Goal: Information Seeking & Learning: Get advice/opinions

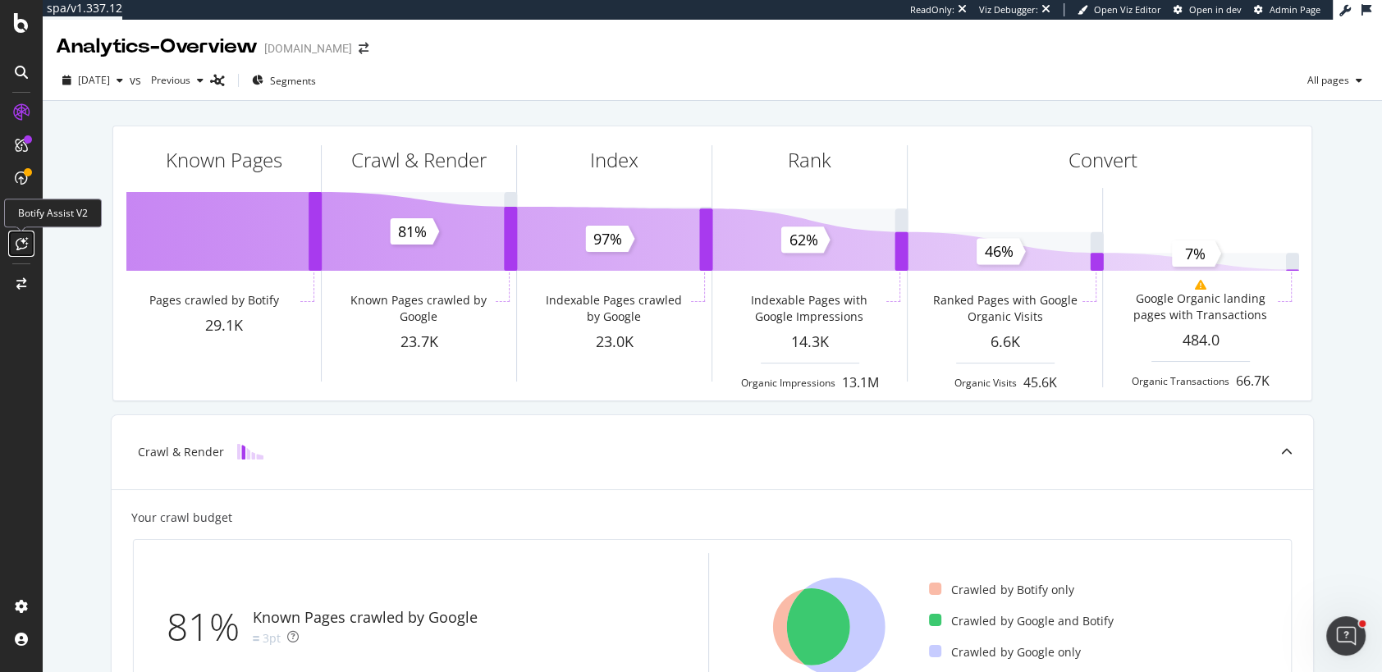
click at [24, 248] on icon at bounding box center [22, 243] width 12 height 13
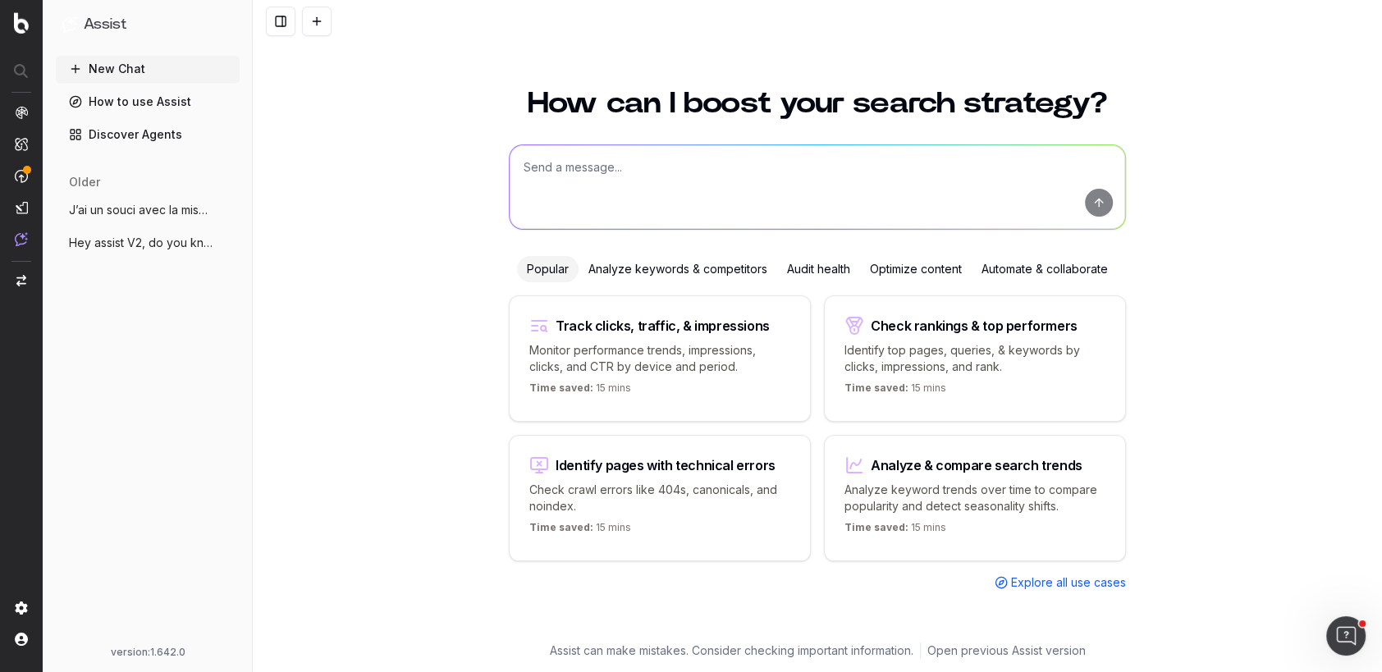
click at [544, 164] on textarea at bounding box center [818, 187] width 616 height 84
click at [762, 183] on textarea "Je veux me positionner" at bounding box center [818, 187] width 616 height 84
paste textarea "souhaite optimiser mon site web pour améliorer mon classement sur le mot-clé « …"
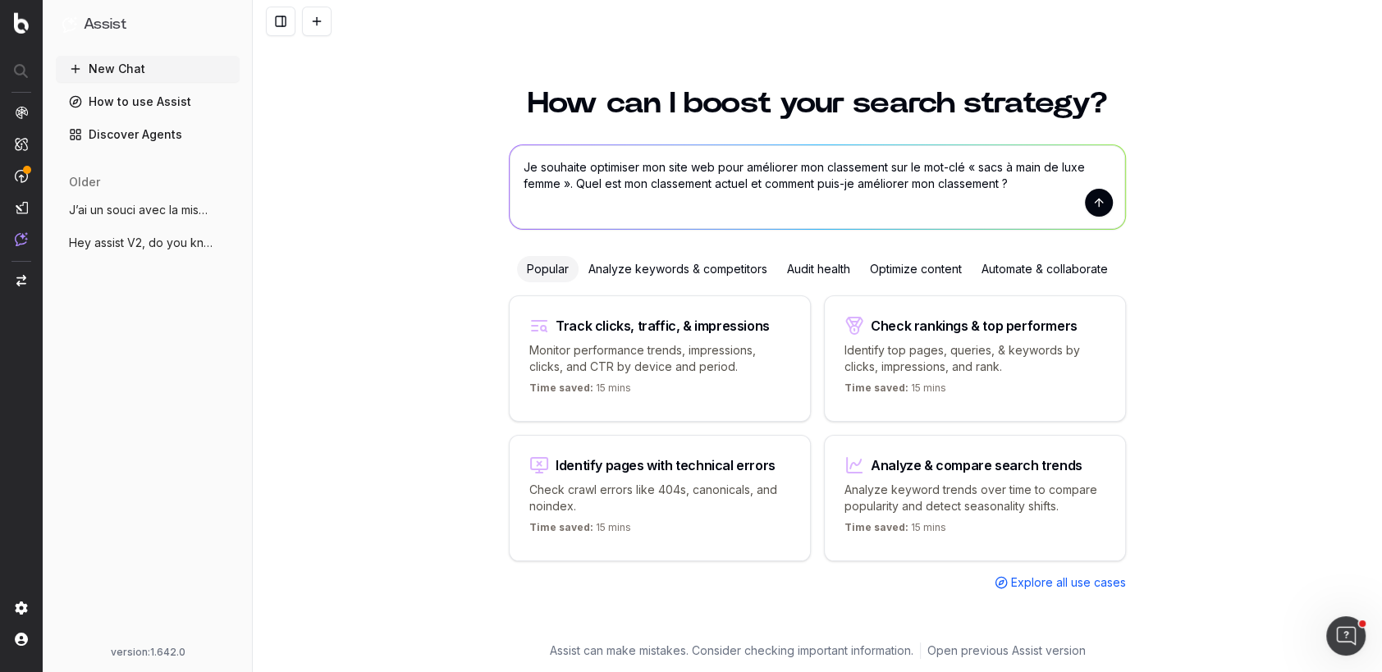
drag, startPoint x: 581, startPoint y: 165, endPoint x: 542, endPoint y: 165, distance: 39.4
click at [542, 165] on textarea "Je souhaite optimiser mon site web pour améliorer mon classement sur le mot-clé…" at bounding box center [818, 187] width 616 height 84
drag, startPoint x: 961, startPoint y: 165, endPoint x: 1109, endPoint y: 171, distance: 147.9
click at [1109, 171] on textarea "Je veux optimiser mon site web pour améliorer mon classement sur le mot-clé « s…" at bounding box center [818, 187] width 616 height 84
paste textarea "nike initiator [PERSON_NAME]"
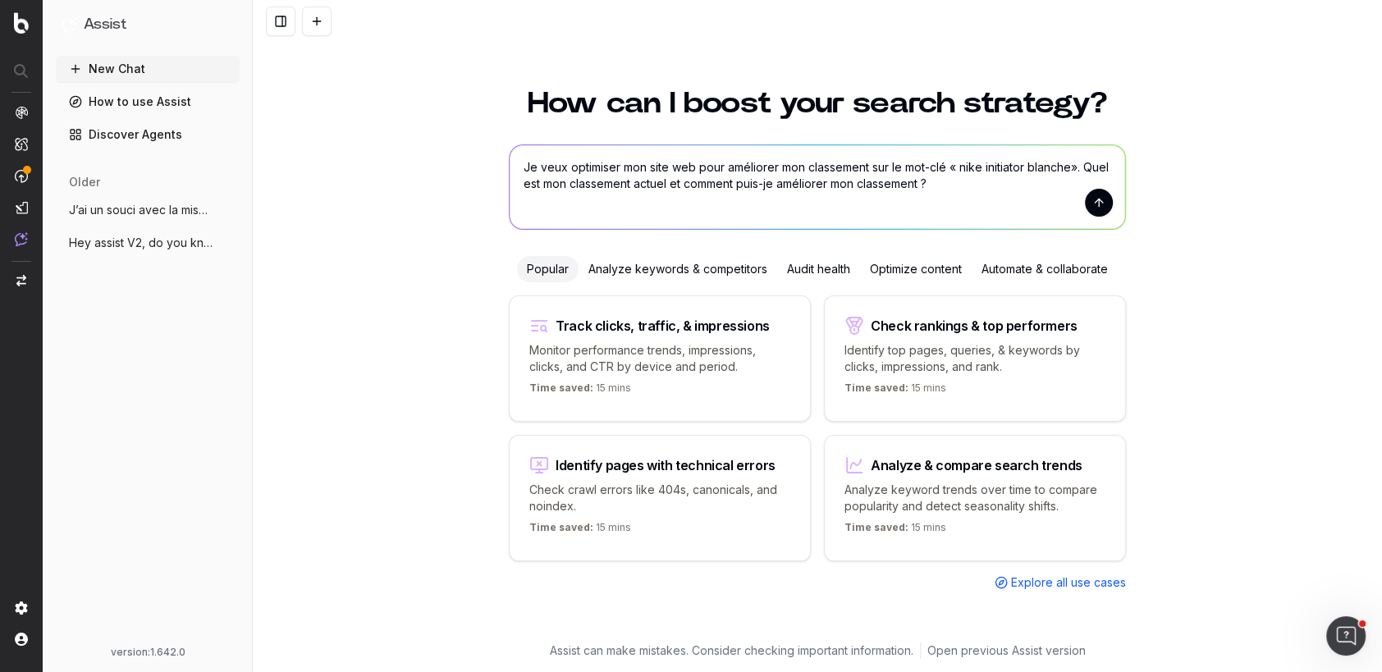
click at [962, 169] on textarea "Je veux optimiser mon site web pour améliorer mon classement sur le mot-clé « n…" at bounding box center [818, 187] width 616 height 84
click at [983, 176] on textarea "Je veux optimiser mon site web pour améliorer mon classement sur le mot-clé «ni…" at bounding box center [818, 187] width 616 height 84
click at [781, 185] on textarea "Je veux optimiser mon site web pour améliorer mon classement sur le mot-clé «ni…" at bounding box center [818, 187] width 616 height 84
drag, startPoint x: 837, startPoint y: 183, endPoint x: 933, endPoint y: 183, distance: 96.0
click at [934, 183] on textarea "Je veux optimiser mon site web pour améliorer mon classement sur le mot-clé «ni…" at bounding box center [818, 187] width 616 height 84
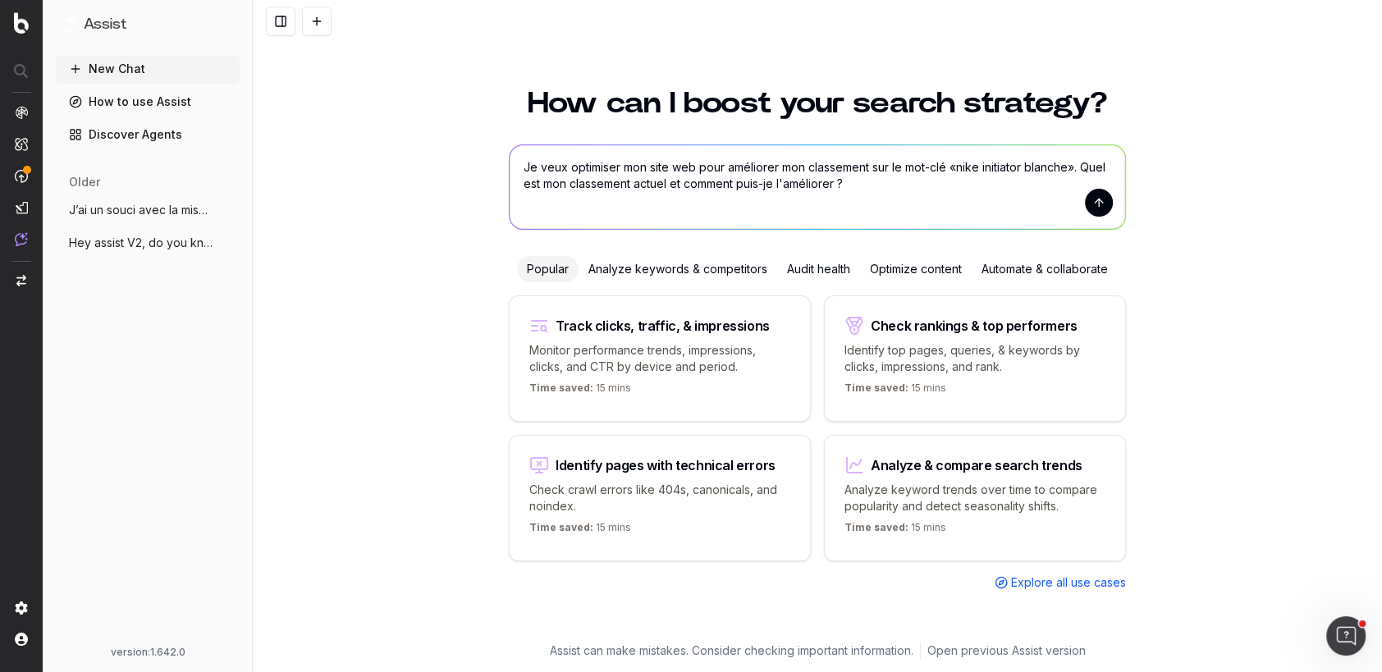
type textarea "Je veux optimiser mon site web pour améliorer mon classement sur le mot-clé «ni…"
click at [1096, 198] on button "submit" at bounding box center [1099, 203] width 28 height 28
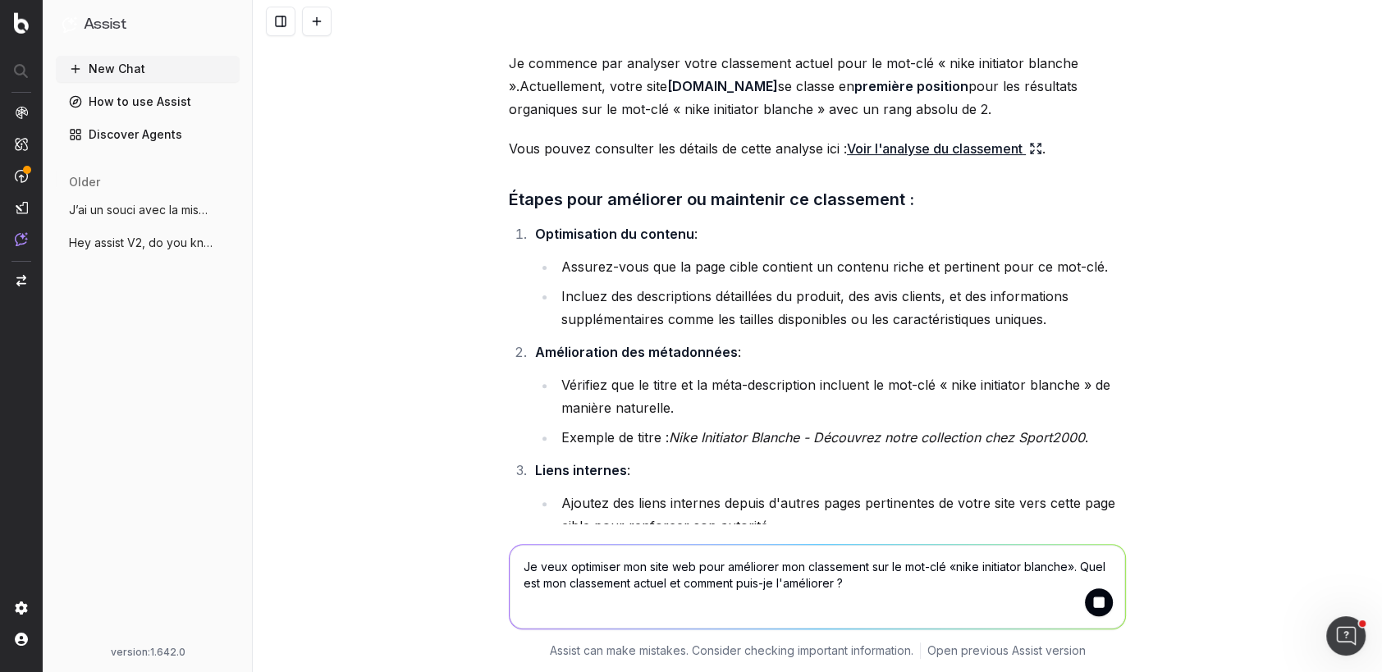
scroll to position [374, 0]
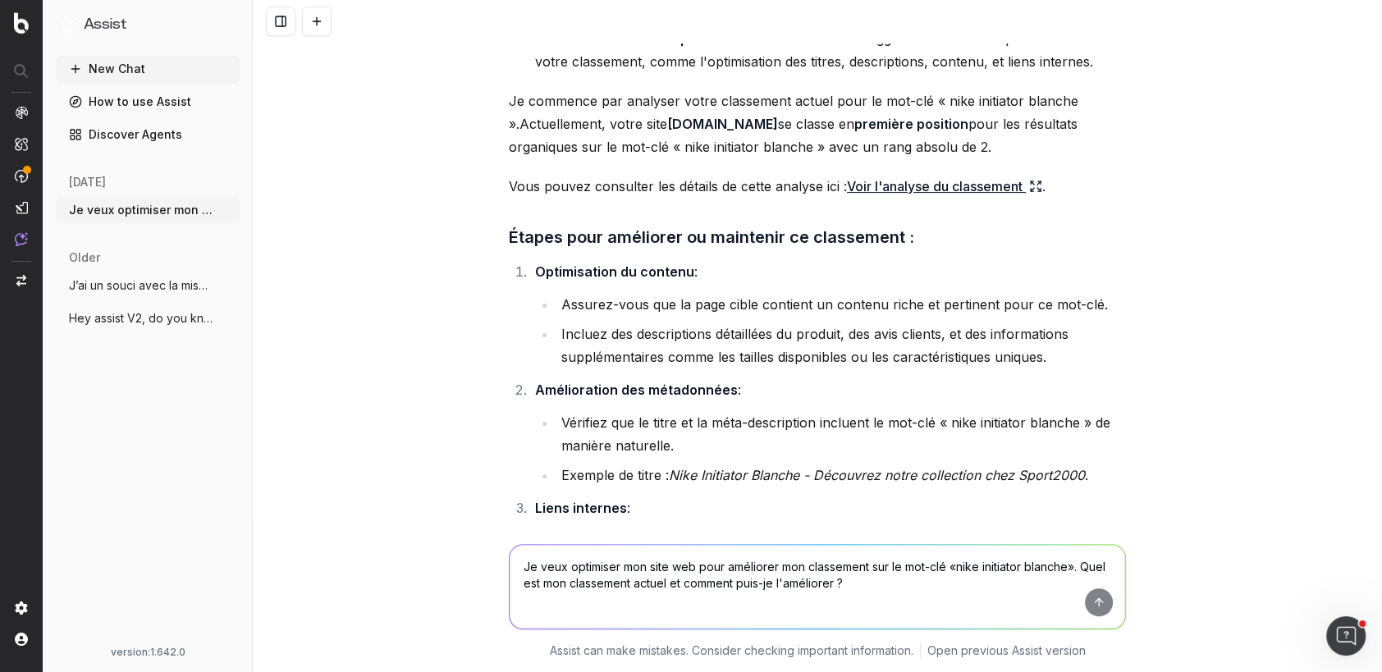
scroll to position [333, 0]
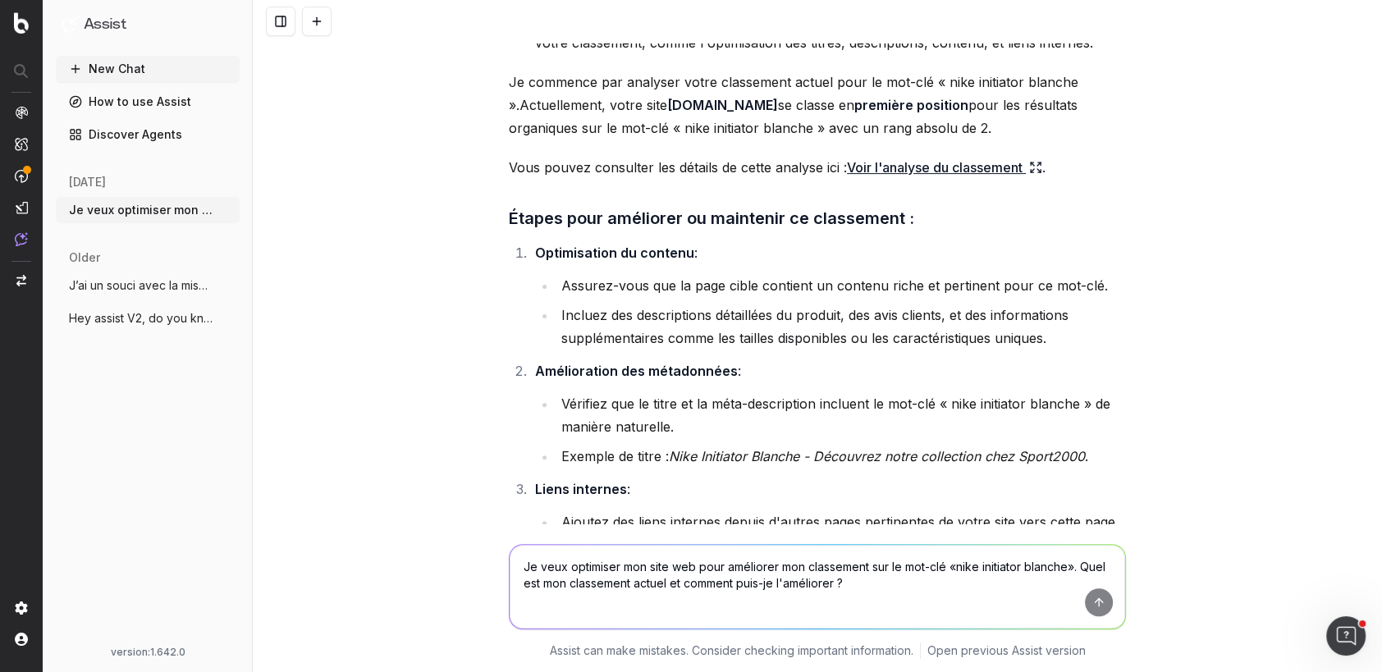
click at [1006, 161] on link "Voir l'analyse du classement" at bounding box center [944, 167] width 195 height 23
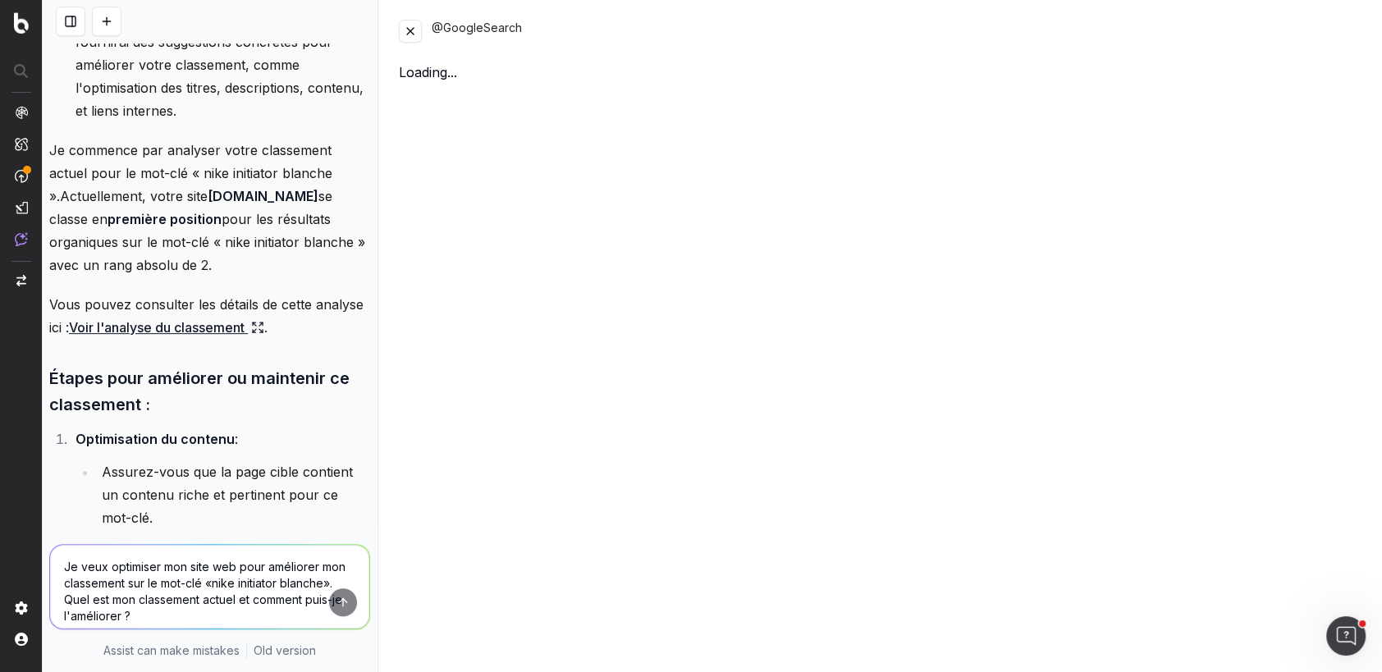
scroll to position [448, 0]
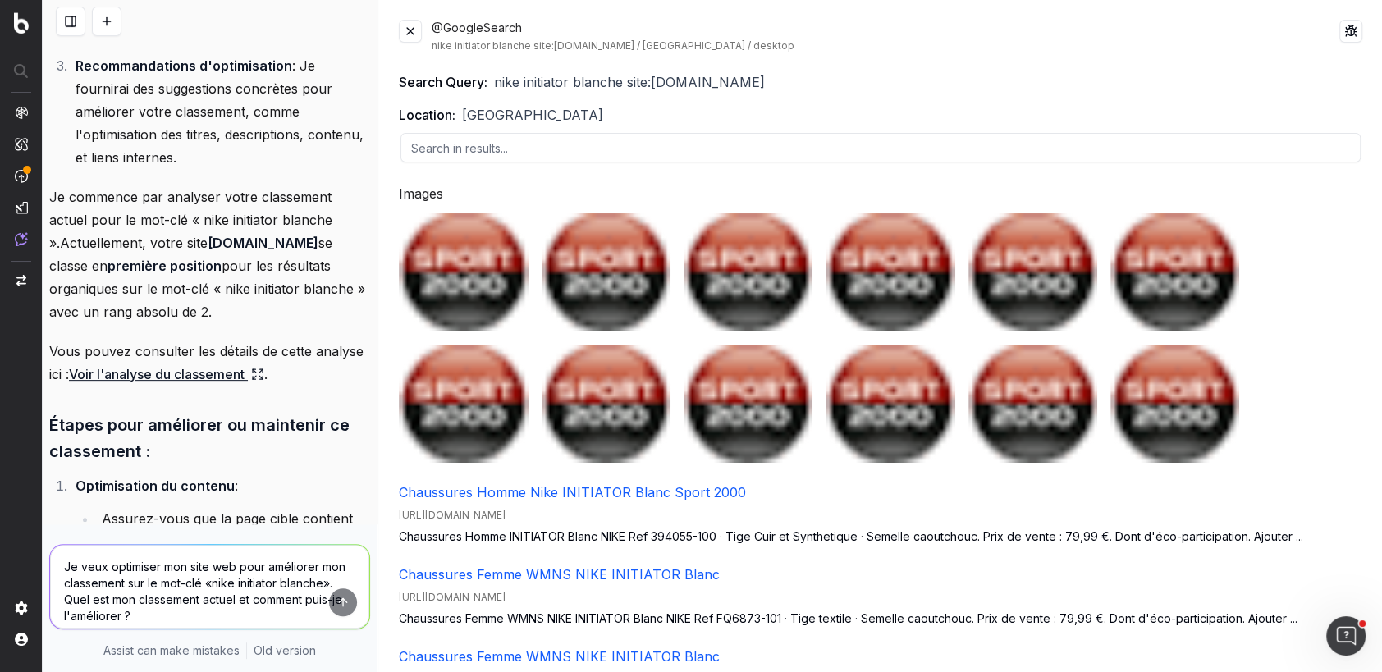
click at [412, 34] on button at bounding box center [410, 31] width 23 height 23
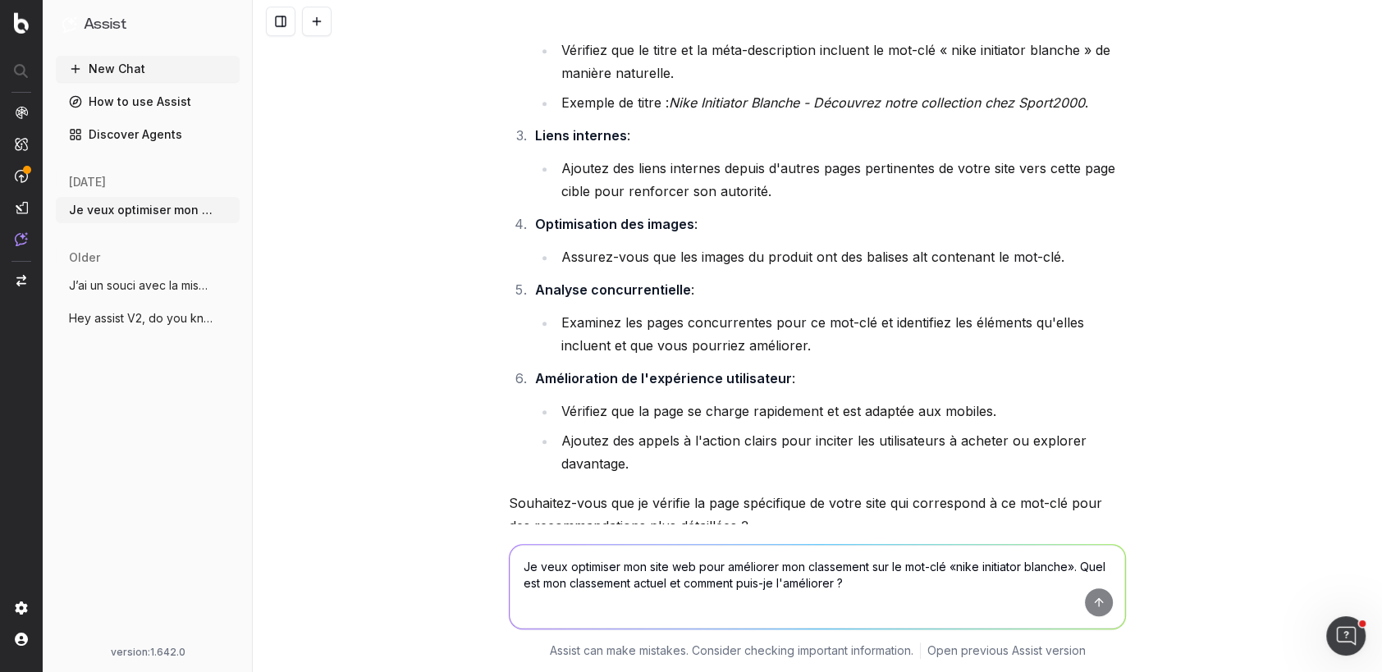
scroll to position [808, 0]
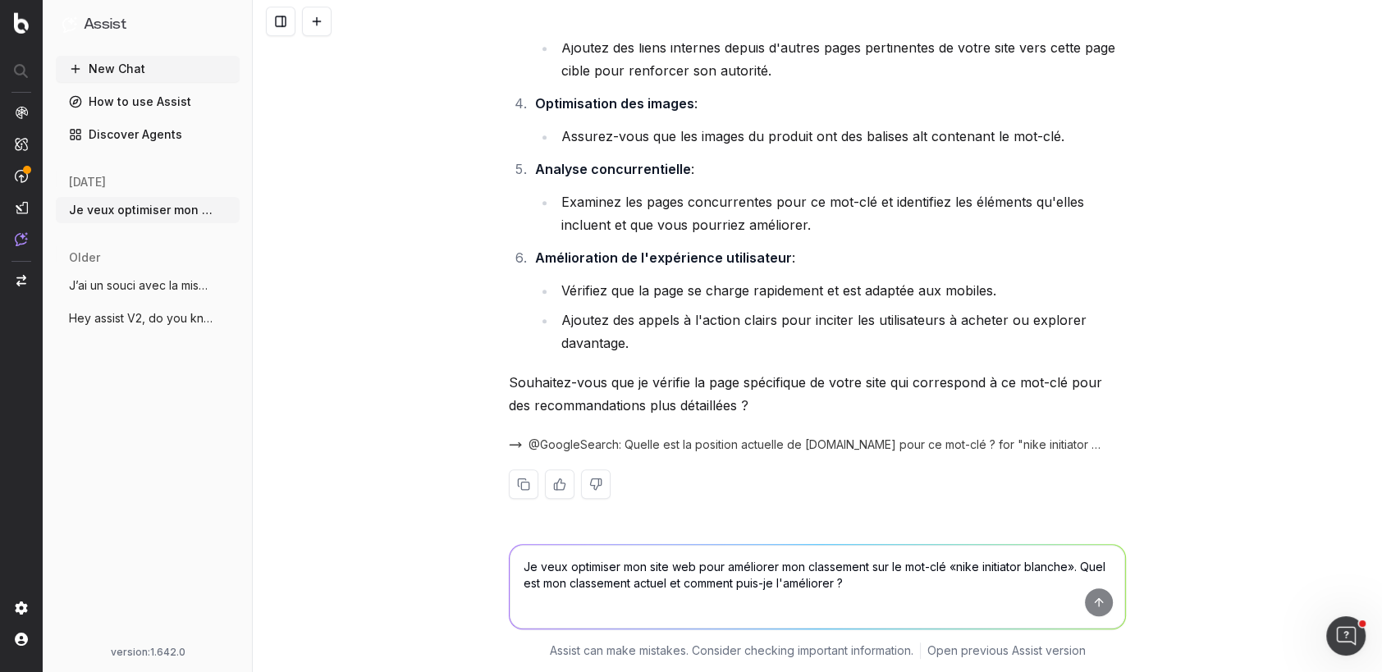
click at [630, 573] on textarea "Je veux optimiser mon site web pour améliorer mon classement sur le mot-clé «ni…" at bounding box center [818, 587] width 616 height 84
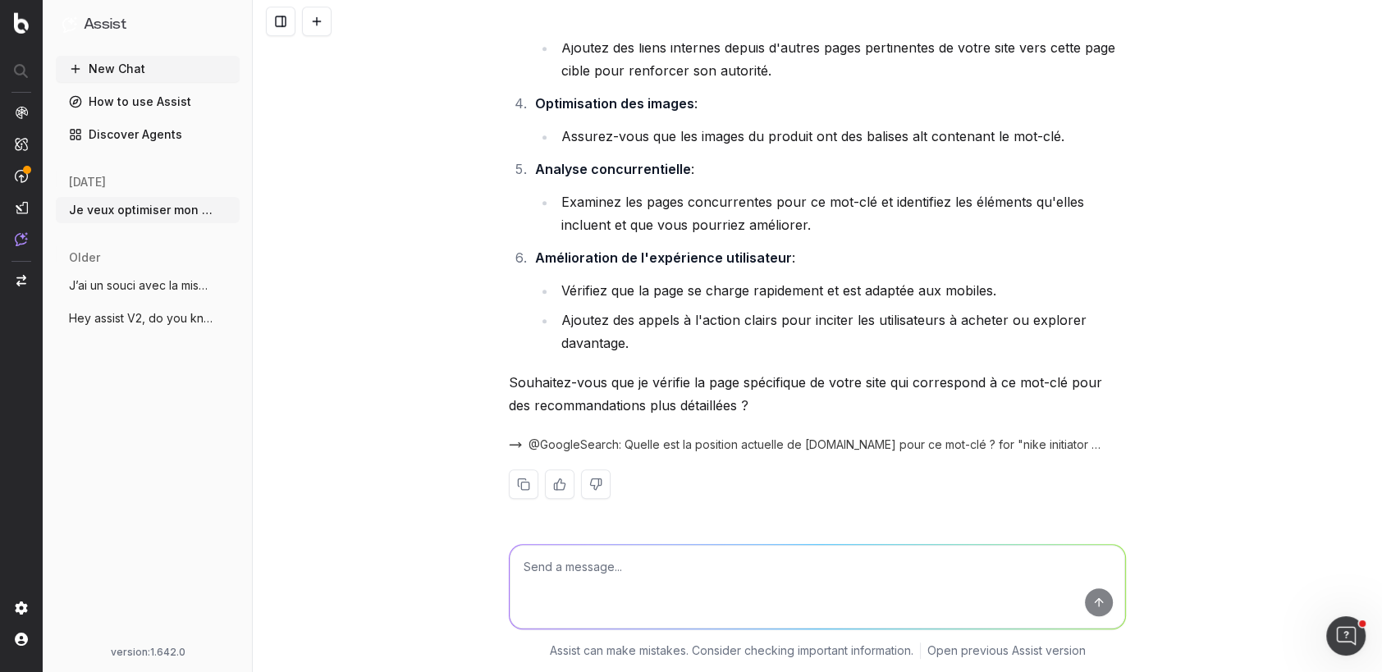
paste textarea "Quelle page de mon site Web a le meilleur potentiel de classement sur ce mot-cl…"
type textarea "Quelle page de mon site Web a le meilleur potentiel de classement sur ce mot-cl…"
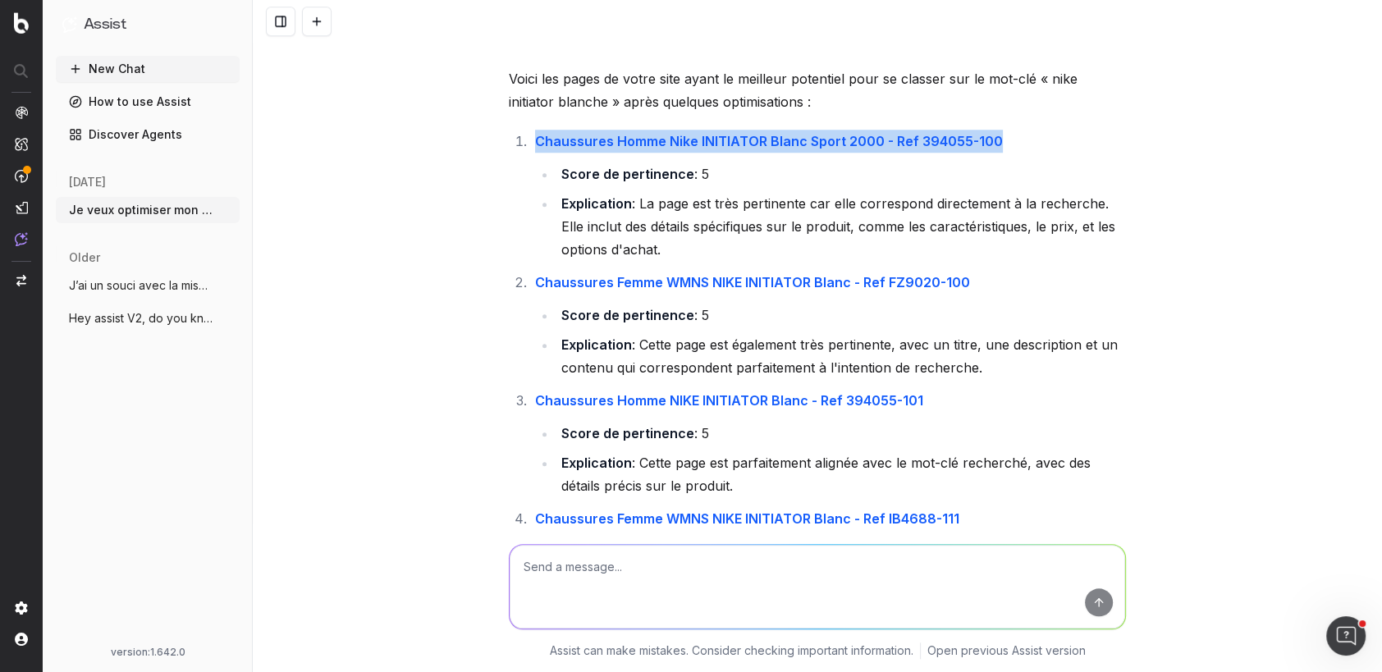
scroll to position [1281, 0]
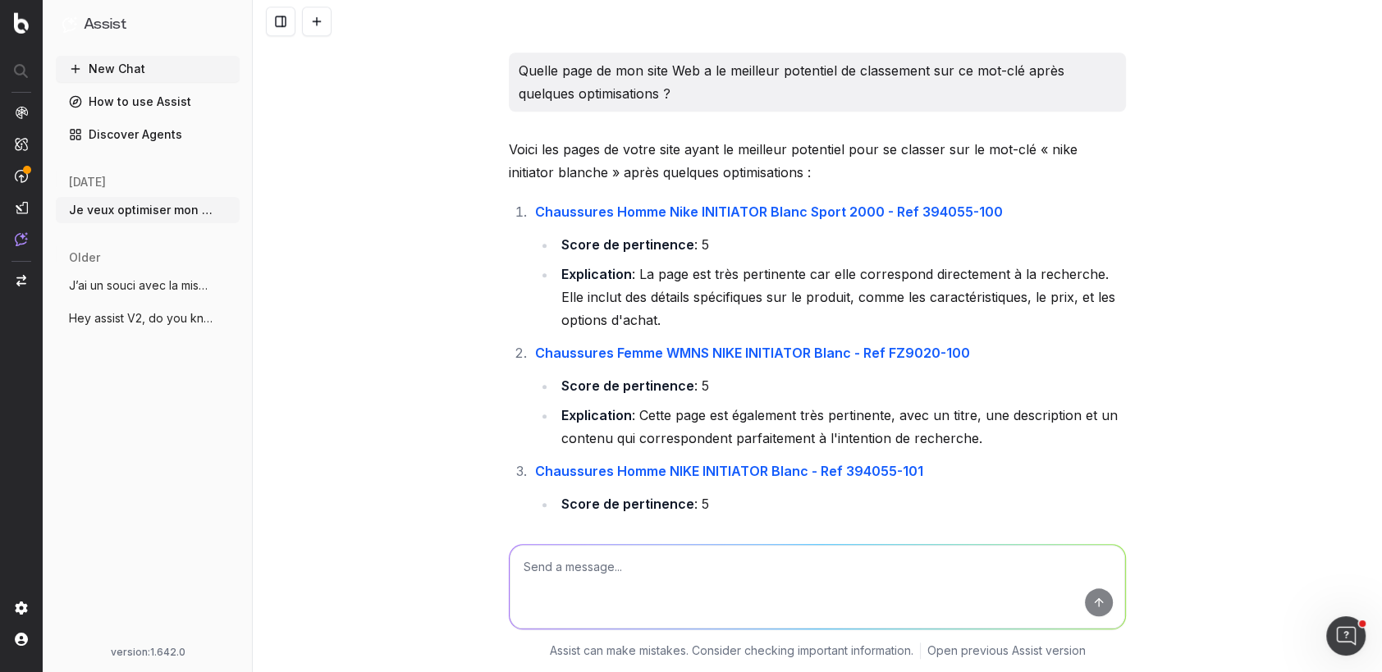
click at [673, 562] on textarea at bounding box center [818, 587] width 616 height 84
paste textarea "https://www.sport2000.fr/products/394055-100-sport2000"
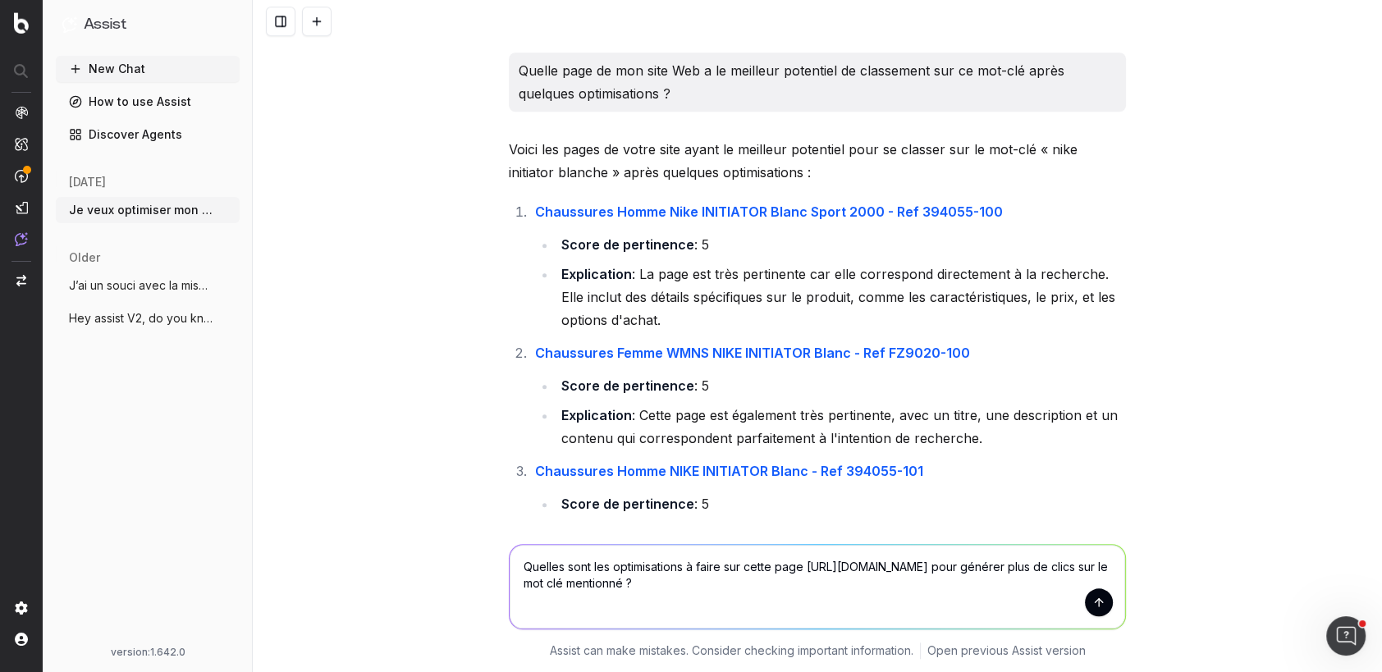
type textarea "Quelles sont les optimisations à faire sur cette page https://www.sport2000.fr/…"
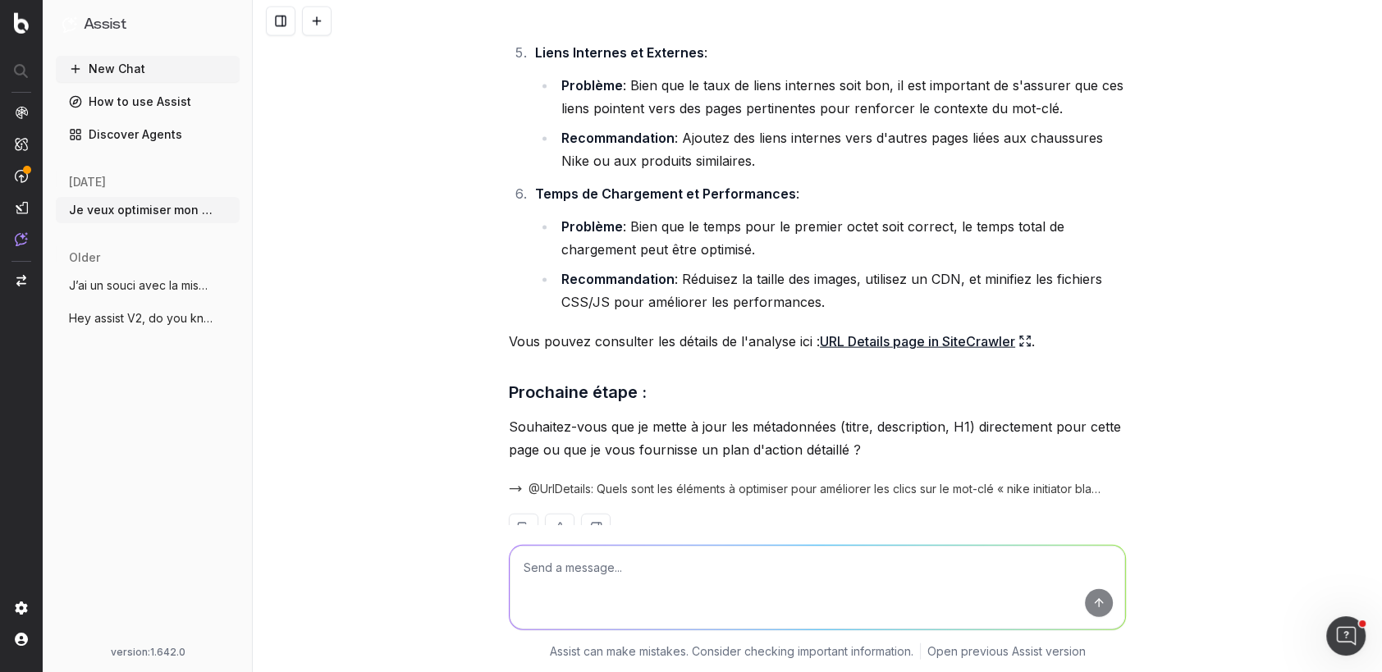
scroll to position [3197, 0]
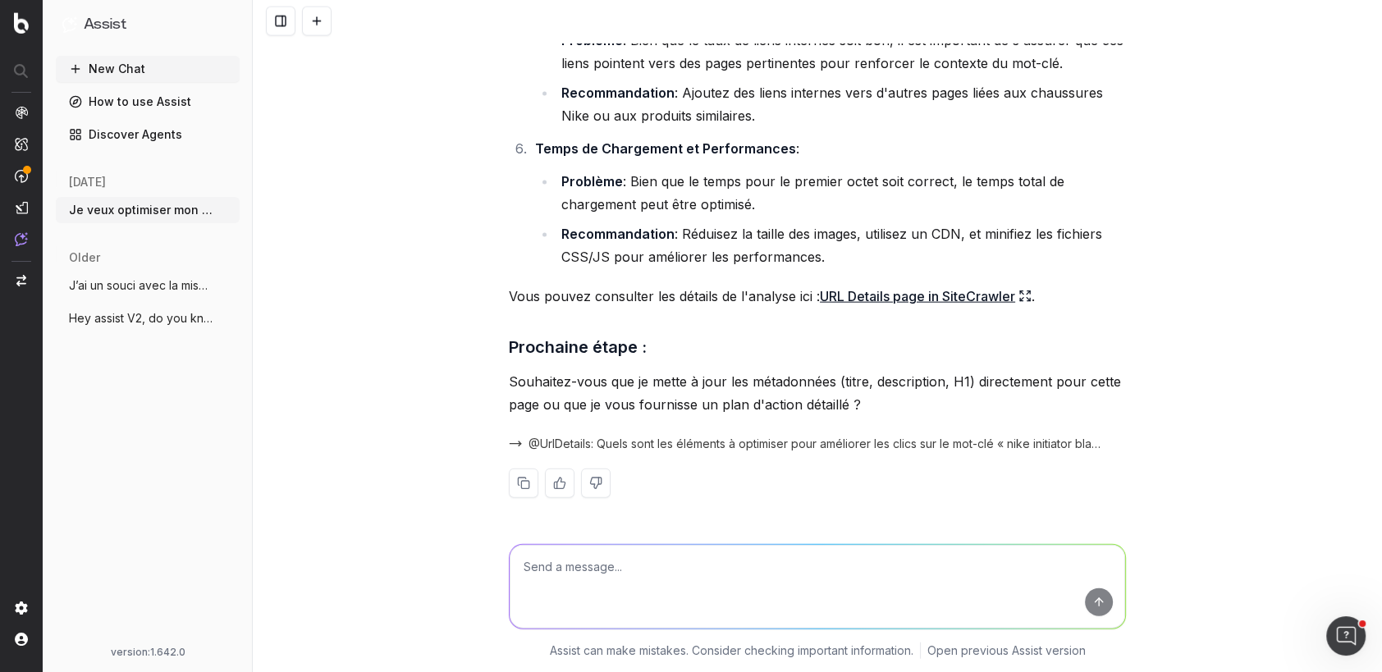
click at [613, 575] on textarea at bounding box center [818, 587] width 616 height 84
type textarea "peux-tu créer l"
drag, startPoint x: 613, startPoint y: 568, endPoint x: 491, endPoint y: 560, distance: 122.6
click at [491, 560] on div "peux-tu créer l peux-tu créer l Assist can make mistakes. Consider checking imp…" at bounding box center [817, 599] width 1129 height 148
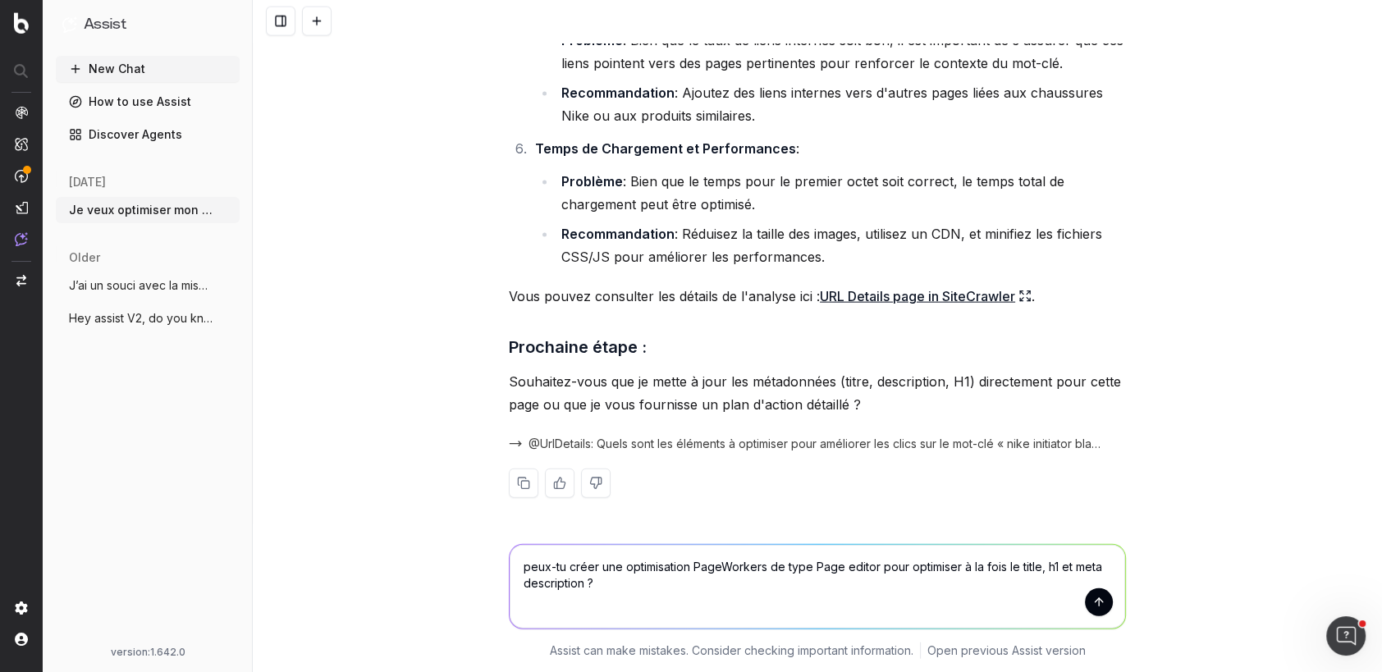
drag, startPoint x: 910, startPoint y: 563, endPoint x: 954, endPoint y: 565, distance: 43.5
click at [954, 565] on textarea "peux-tu créer une optimisation PageWorkers de type Page editor pour optimiser à…" at bounding box center [818, 587] width 616 height 84
drag, startPoint x: 959, startPoint y: 566, endPoint x: 907, endPoint y: 566, distance: 51.7
click at [907, 566] on textarea "peux-tu créer une optimisation PageWorkers de type Page editor pour optimiser à…" at bounding box center [818, 587] width 616 height 84
drag, startPoint x: 1021, startPoint y: 565, endPoint x: 977, endPoint y: 566, distance: 44.3
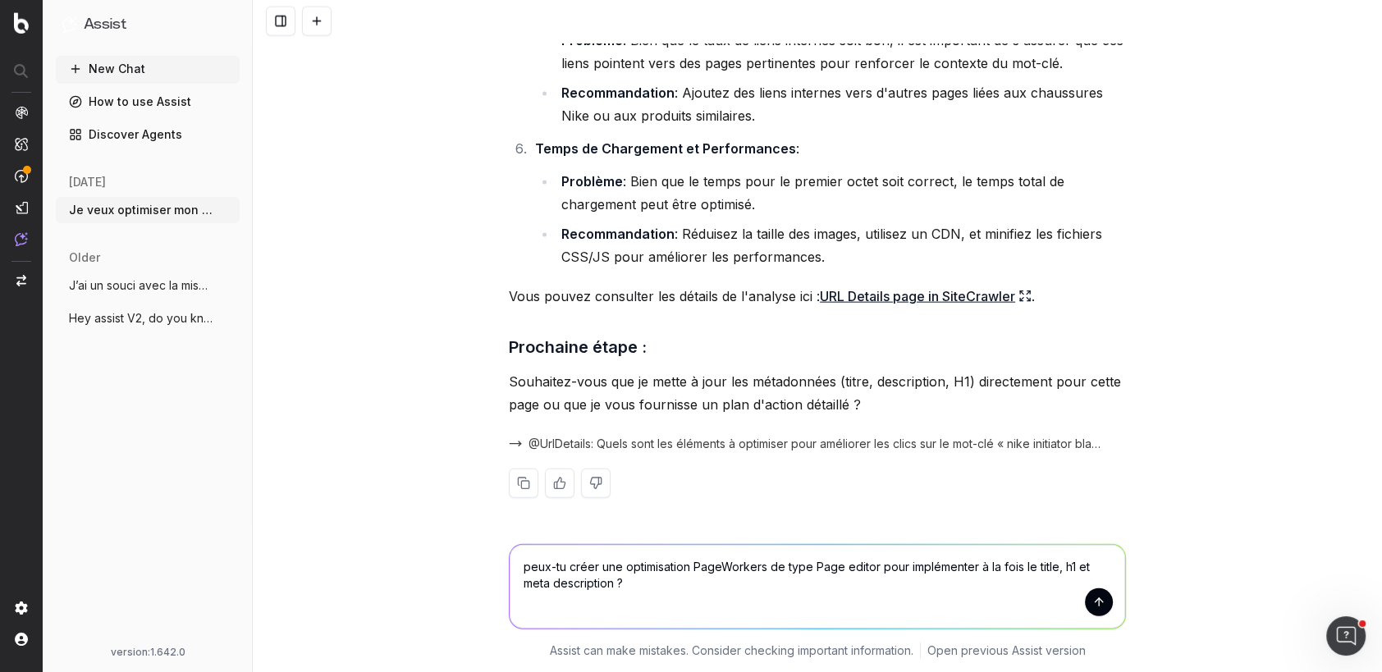
click at [977, 566] on textarea "peux-tu créer une optimisation PageWorkers de type Page editor pour implémenter…" at bounding box center [818, 587] width 616 height 84
drag, startPoint x: 1032, startPoint y: 565, endPoint x: 978, endPoint y: 566, distance: 54.2
click at [978, 566] on textarea "peux-tu créer une optimisation PageWorkers de type Page editor pour implémenter…" at bounding box center [818, 587] width 616 height 84
type textarea "peux-tu créer une optimisation PageWorkers de type Page editor pour implémenter…"
click at [698, 594] on textarea "peux-tu créer une optimisation PageWorkers de type Page editor pour implémenter…" at bounding box center [818, 587] width 616 height 84
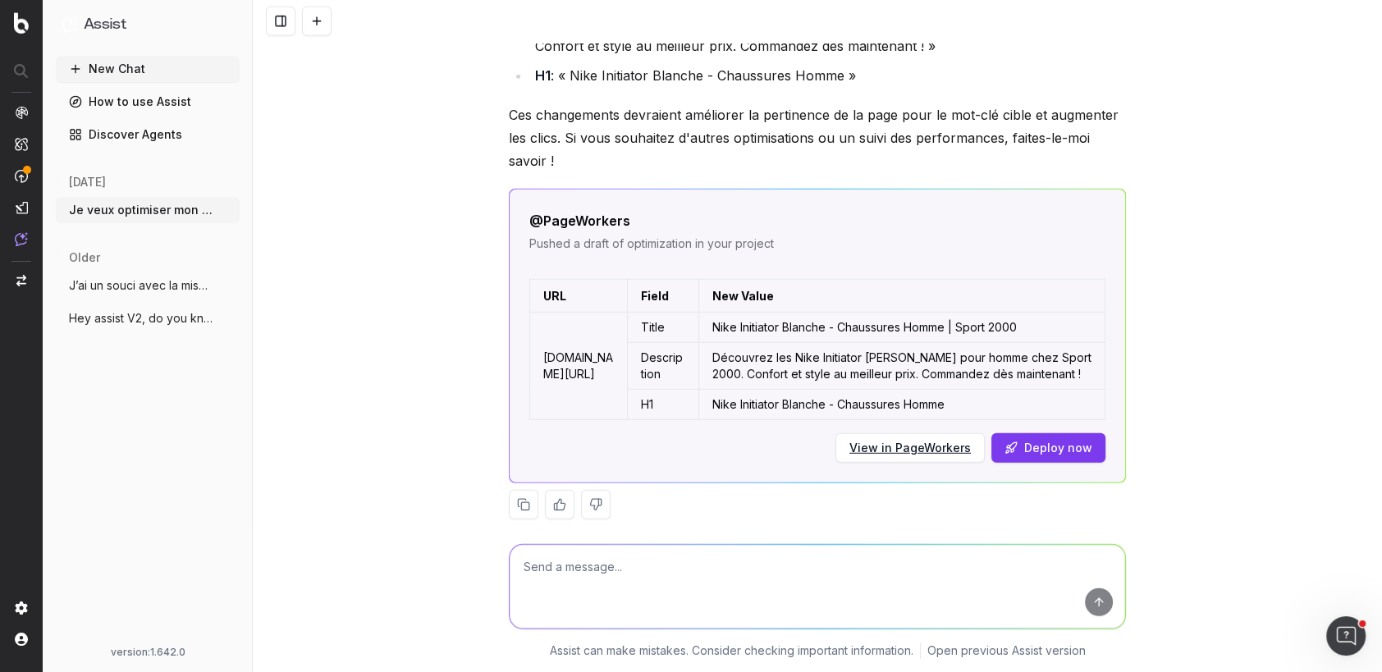
scroll to position [3924, 0]
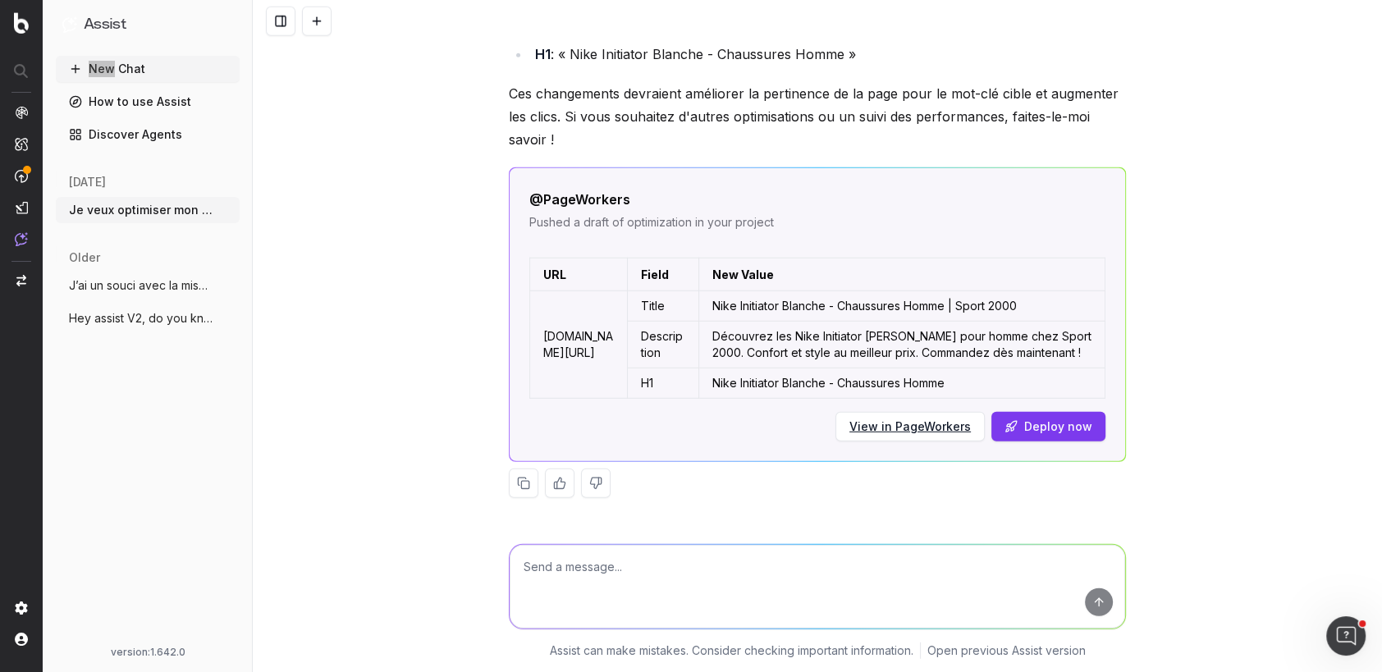
click at [71, 70] on icon at bounding box center [75, 68] width 13 height 13
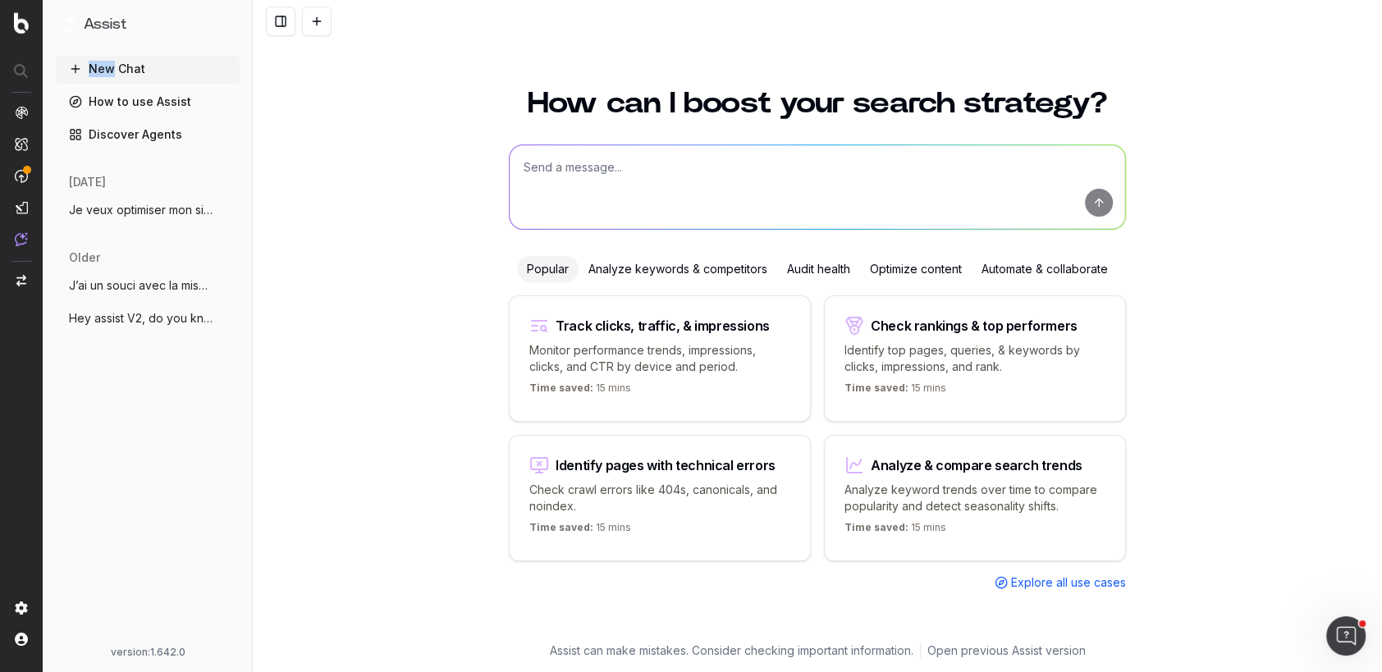
click at [113, 210] on span "Je veux optimiser mon site web pour amél" at bounding box center [141, 210] width 144 height 16
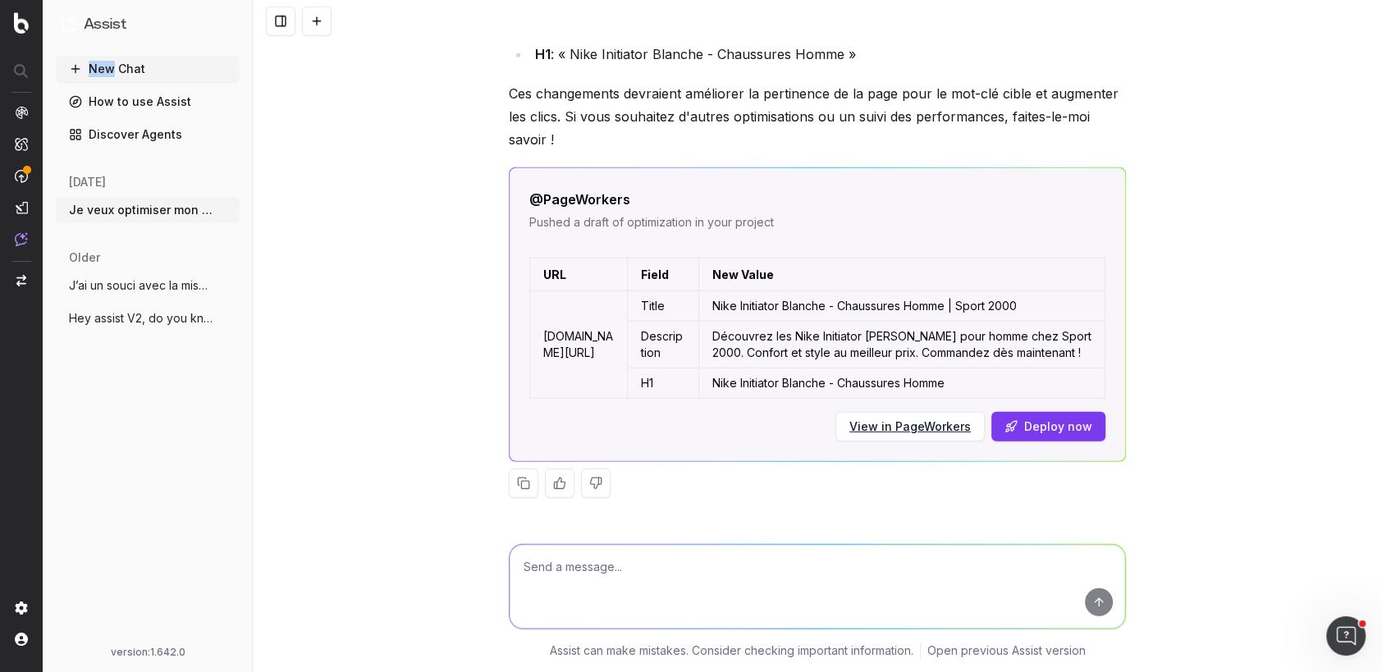
click at [104, 60] on button "New Chat" at bounding box center [148, 69] width 184 height 26
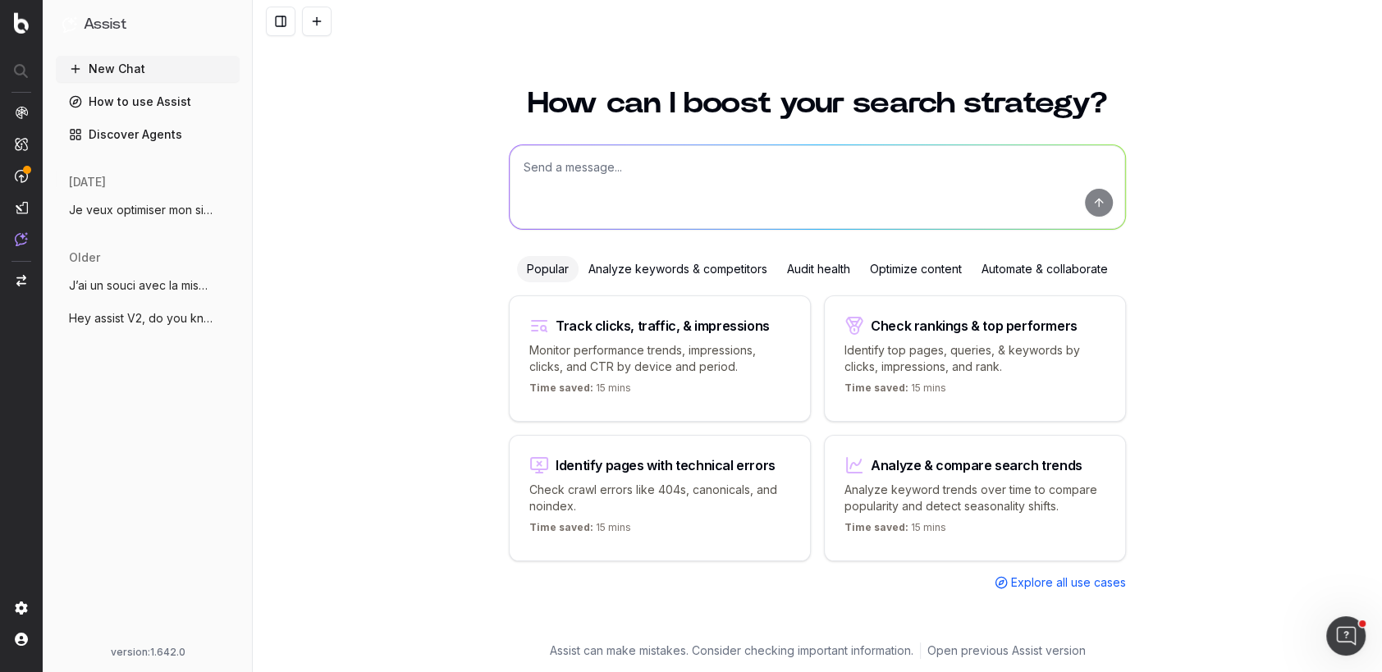
click at [703, 176] on textarea at bounding box center [818, 187] width 616 height 84
paste textarea "Pouvez-vous identifier 5 mots clés non liés à la marque qui sont stratégiques p…"
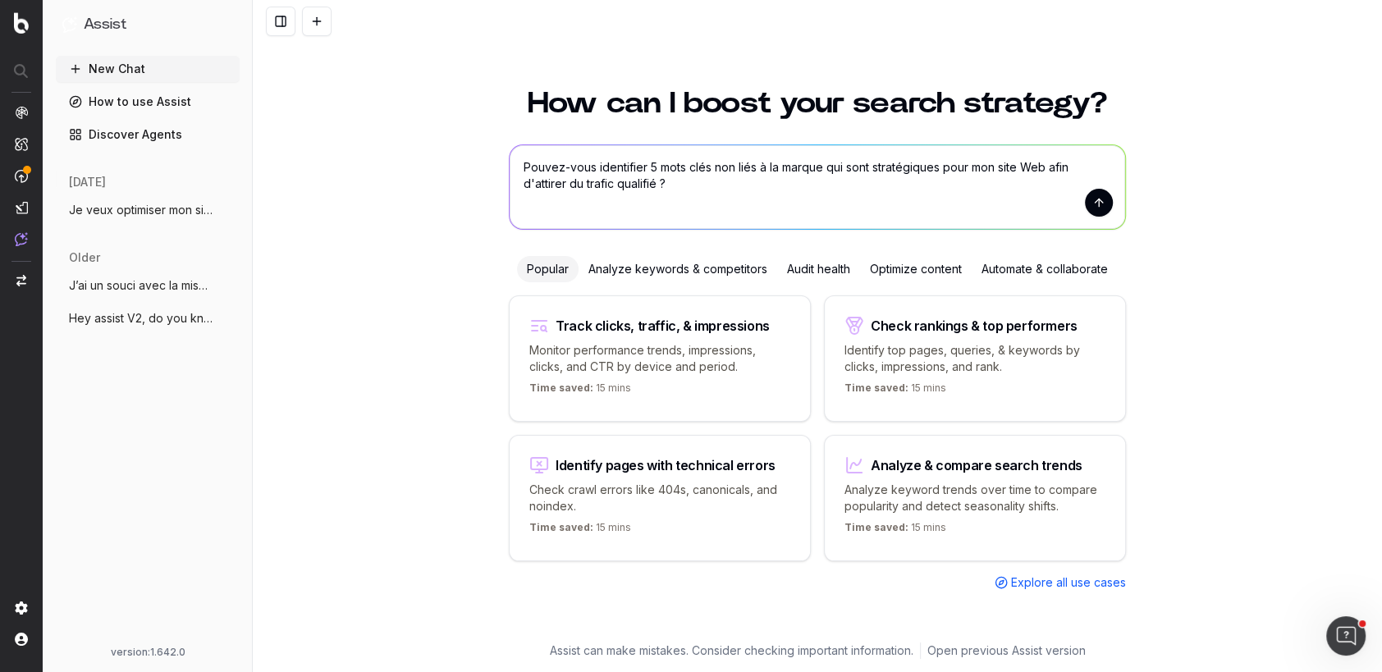
drag, startPoint x: 595, startPoint y: 167, endPoint x: 530, endPoint y: 163, distance: 65.0
click at [530, 164] on textarea "Pouvez-vous identifier 5 mots clés non liés à la marque qui sont stratégiques p…" at bounding box center [818, 187] width 616 height 84
drag, startPoint x: 710, startPoint y: 163, endPoint x: 793, endPoint y: 169, distance: 83.1
click at [794, 169] on textarea "Peux-tu identifier 5 mots clés non liés à la marque qui sont stratégiques pour …" at bounding box center [818, 187] width 616 height 84
drag, startPoint x: 793, startPoint y: 169, endPoint x: 685, endPoint y: 166, distance: 107.6
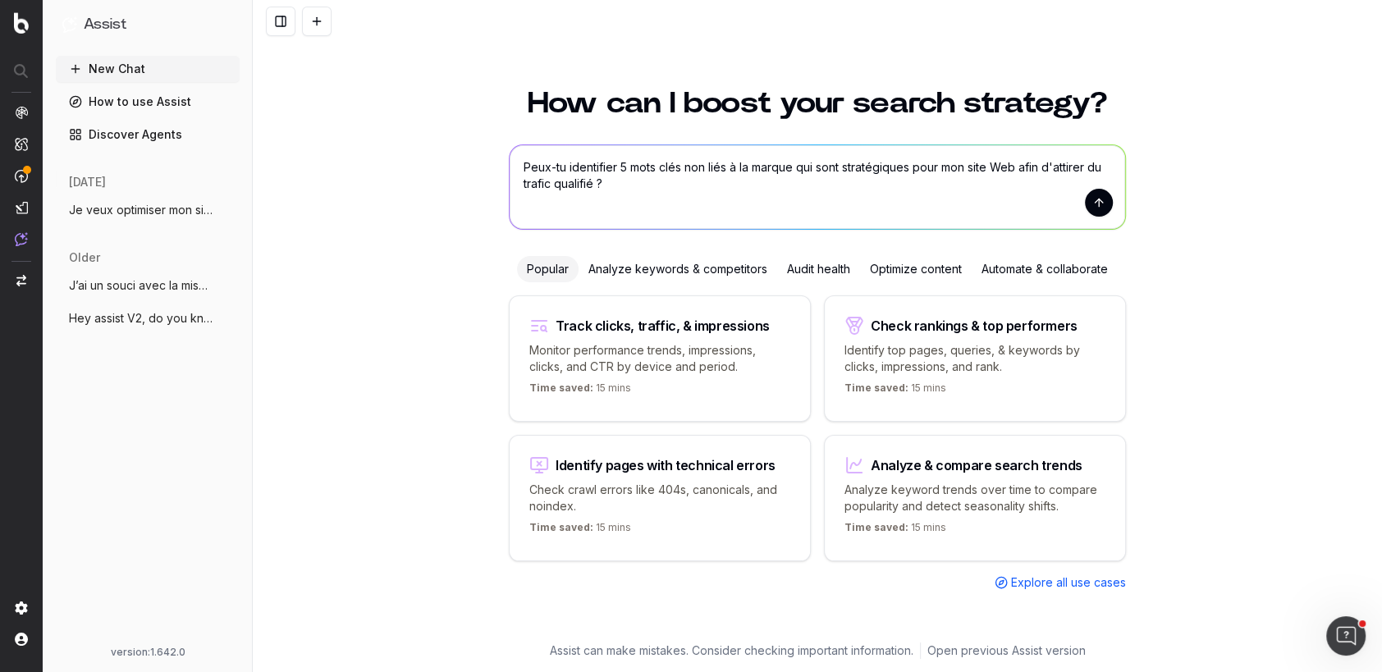
click at [685, 166] on textarea "Peux-tu identifier 5 mots clés non liés à la marque qui sont stratégiques pour …" at bounding box center [818, 187] width 616 height 84
drag, startPoint x: 976, startPoint y: 166, endPoint x: 950, endPoint y: 166, distance: 26.3
click at [950, 166] on textarea "Peux-tu identifier 5 mots clés hors marque qui sont stratégiques pour mon site …" at bounding box center [818, 187] width 616 height 84
type textarea "Peux-tu identifier 5 mots clés hors marque qui sont stratégiques pour mon site …"
click at [1096, 192] on button "submit" at bounding box center [1099, 203] width 28 height 28
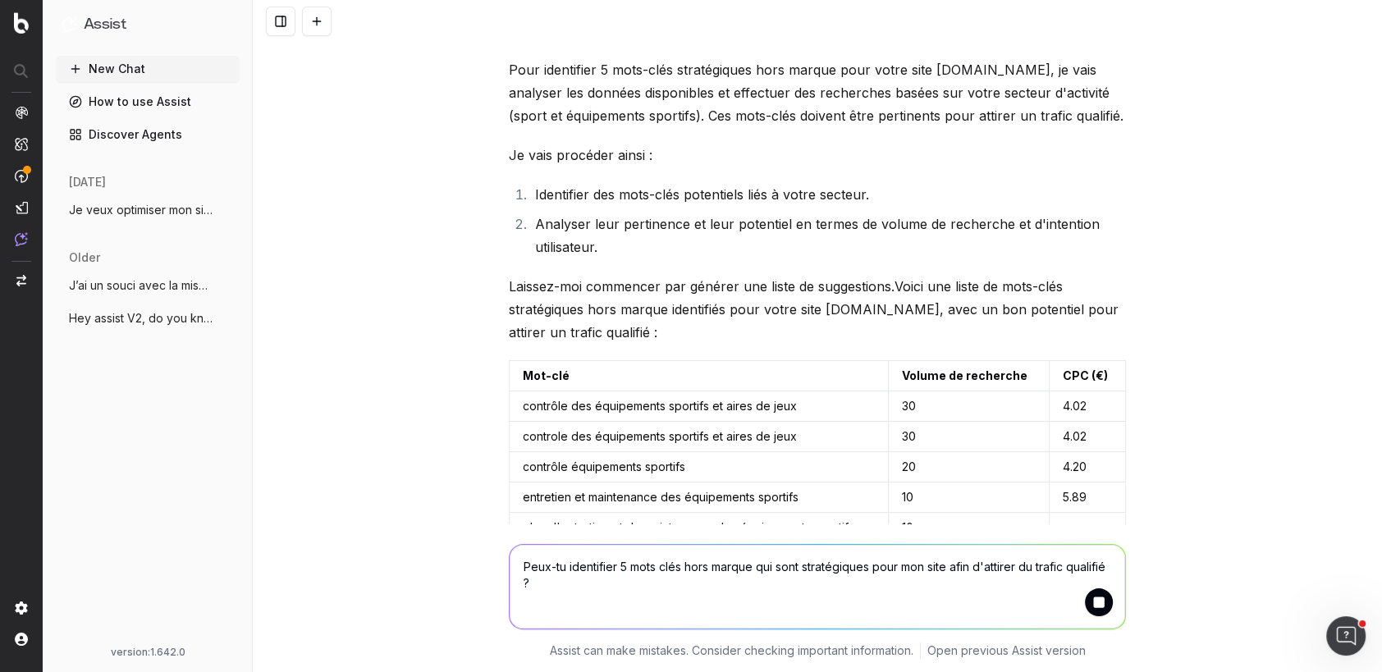
scroll to position [72, 0]
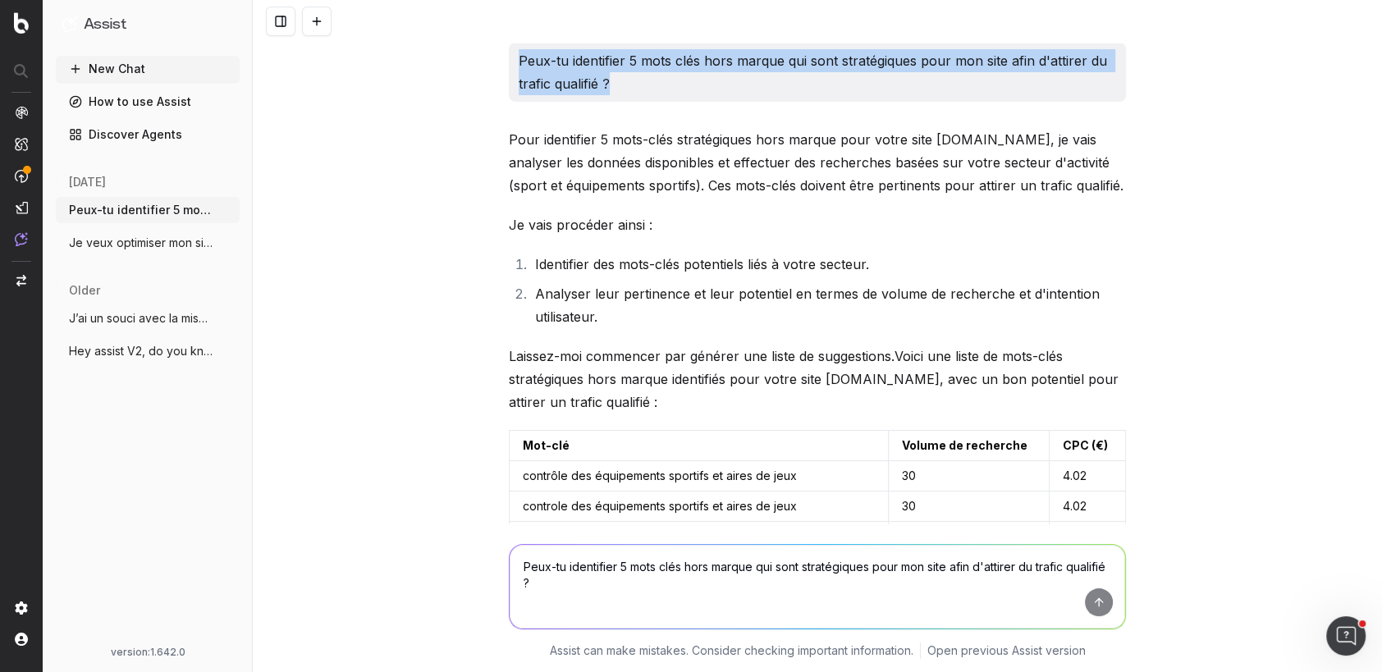
drag, startPoint x: 610, startPoint y: 79, endPoint x: 518, endPoint y: 58, distance: 94.2
click at [518, 58] on div "Peux-tu identifier 5 mots clés hors marque qui sont stratégiques pour mon site …" at bounding box center [817, 72] width 617 height 59
copy p "Peux-tu identifier 5 mots clés hors marque qui sont stratégiques pour mon site …"
click at [222, 211] on icon "button" at bounding box center [228, 210] width 13 height 13
click at [259, 211] on span "Delete" at bounding box center [265, 210] width 36 height 16
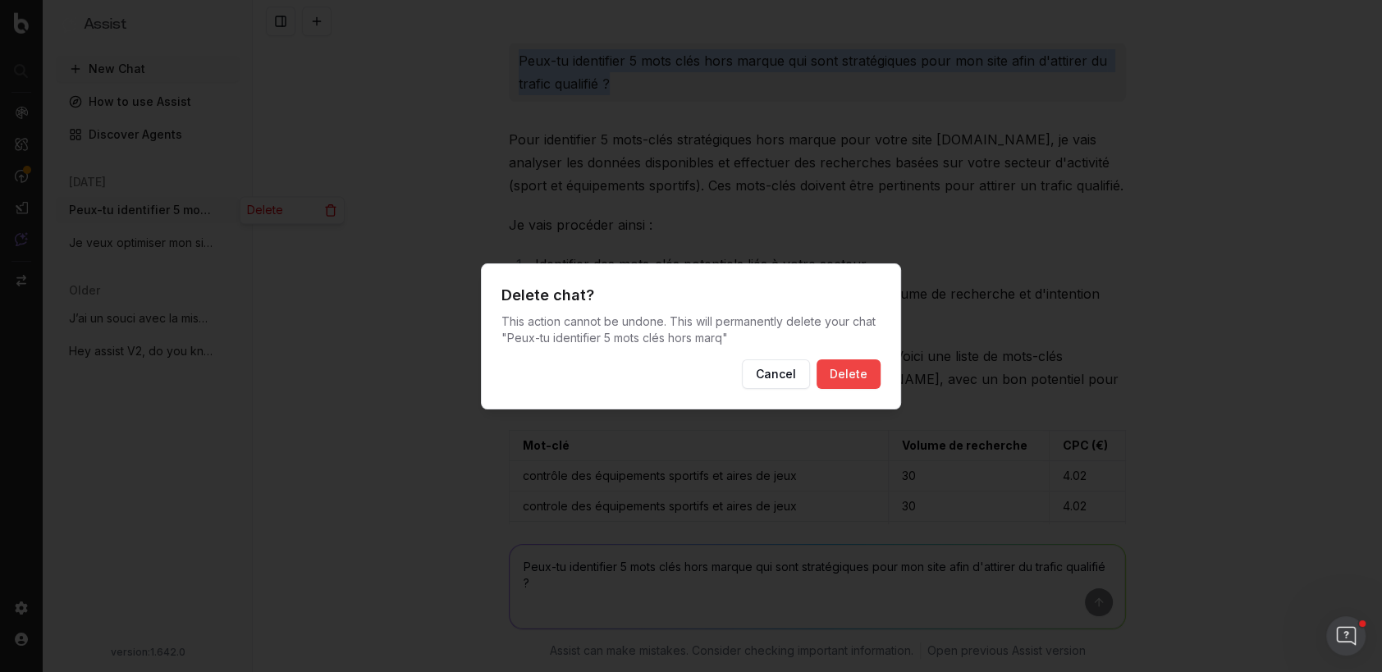
click at [858, 373] on button "Delete" at bounding box center [849, 375] width 64 height 30
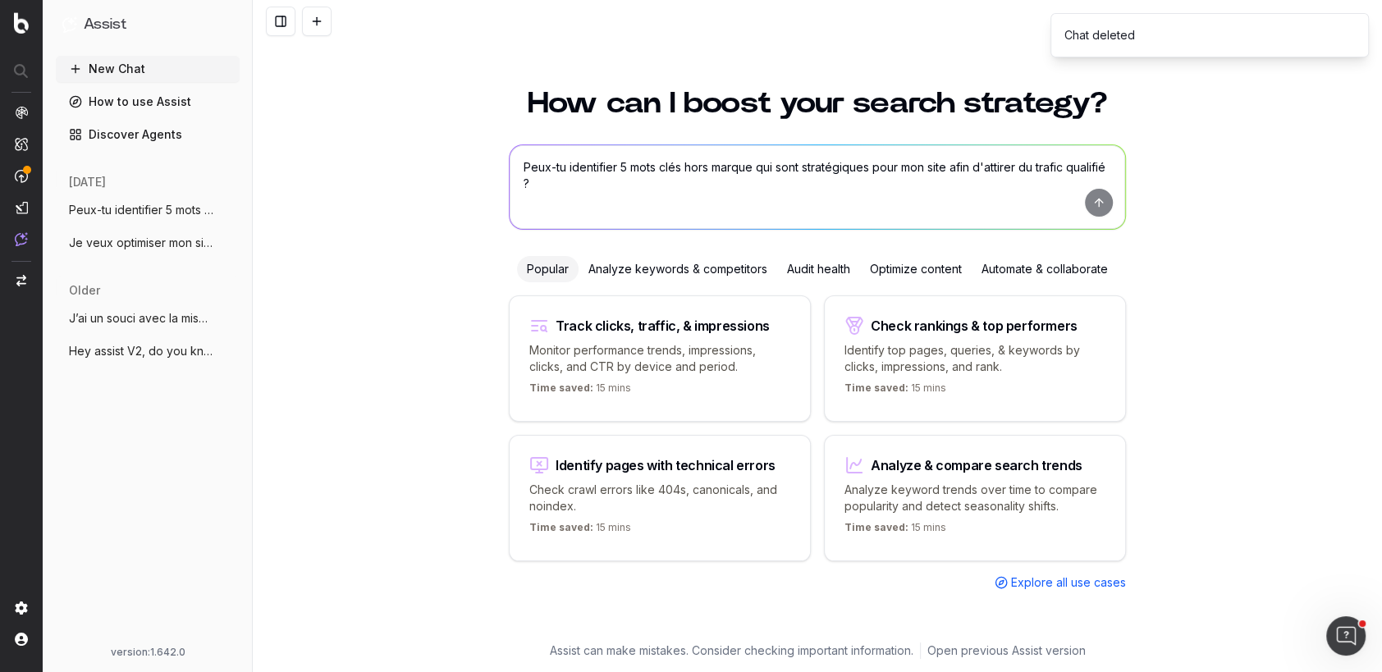
click at [116, 64] on button "New Chat" at bounding box center [148, 69] width 184 height 26
click at [609, 177] on textarea "Peux-tu identifier 5 mots clés hors marque qui sont stratégiques pour mon site …" at bounding box center [818, 187] width 616 height 84
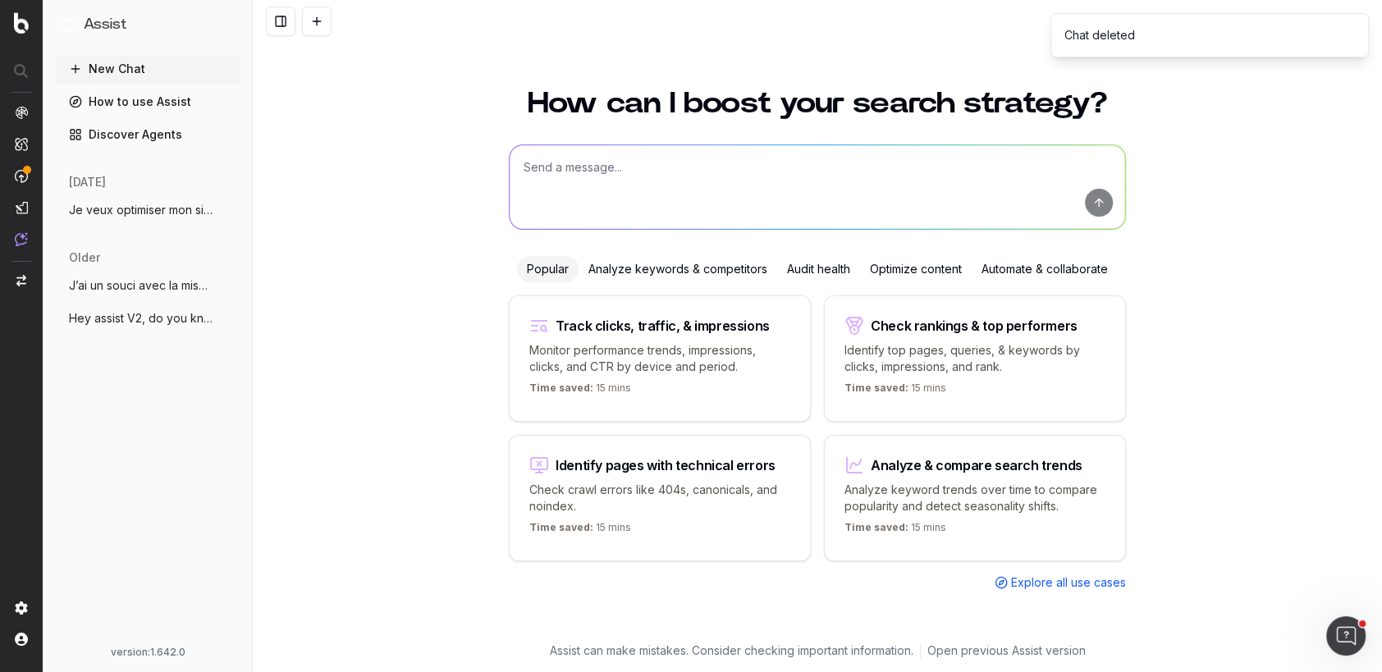
paste textarea "Peux-tu identifier 5 mots clés hors marque qui sont stratégiques pour mon site …"
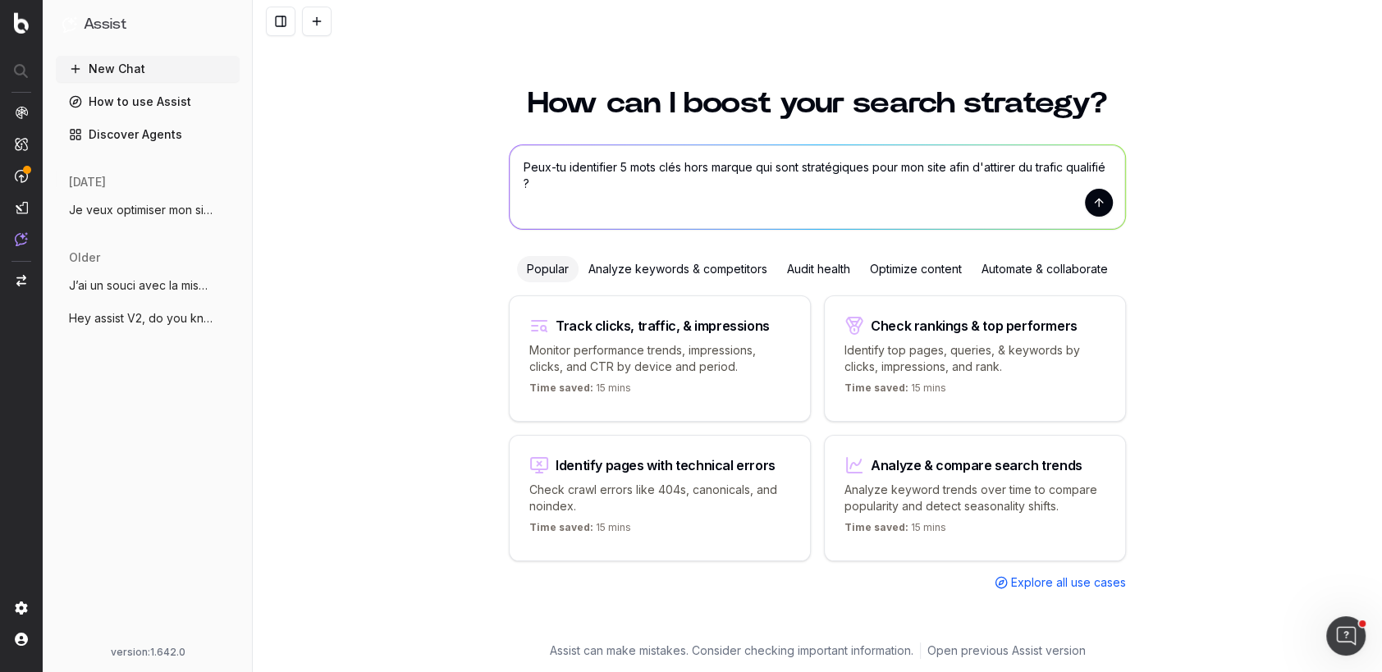
click at [953, 167] on textarea "Peux-tu identifier 5 mots clés hors marque qui sont stratégiques pour mon site …" at bounding box center [818, 187] width 616 height 84
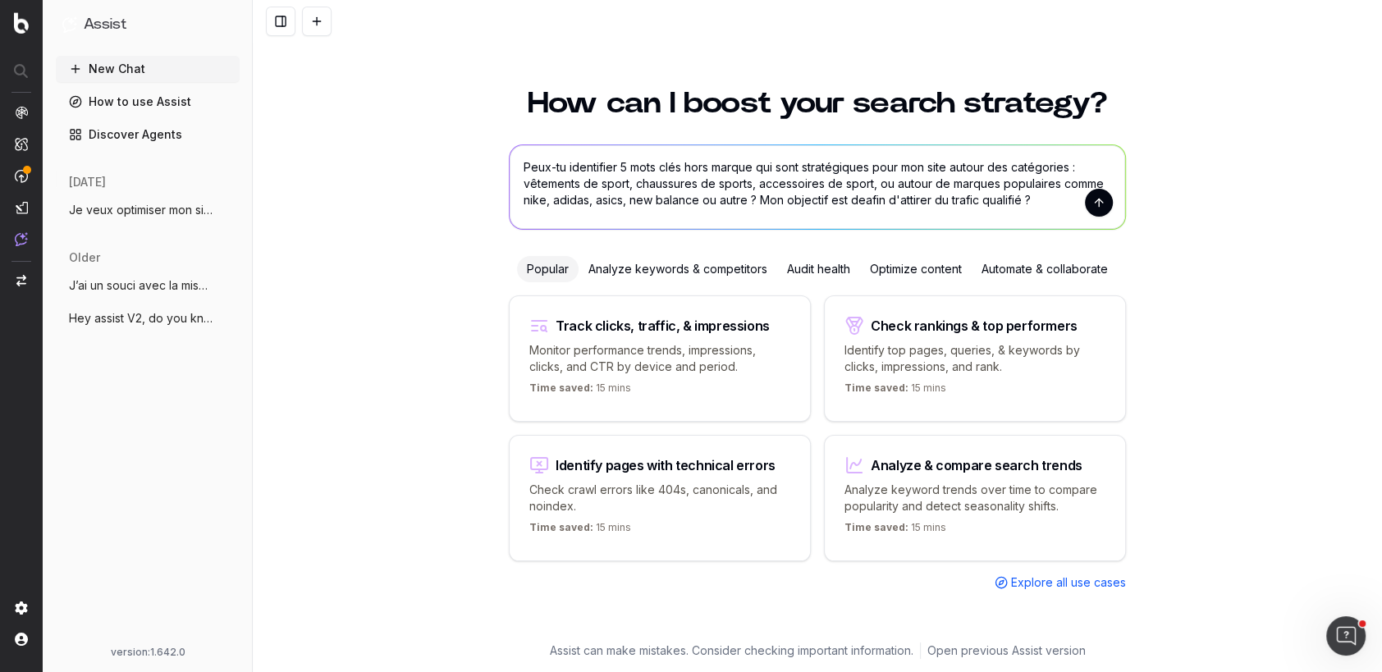
drag, startPoint x: 896, startPoint y: 197, endPoint x: 850, endPoint y: 197, distance: 46.8
click at [850, 197] on textarea "Peux-tu identifier 5 mots clés hors marque qui sont stratégiques pour mon site …" at bounding box center [818, 187] width 616 height 84
click at [851, 199] on textarea "Peux-tu identifier 5 mots clés hors marque qui sont stratégiques pour mon site …" at bounding box center [818, 187] width 616 height 84
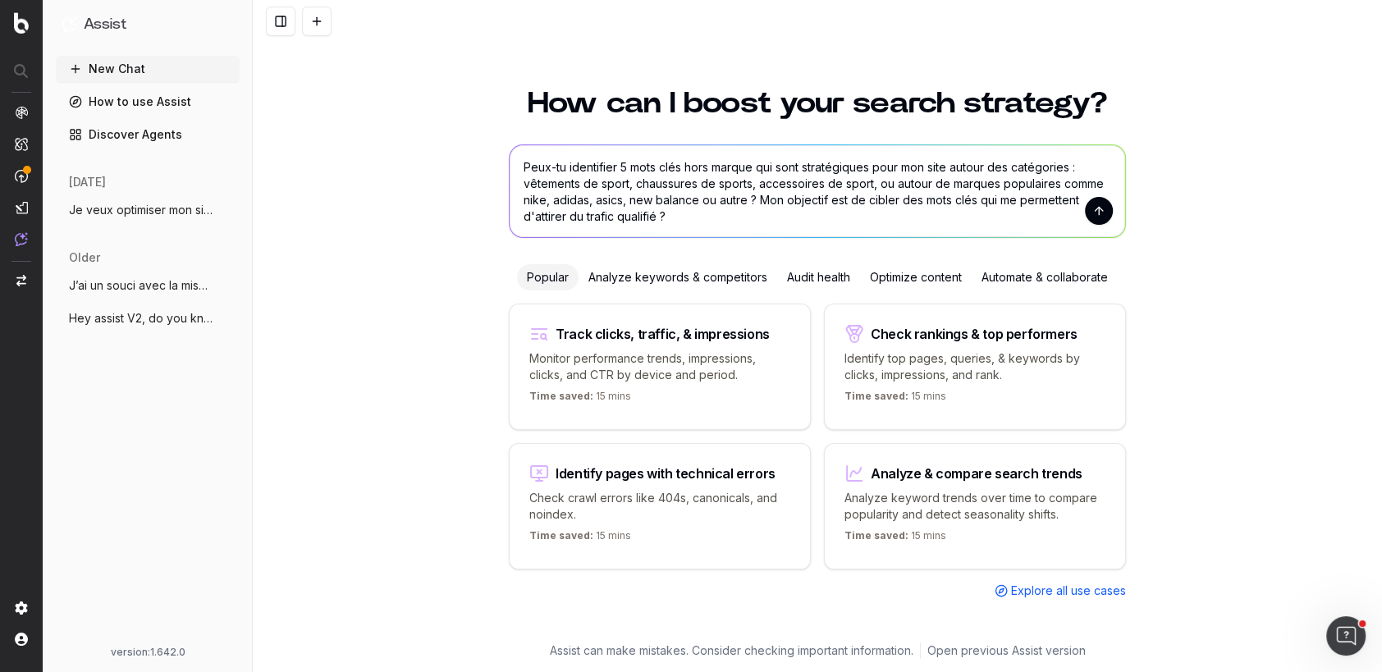
click at [669, 219] on textarea "Peux-tu identifier 5 mots clés hors marque qui sont stratégiques pour mon site …" at bounding box center [818, 191] width 616 height 92
click at [627, 167] on textarea "Peux-tu identifier 5 mots clés hors marque qui sont stratégiques pour mon site …" at bounding box center [818, 191] width 616 height 92
type textarea "Peux-tu identifier 10 mots clés hors marque qui sont stratégiques pour mon site…"
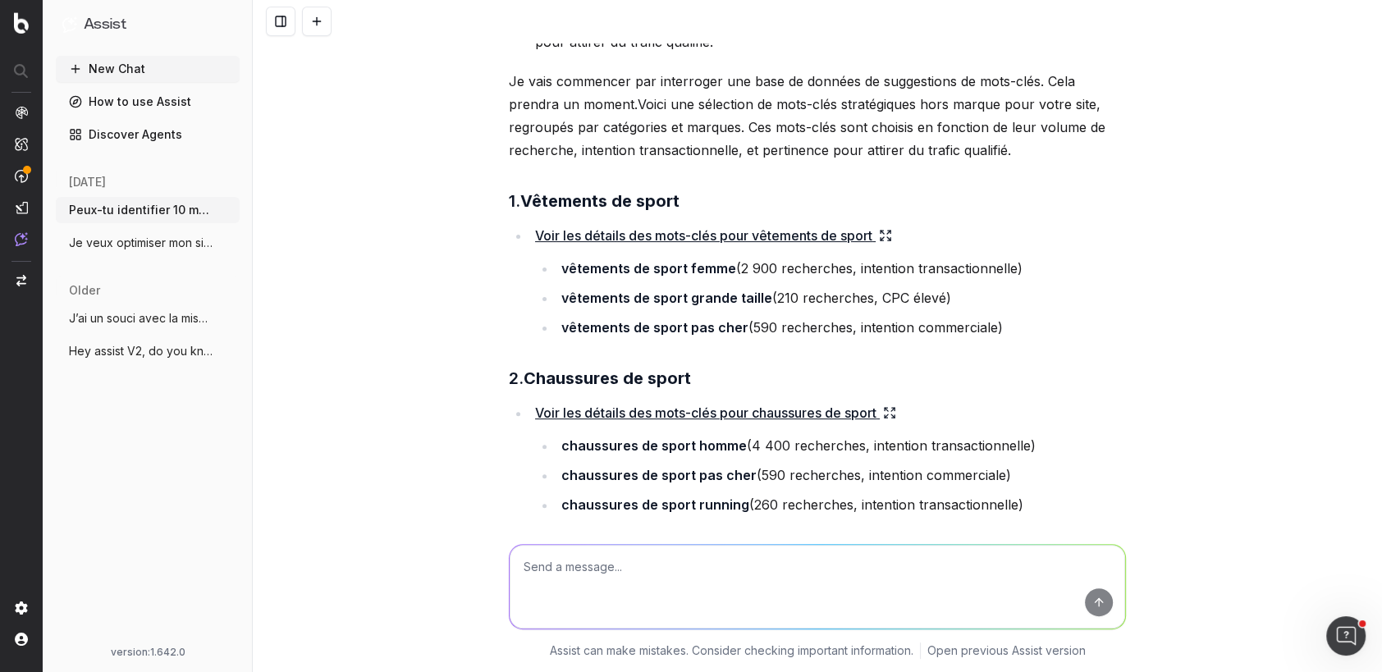
scroll to position [338, 0]
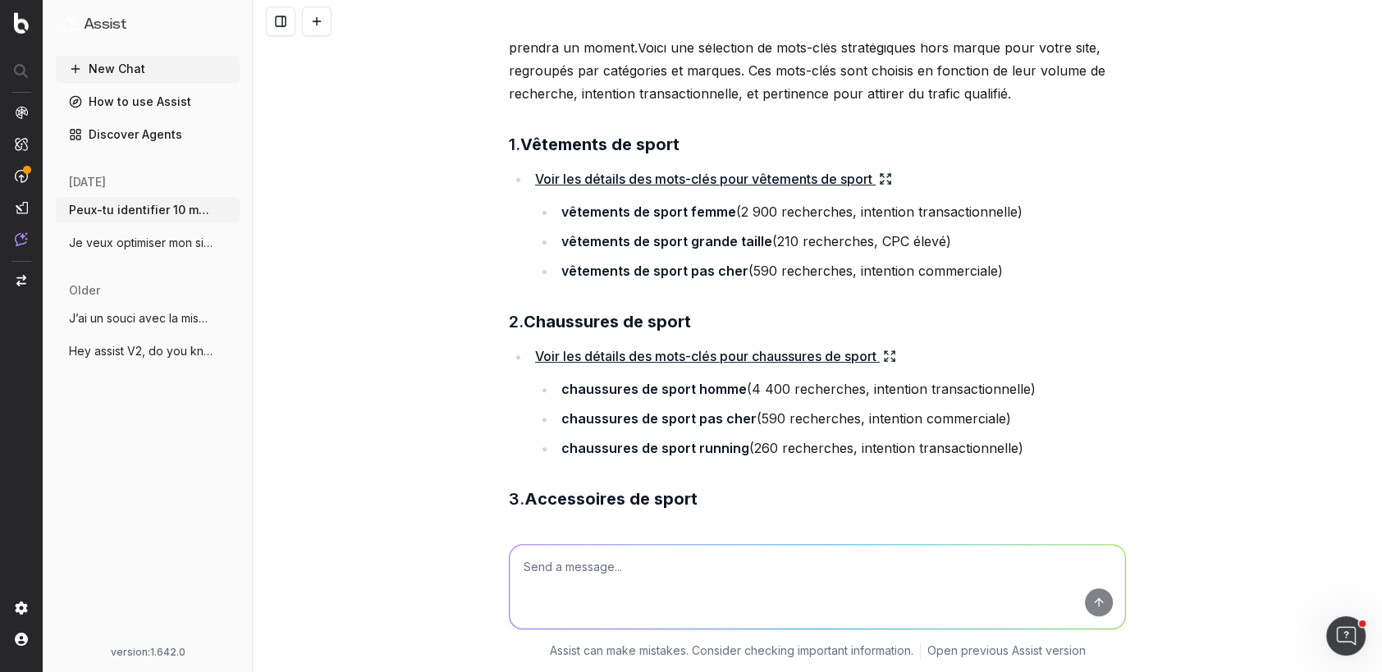
click at [891, 179] on icon at bounding box center [885, 178] width 13 height 13
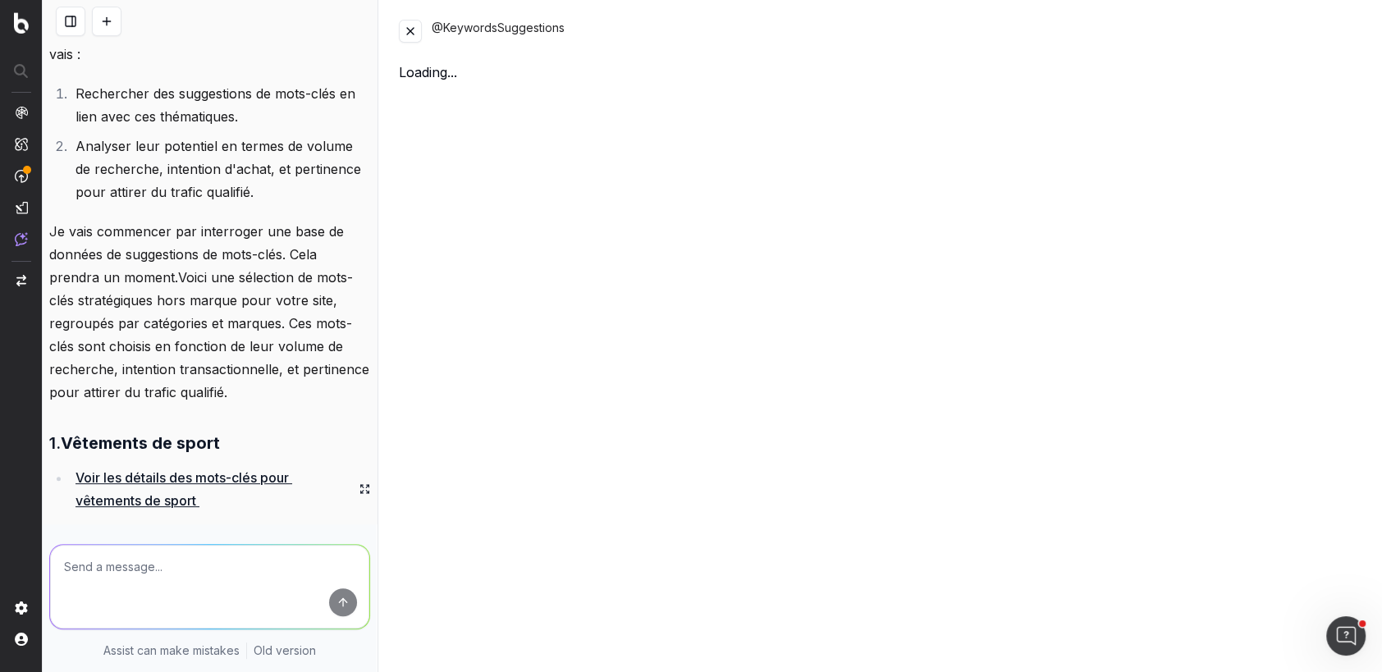
scroll to position [545, 0]
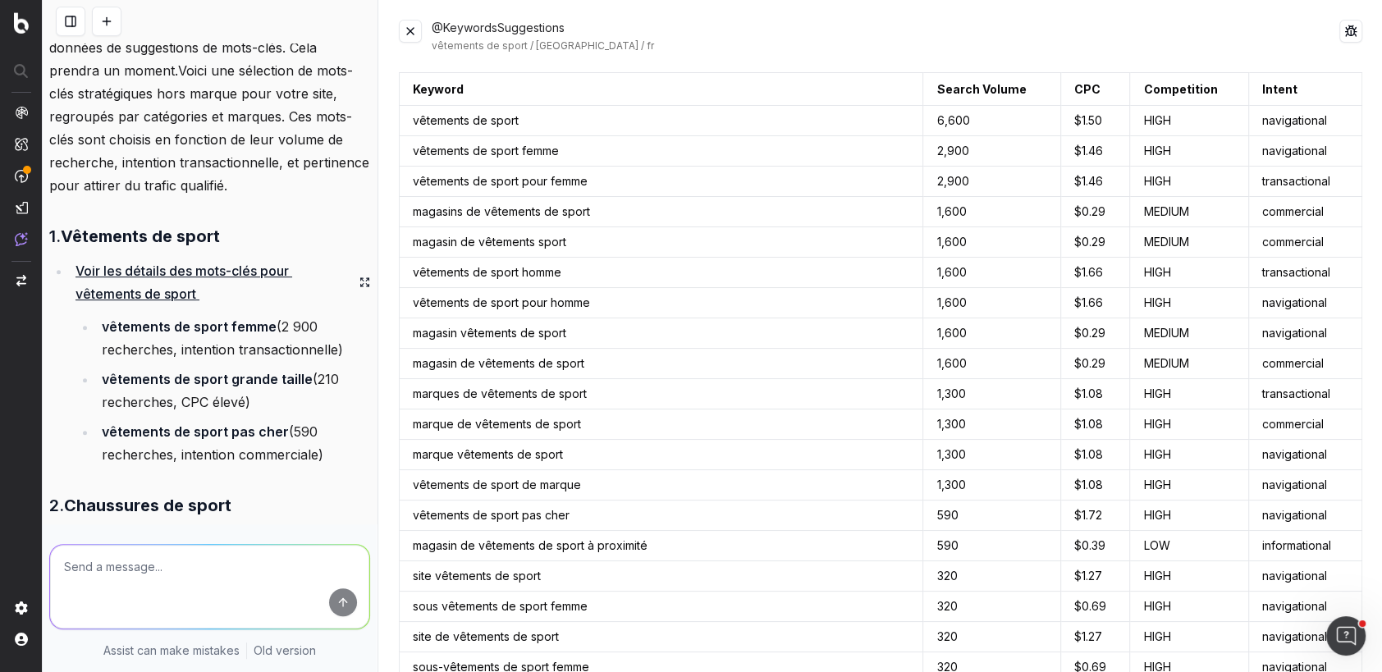
click at [412, 28] on button at bounding box center [410, 31] width 23 height 23
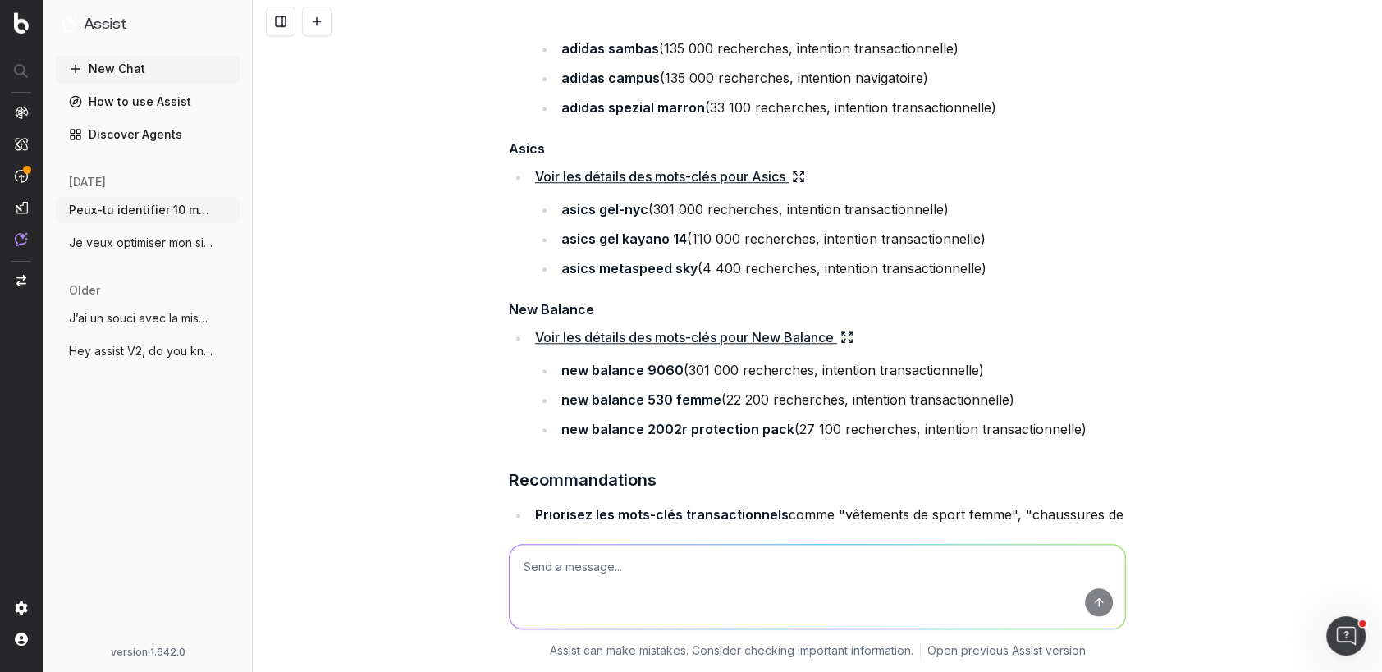
scroll to position [1208, 0]
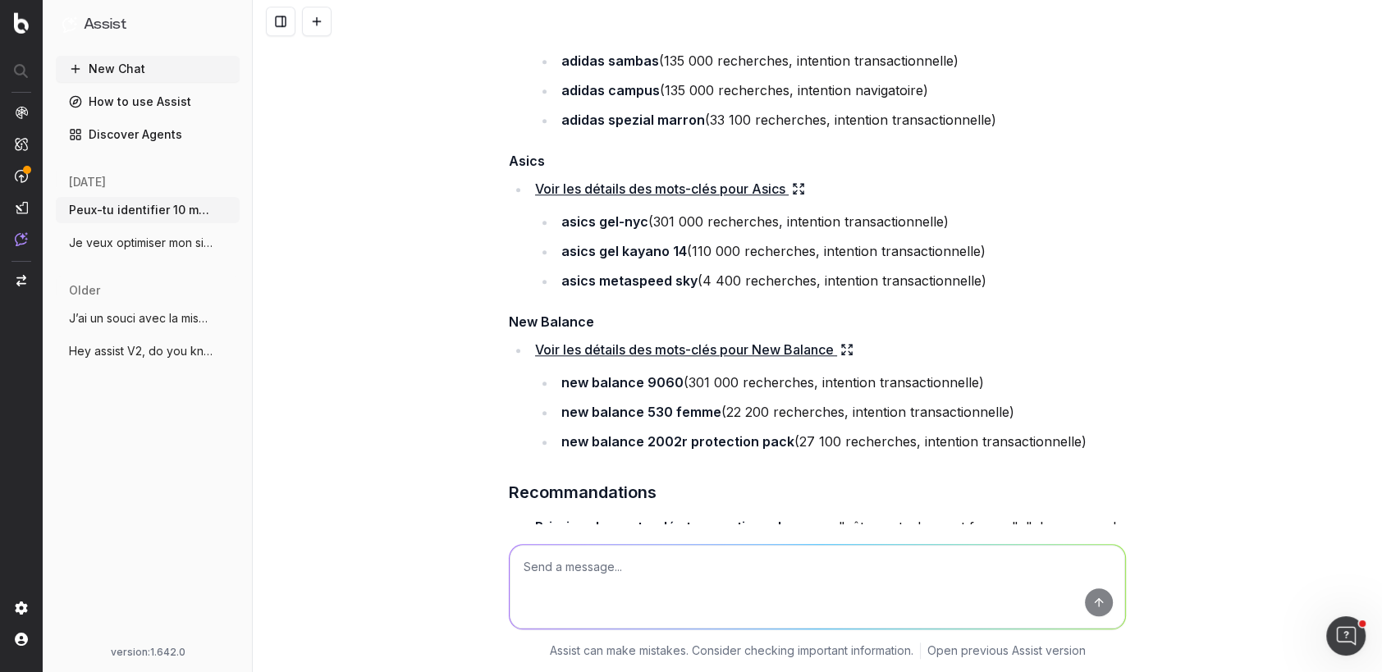
click at [626, 575] on textarea at bounding box center [818, 587] width 616 height 84
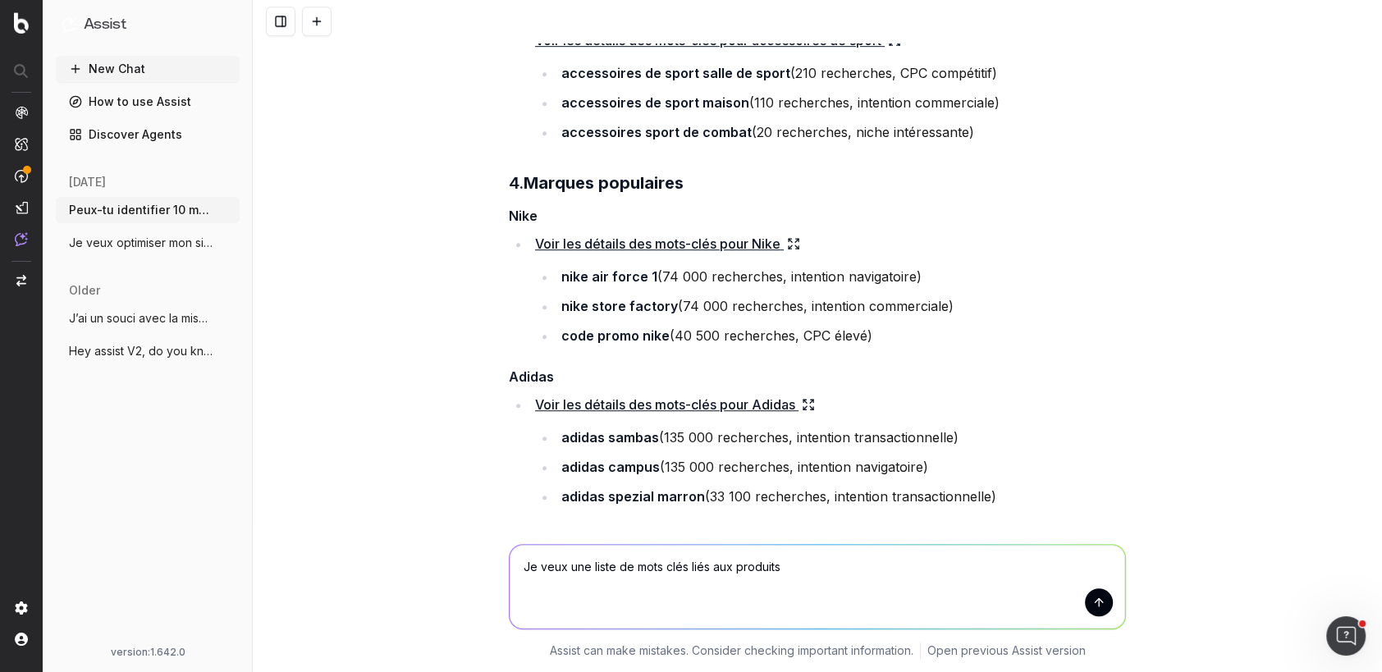
scroll to position [892, 0]
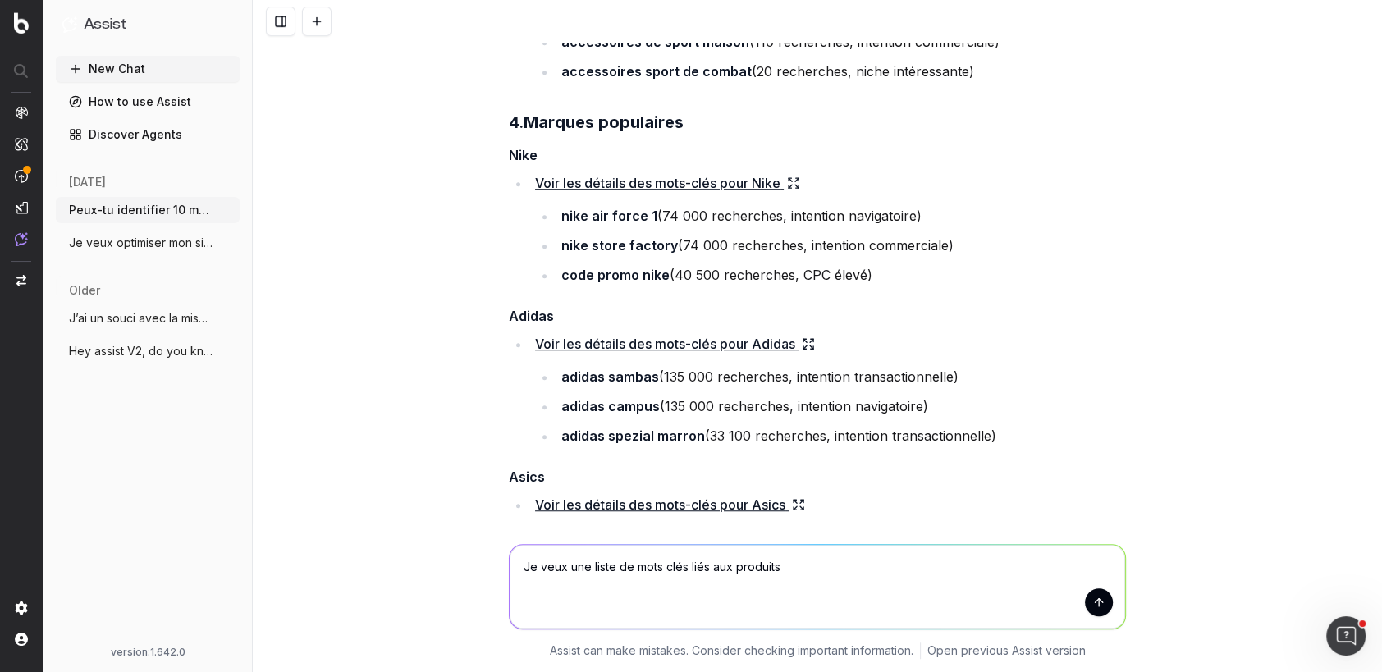
drag, startPoint x: 689, startPoint y: 569, endPoint x: 850, endPoint y: 565, distance: 161.8
click at [850, 566] on textarea "Je veux une liste de mots clés liés aux produits" at bounding box center [818, 587] width 616 height 84
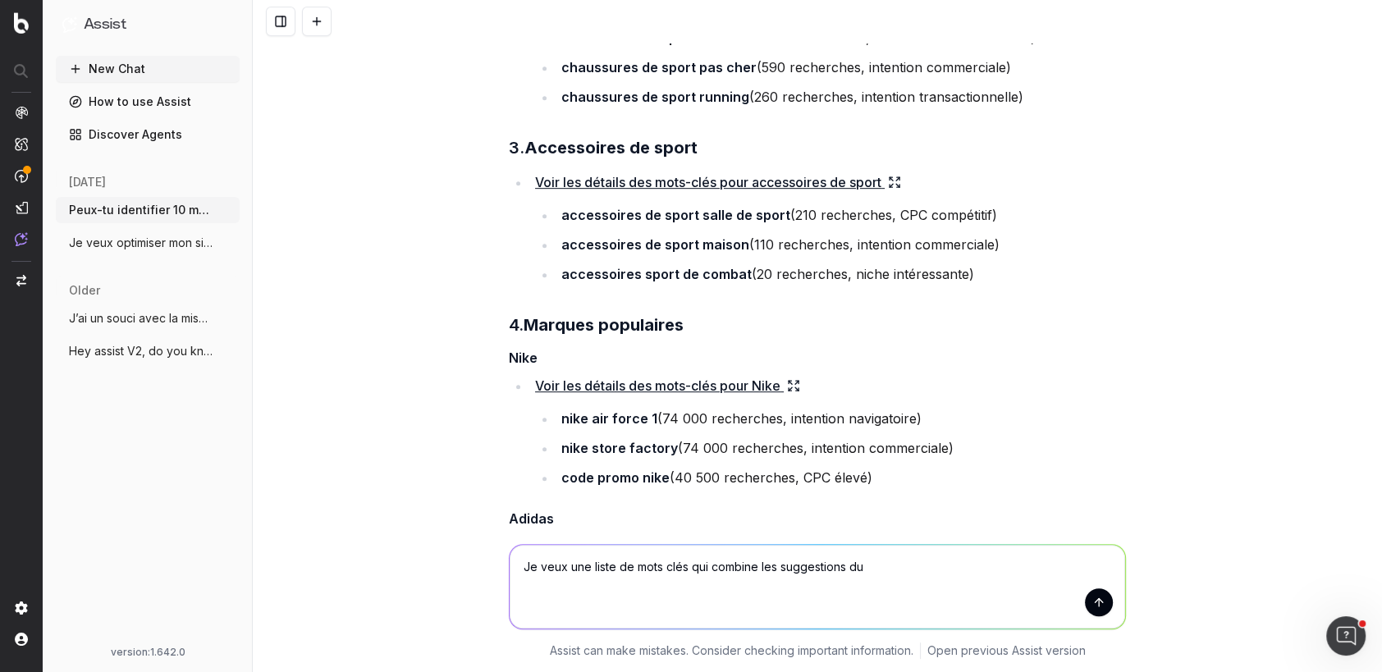
scroll to position [687, 0]
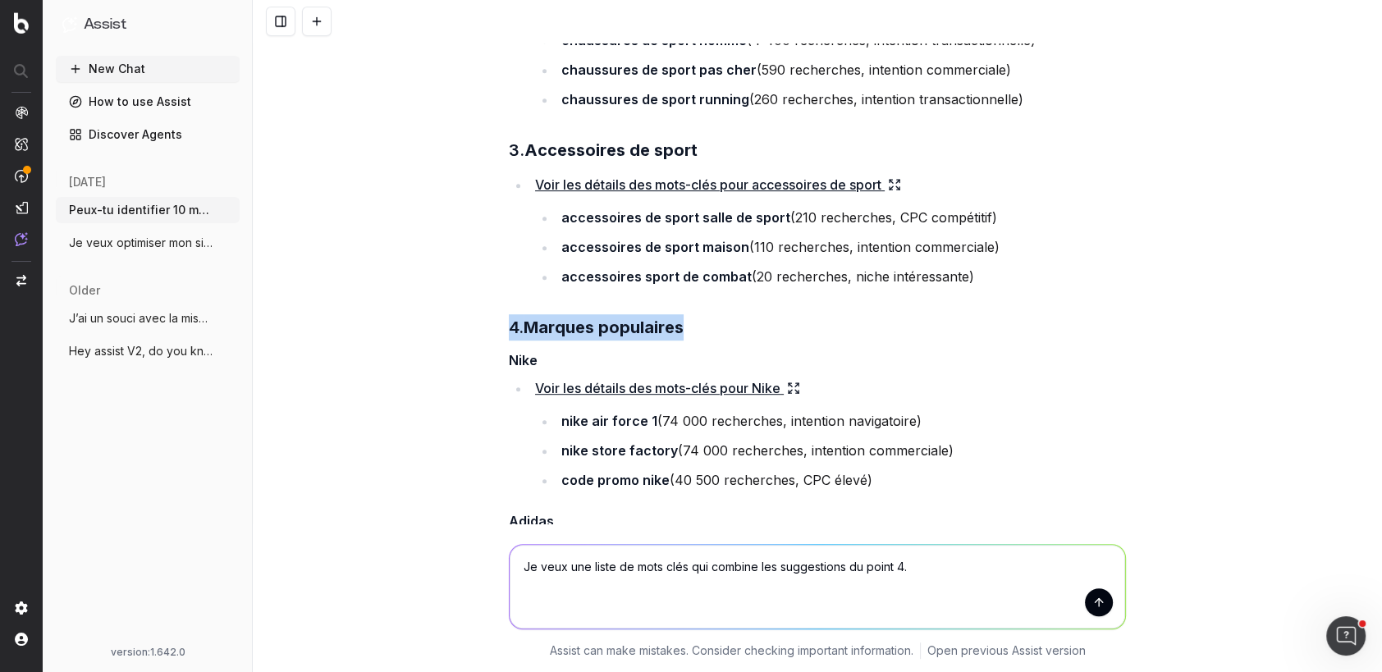
drag, startPoint x: 693, startPoint y: 332, endPoint x: 509, endPoint y: 329, distance: 183.9
click at [509, 329] on h3 "4. Marques populaires" at bounding box center [817, 327] width 617 height 26
copy h3 "4. Marques populaires"
click at [917, 565] on textarea "Je veux une liste de mots clés qui combine les suggestions du point 4." at bounding box center [818, 587] width 616 height 84
drag, startPoint x: 917, startPoint y: 565, endPoint x: 897, endPoint y: 565, distance: 19.7
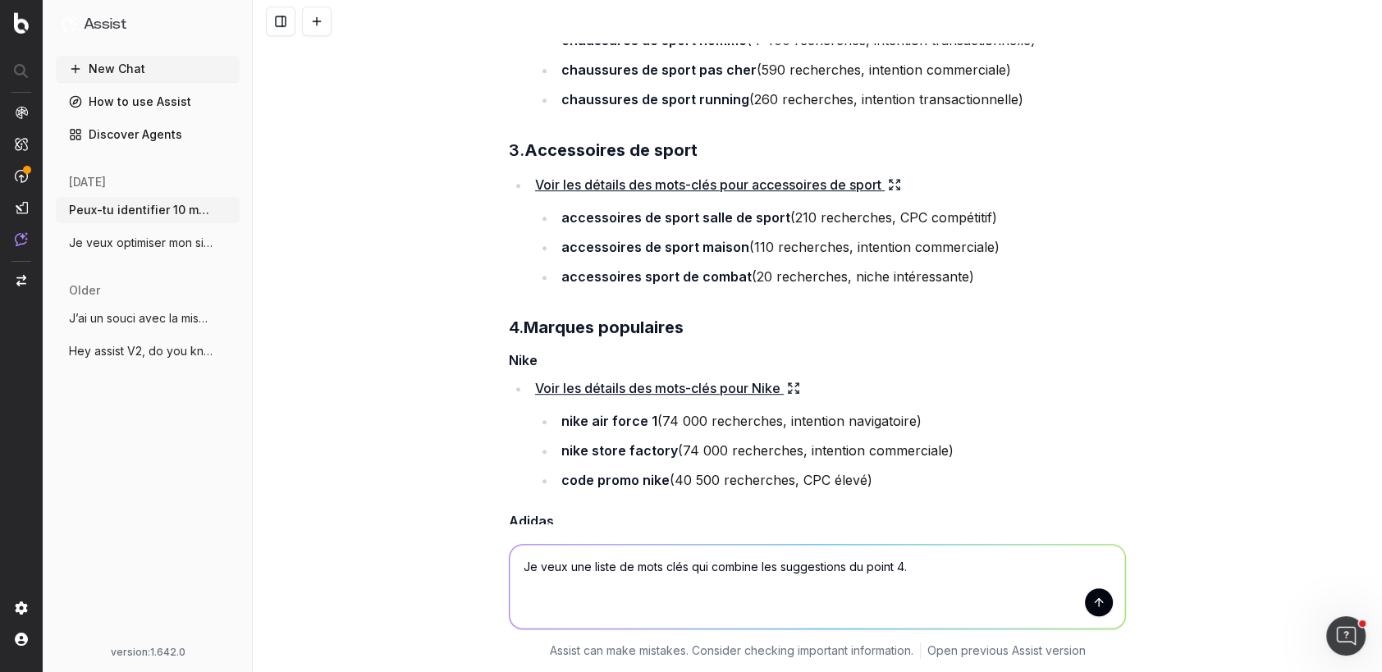
click at [897, 565] on textarea "Je veux une liste de mots clés qui combine les suggestions du point 4." at bounding box center [818, 587] width 616 height 84
paste textarea "Marques populaires"
click at [799, 385] on icon at bounding box center [796, 384] width 3 height 3
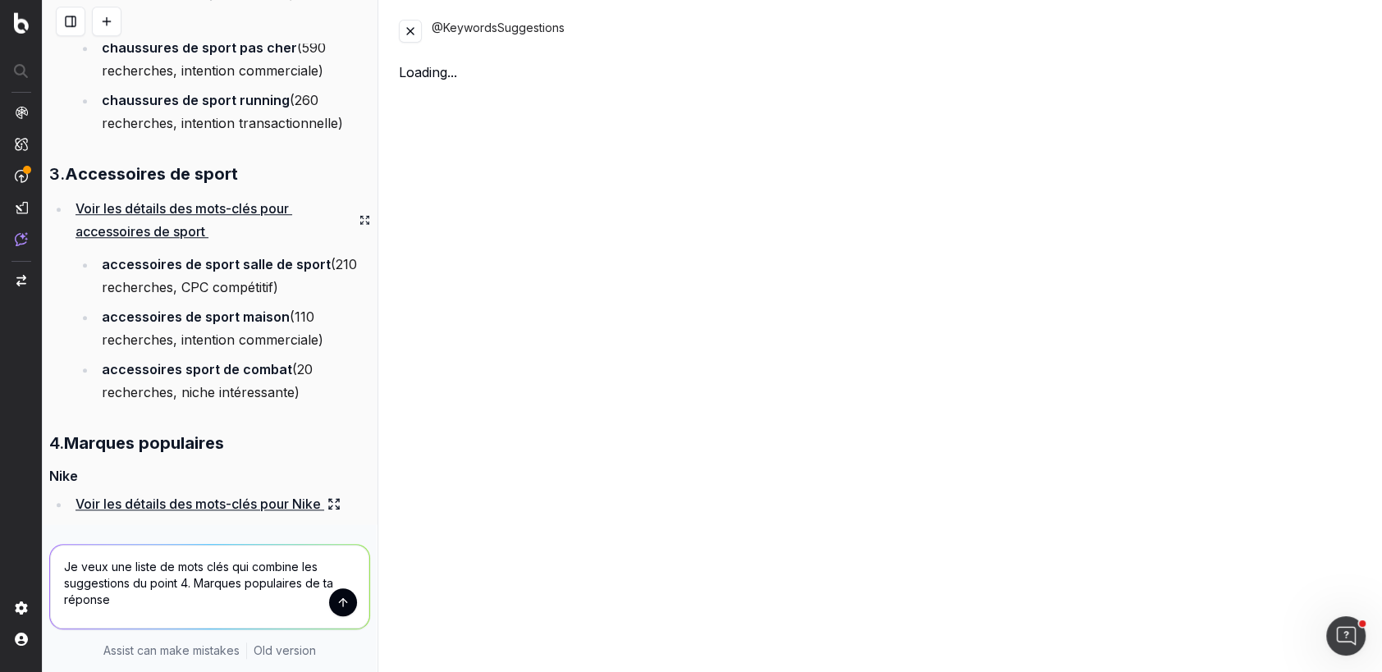
scroll to position [1078, 0]
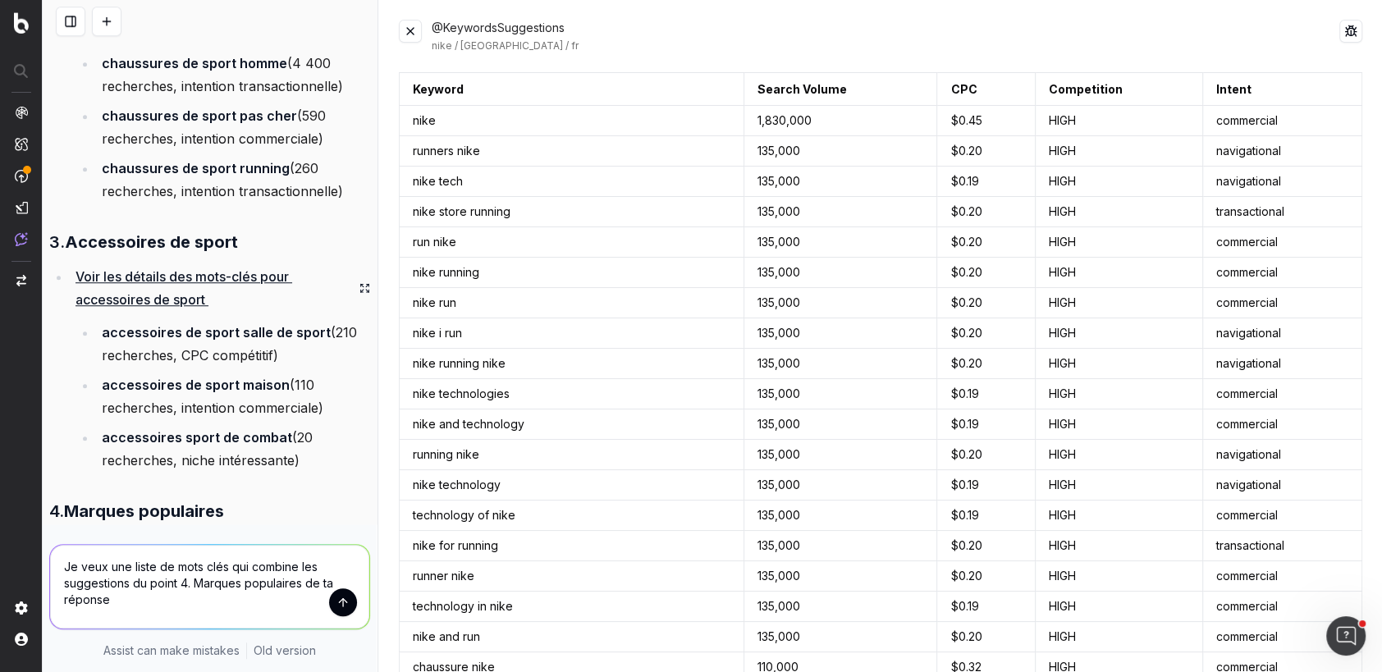
click at [411, 28] on button at bounding box center [410, 31] width 23 height 23
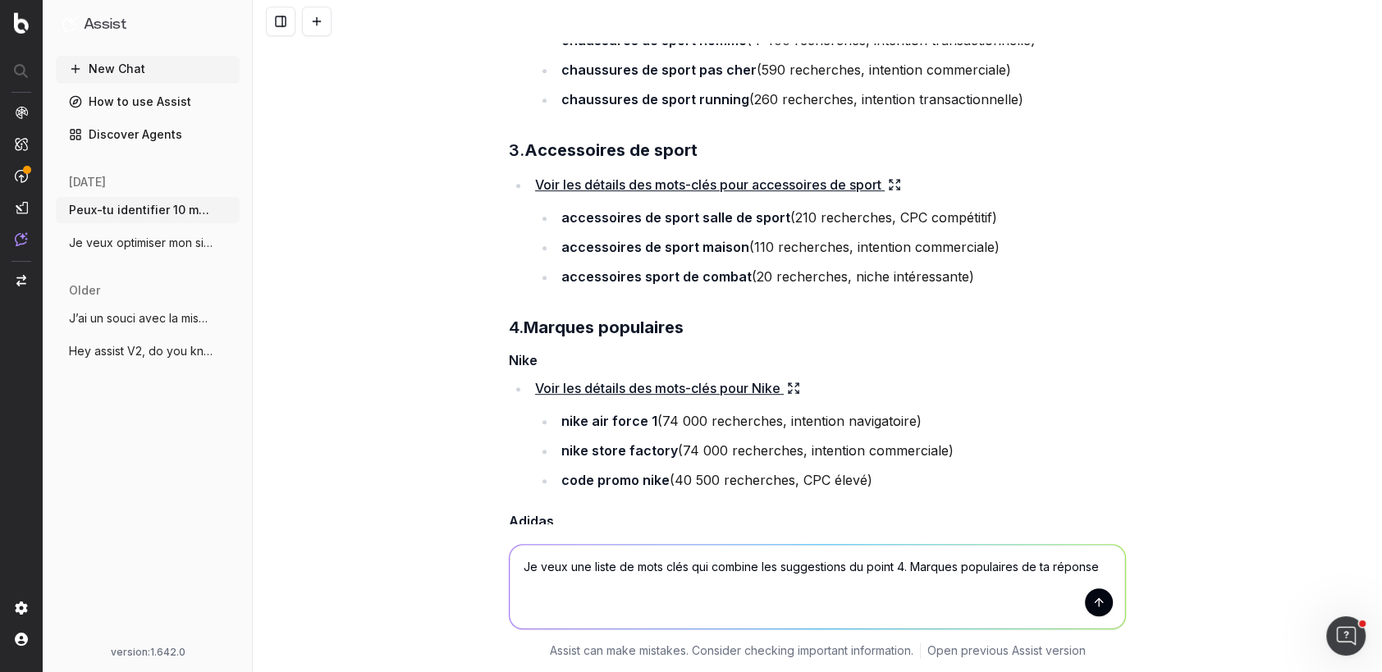
click at [1108, 563] on textarea "Je veux une liste de mots clés qui combine les suggestions du point 4. Marques …" at bounding box center [818, 587] width 616 height 84
type textarea "Je veux une liste de mots clés qui combine les suggestions du point 4. Marques …"
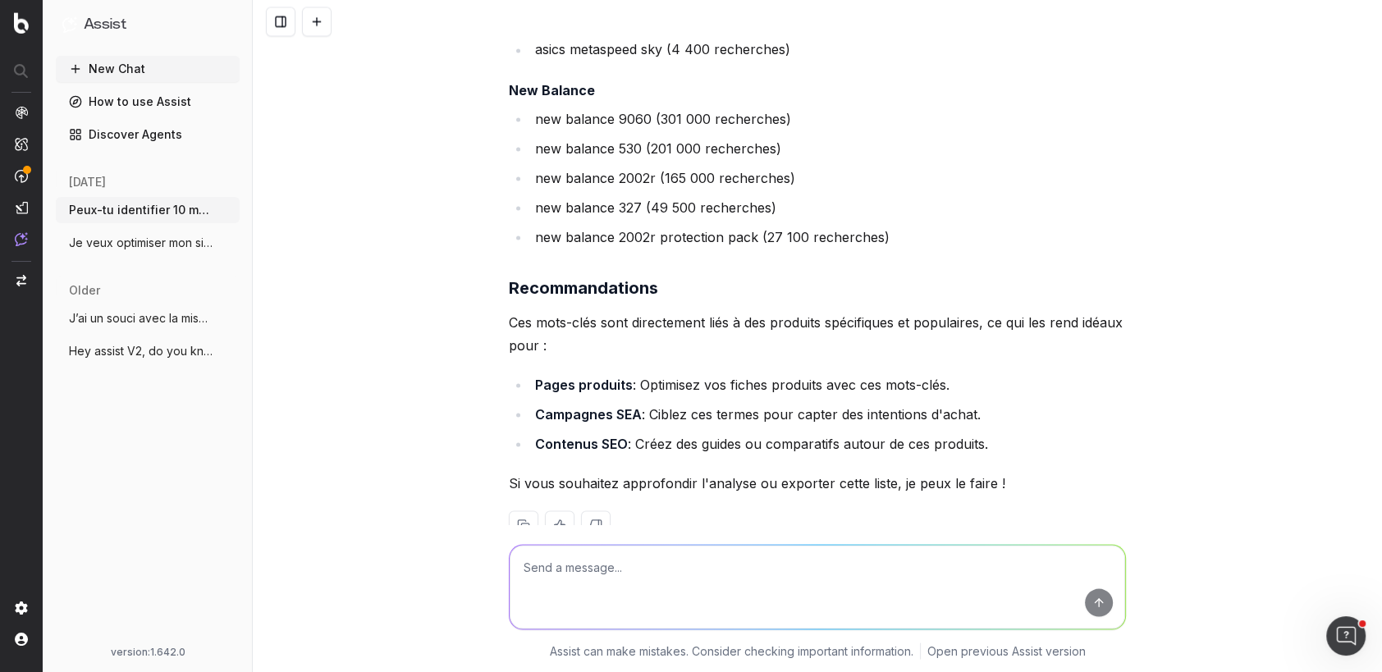
scroll to position [2682, 0]
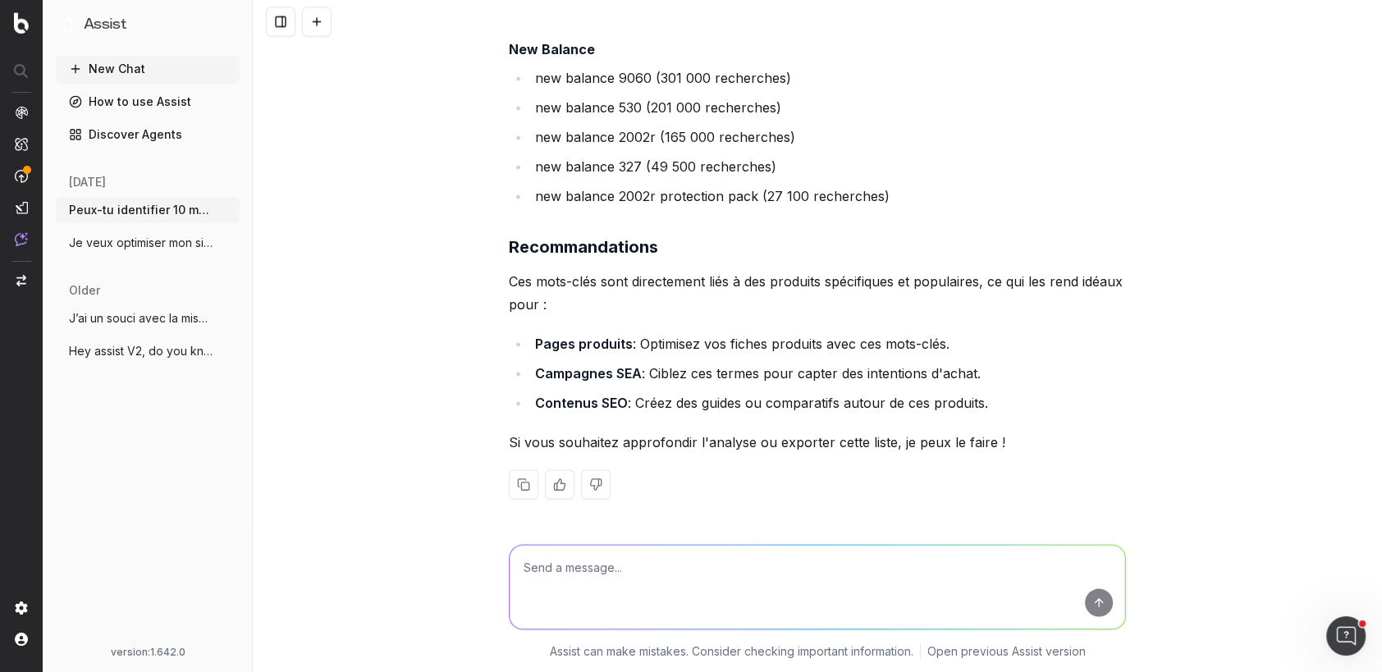
click at [690, 557] on textarea at bounding box center [818, 587] width 616 height 84
drag, startPoint x: 599, startPoint y: 567, endPoint x: 806, endPoint y: 574, distance: 207.0
click at [806, 574] on textarea "Quelles sont mes pages produits qui ont" at bounding box center [818, 587] width 616 height 84
type textarea "Quelles sont mes performances sur chacun de ces mots clés"
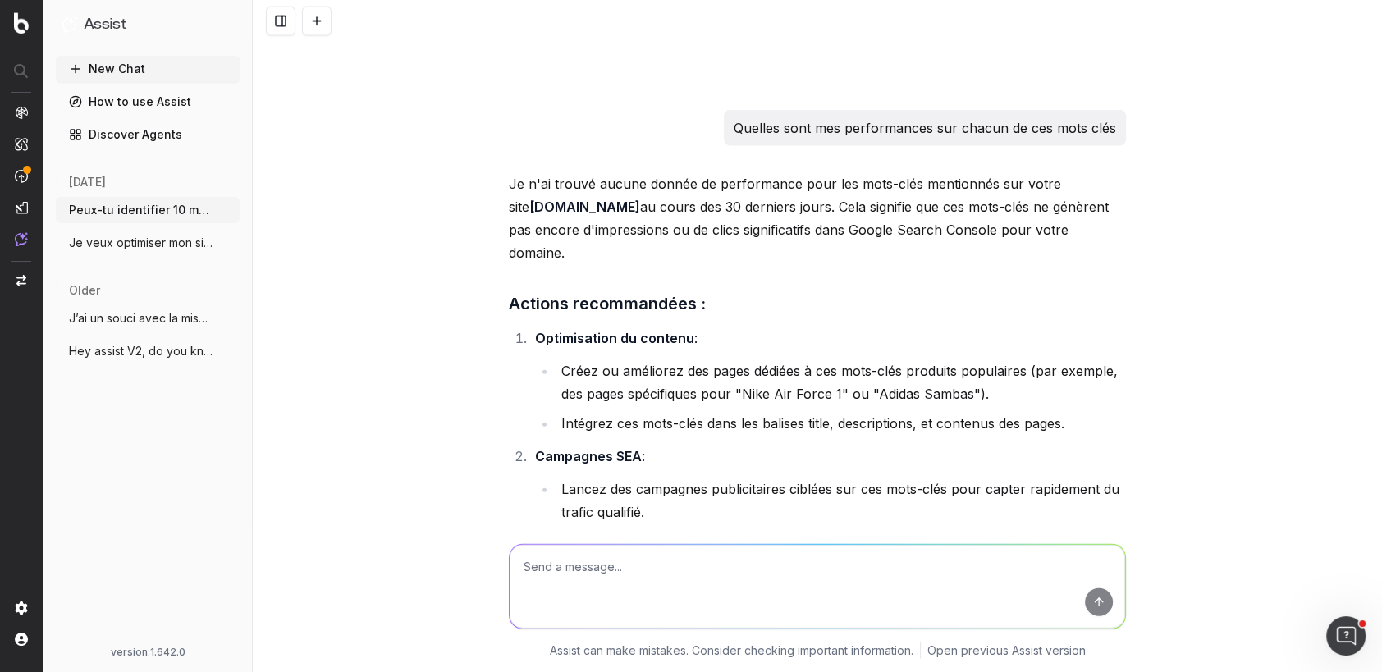
scroll to position [3150, 0]
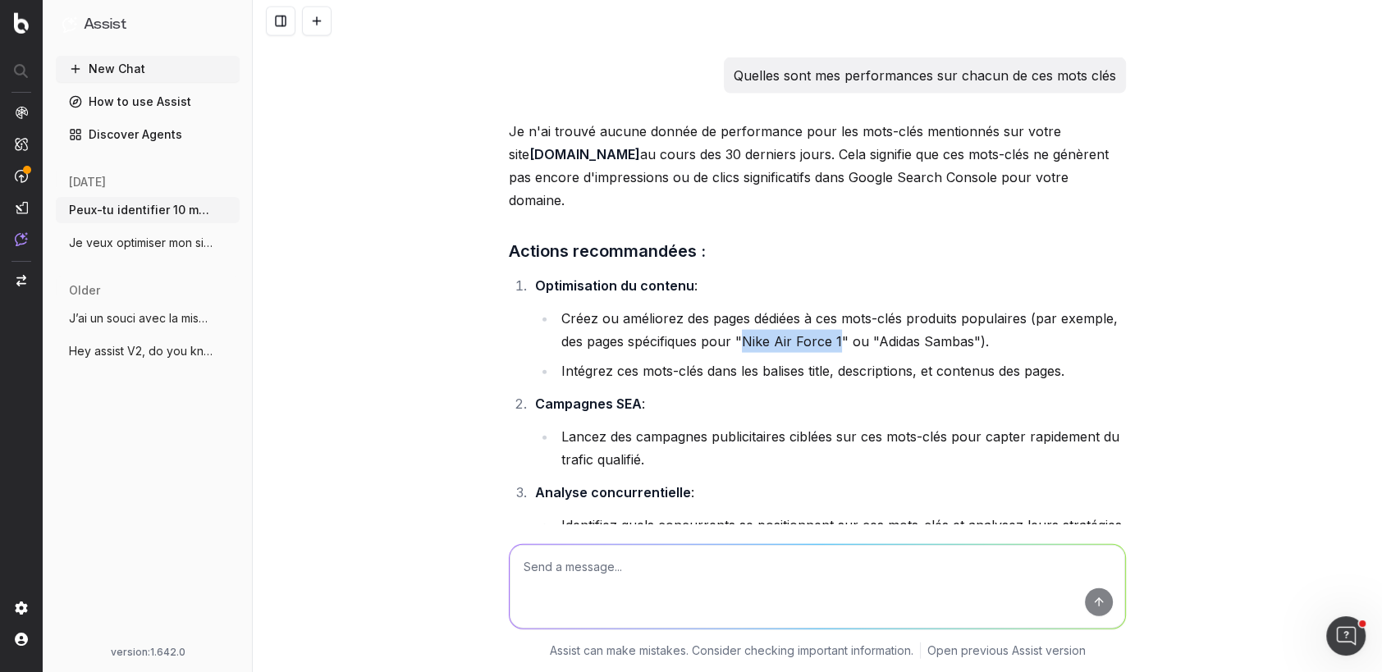
drag, startPoint x: 841, startPoint y: 319, endPoint x: 746, endPoint y: 318, distance: 95.2
click at [746, 318] on li "Créez ou améliorez des pages dédiées à ces mots-clés produits populaires (par e…" at bounding box center [842, 330] width 570 height 46
copy li "Nike Air Force 1"
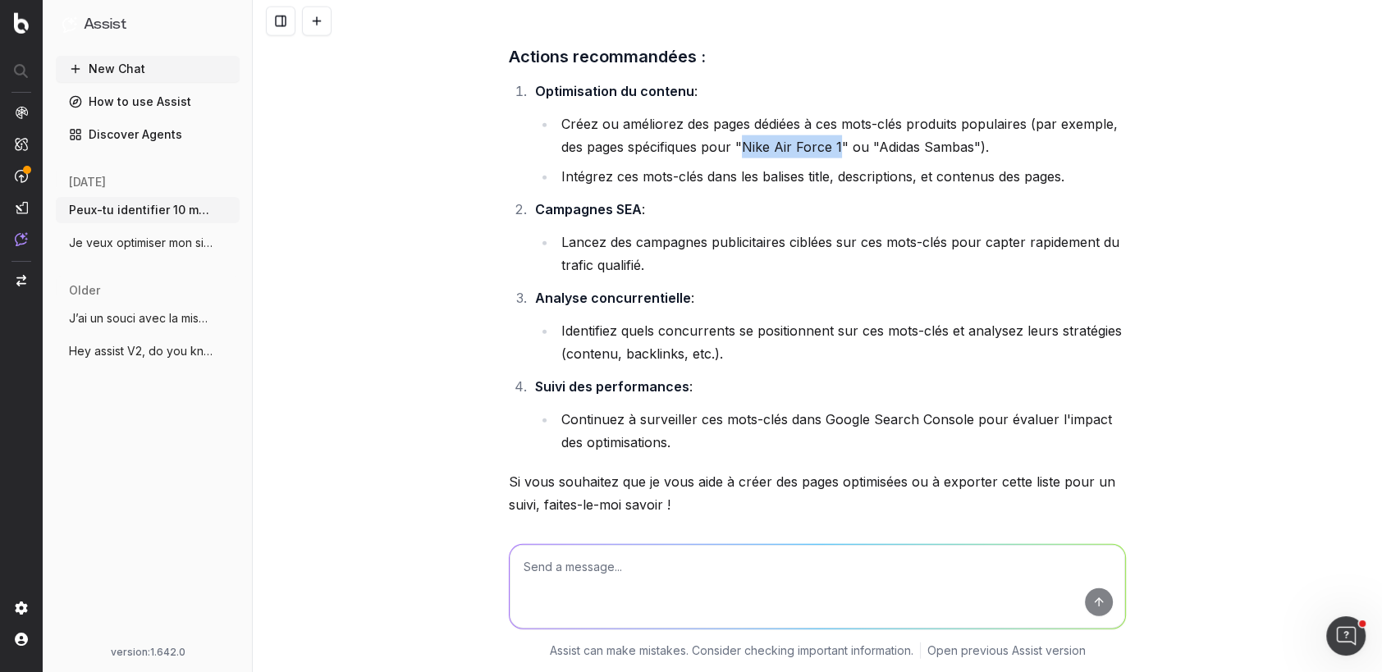
scroll to position [3457, 0]
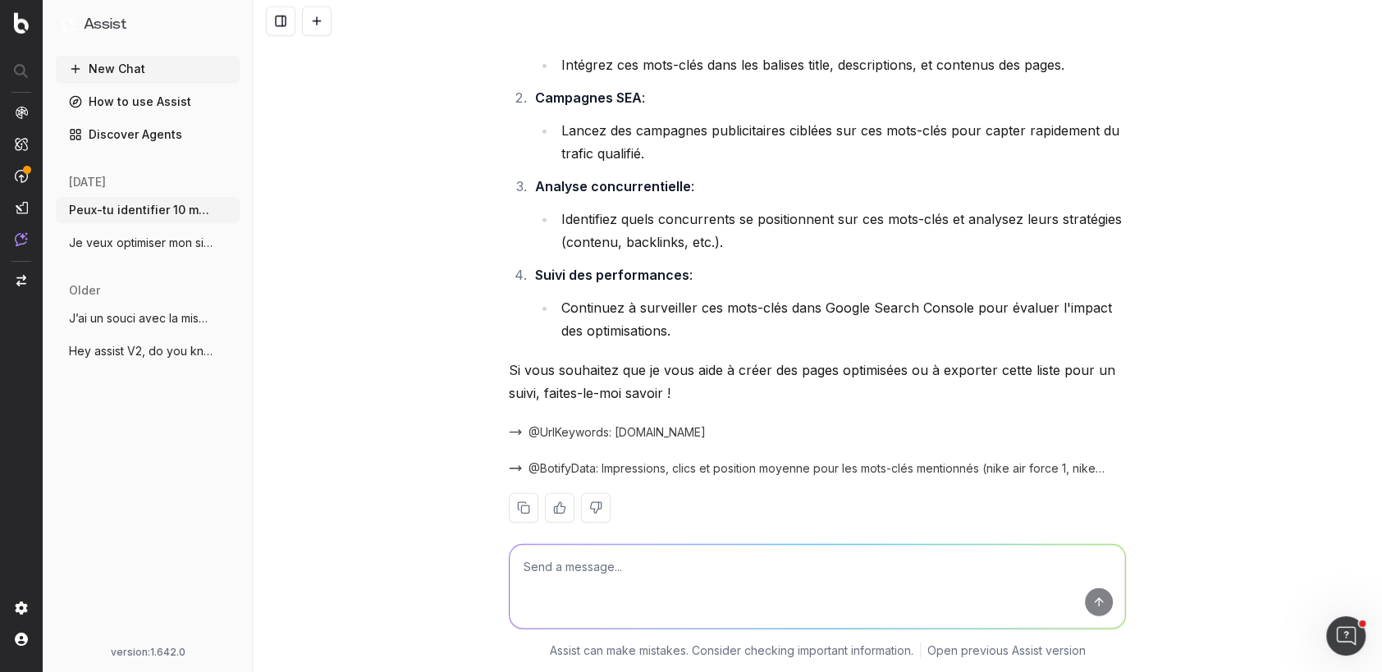
click at [616, 568] on textarea at bounding box center [818, 587] width 616 height 84
type textarea "quelles sont mes pages qui ont le potentiel de se positionner sur chacun de ces…"
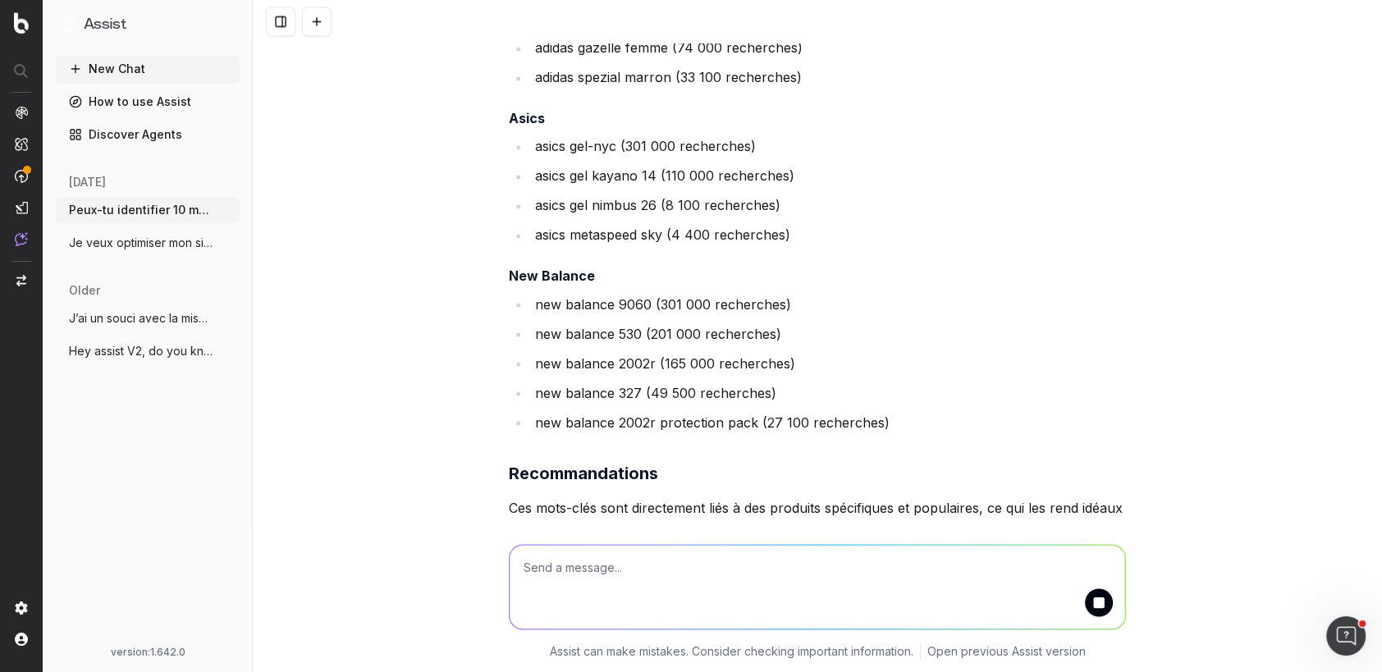
scroll to position [2389, 0]
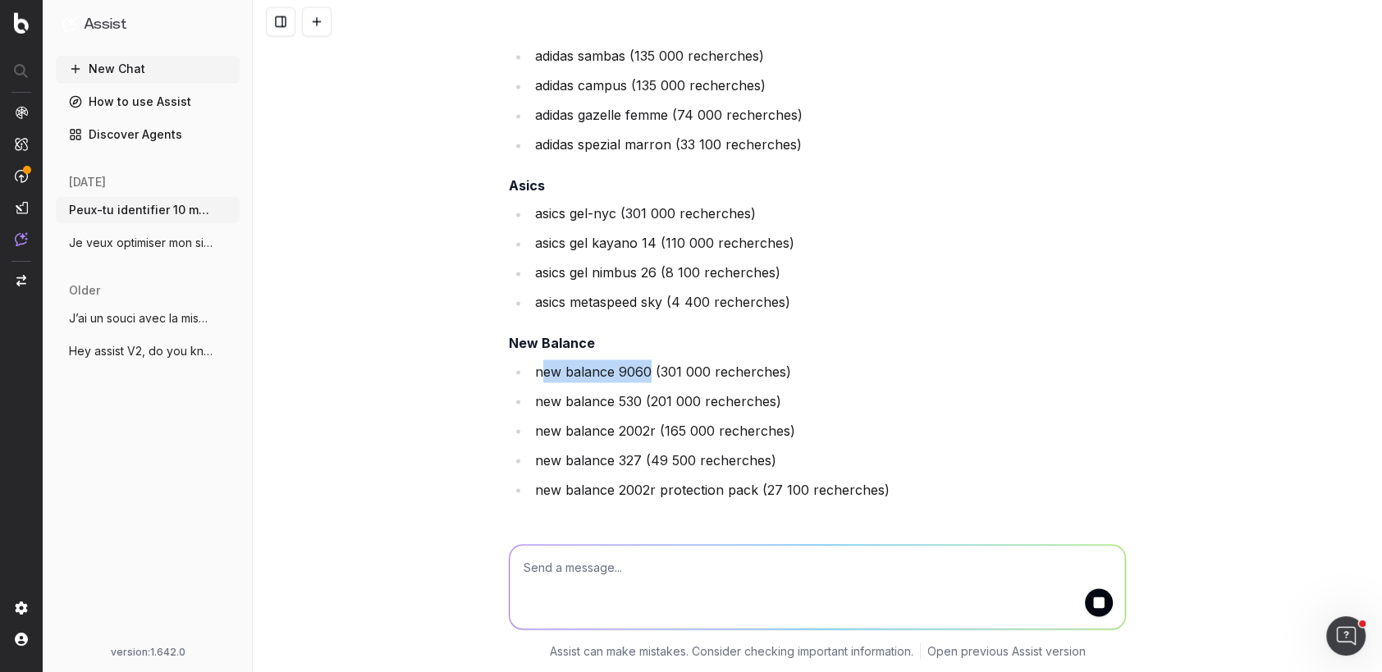
drag, startPoint x: 648, startPoint y: 366, endPoint x: 538, endPoint y: 368, distance: 109.2
click at [538, 368] on li "new balance 9060 (301 000 recherches)" at bounding box center [828, 371] width 596 height 23
copy li "ew balance 9060"
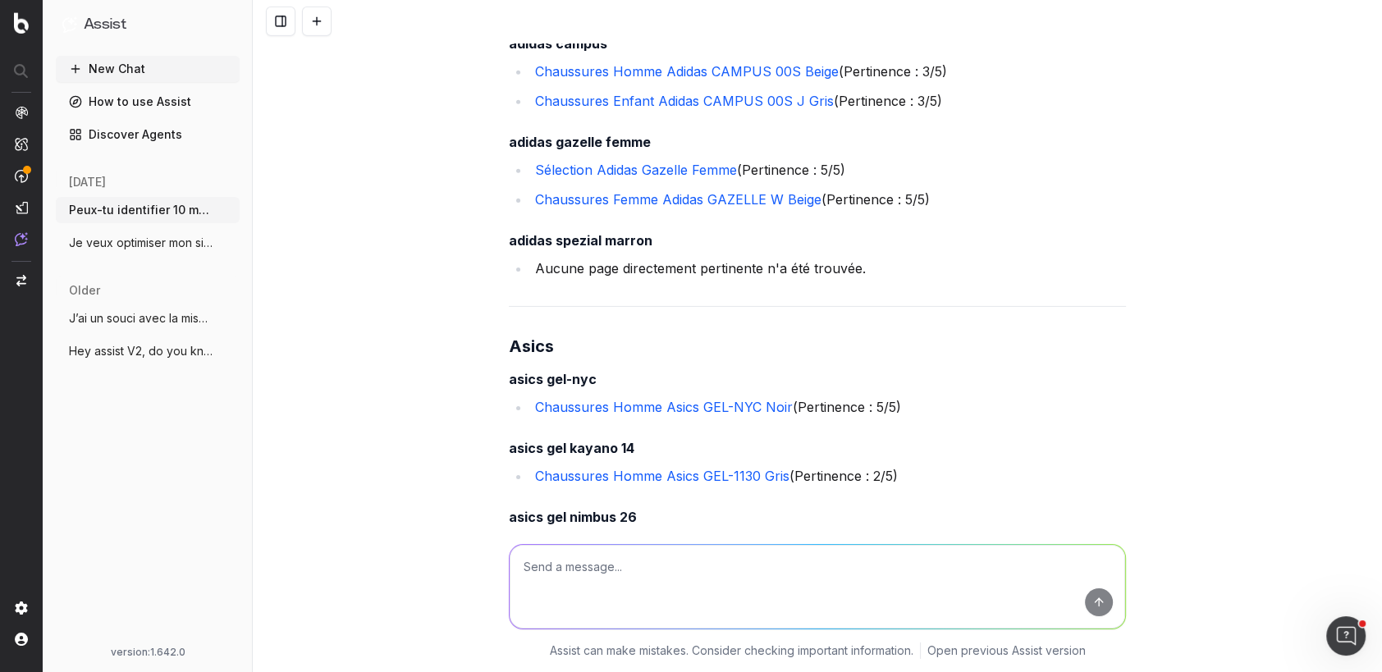
scroll to position [4528, 0]
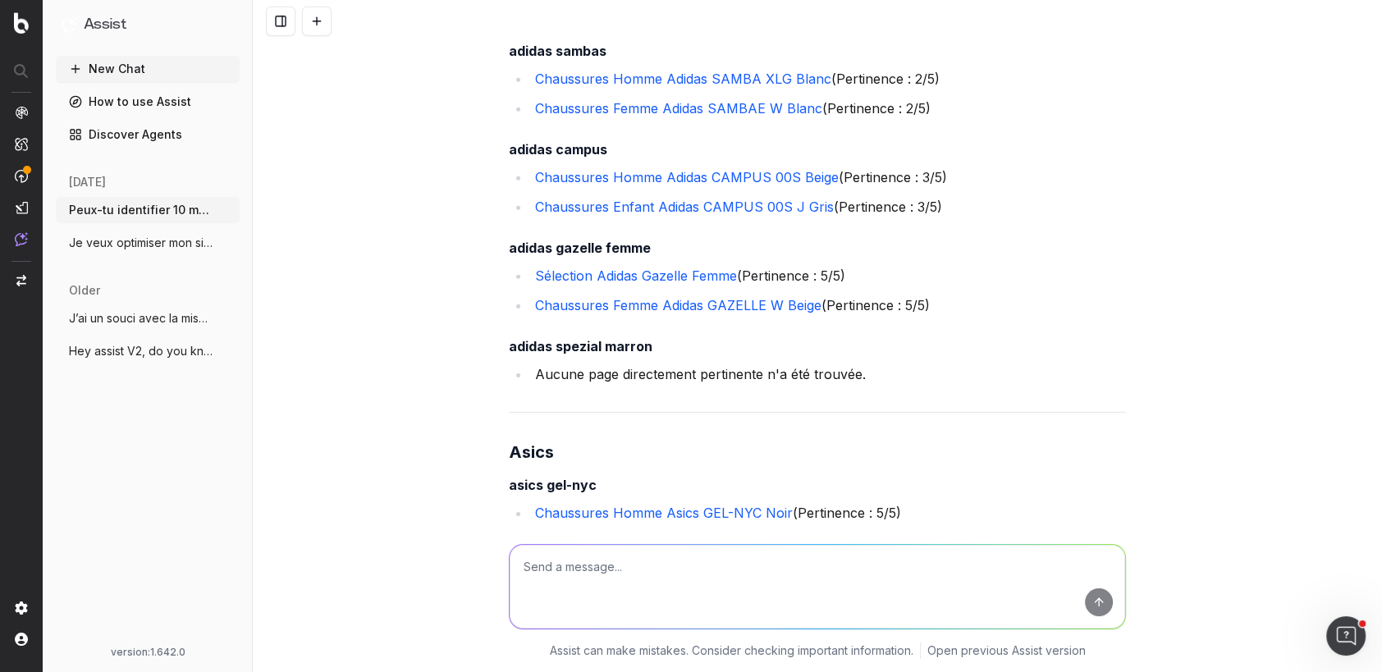
click at [621, 567] on textarea at bounding box center [818, 587] width 616 height 84
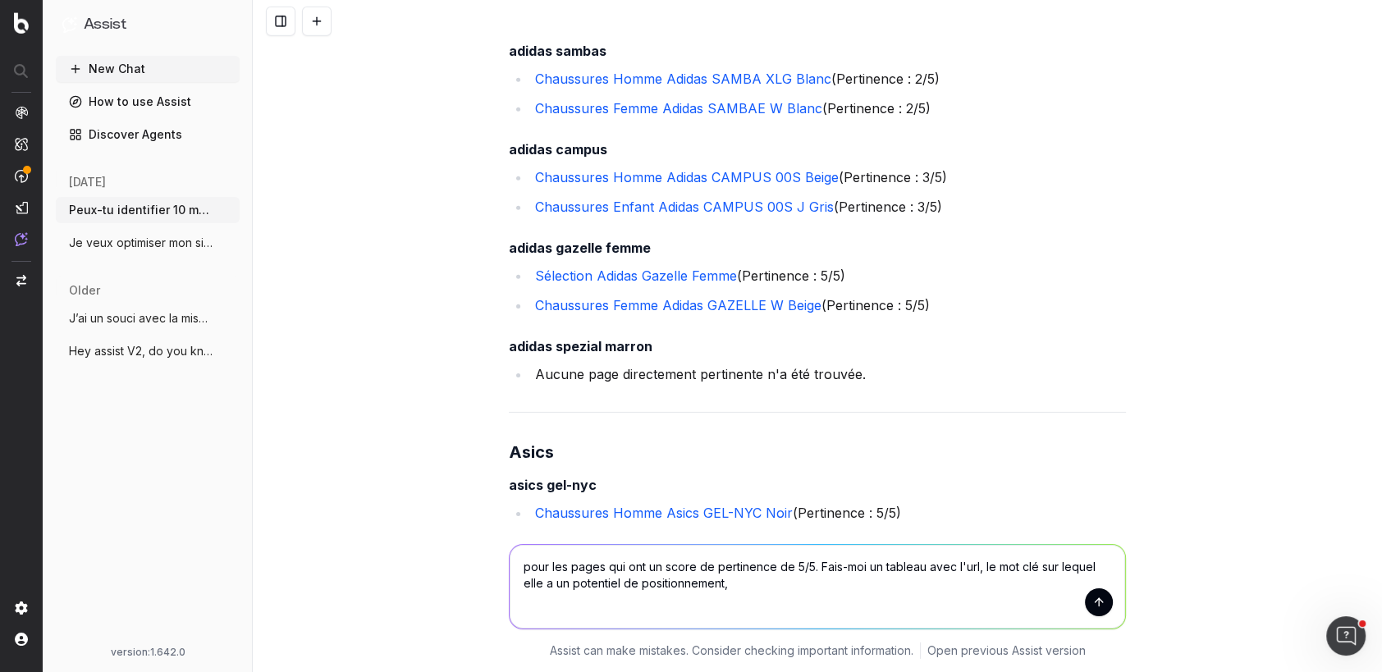
type textarea "pour les pages qui ont un score de pertinence de 5/5. Fais-moi un tableau avec …"
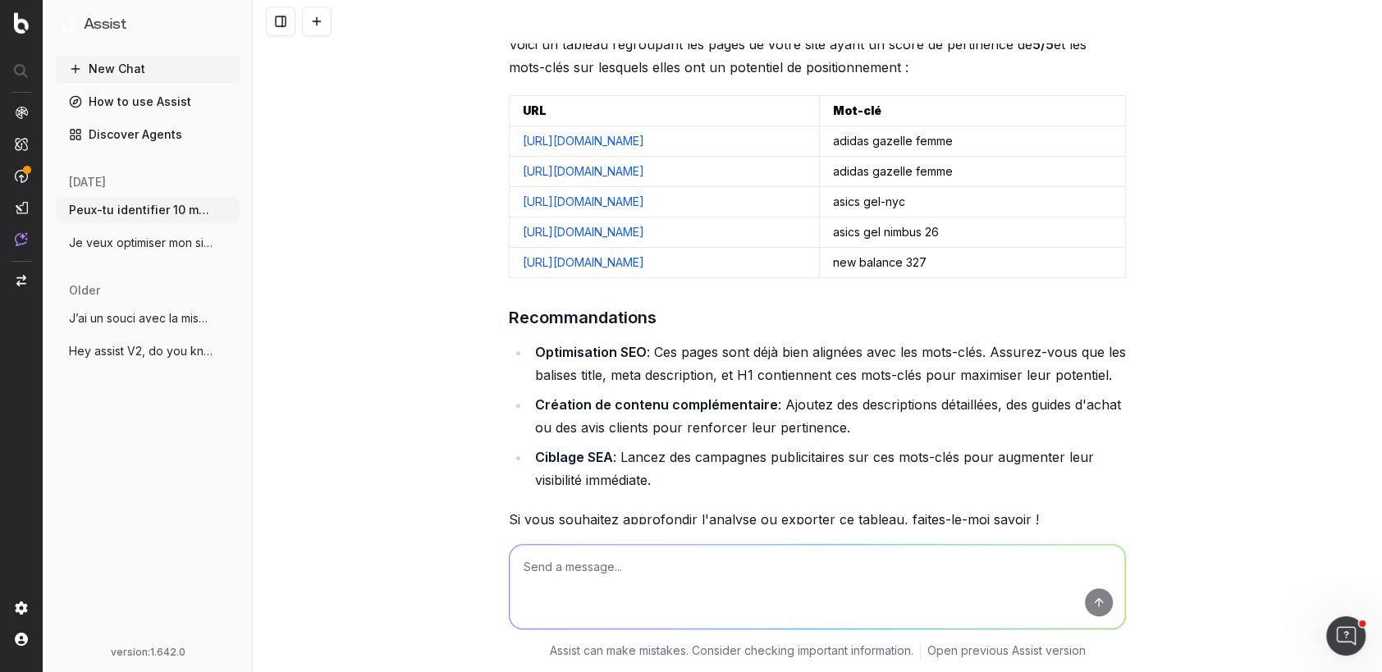
scroll to position [6181, 0]
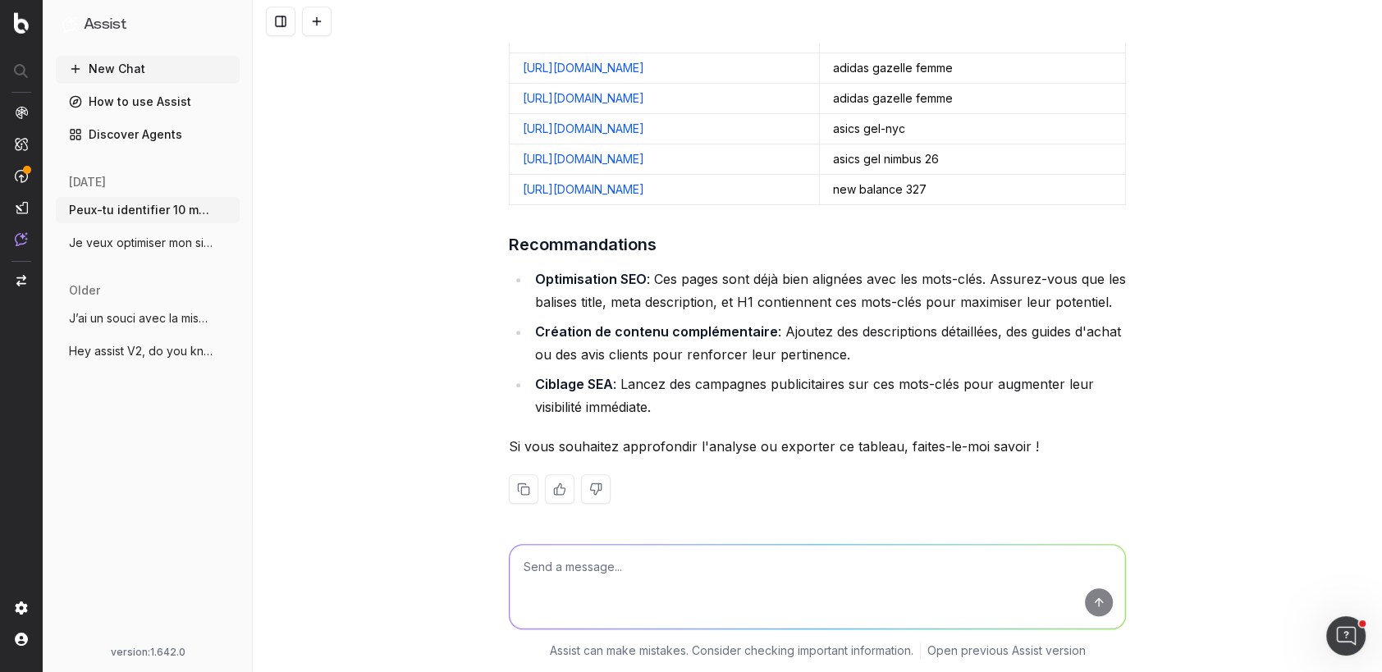
click at [632, 566] on textarea at bounding box center [818, 587] width 616 height 84
type textarea "rajoute une colonne de volume de recherche du mot clé en question"
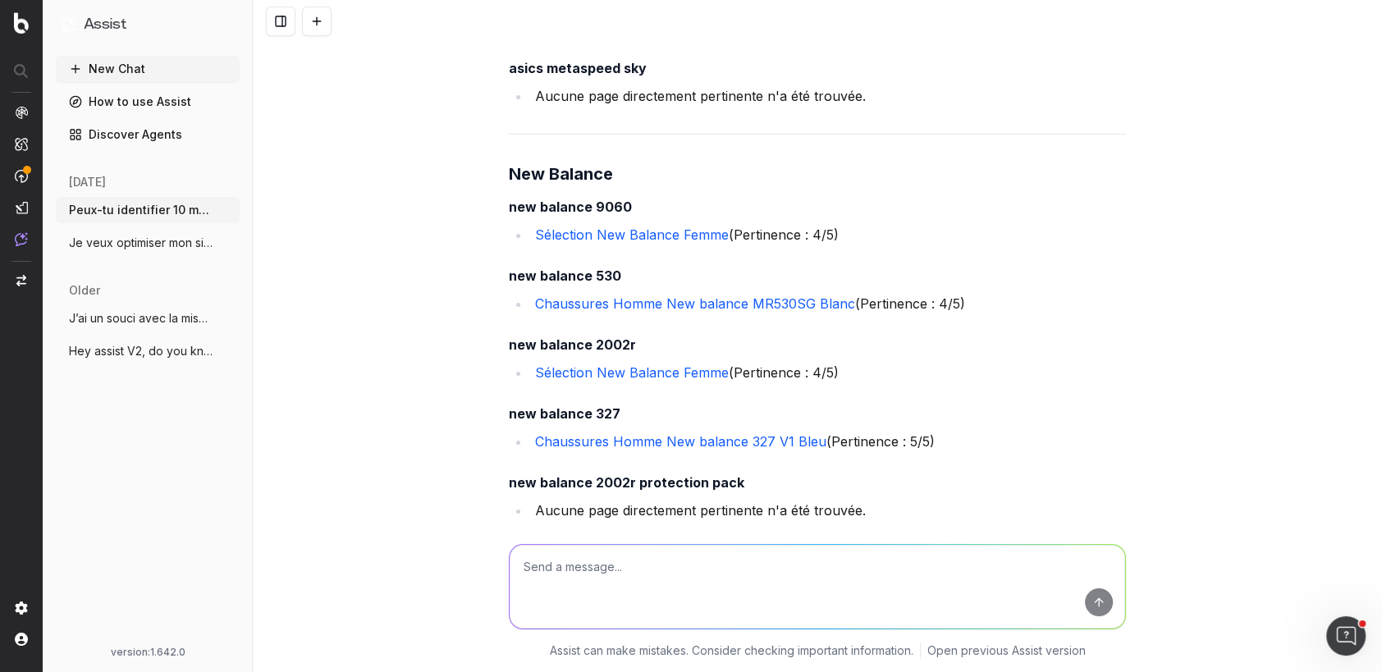
scroll to position [5113, 0]
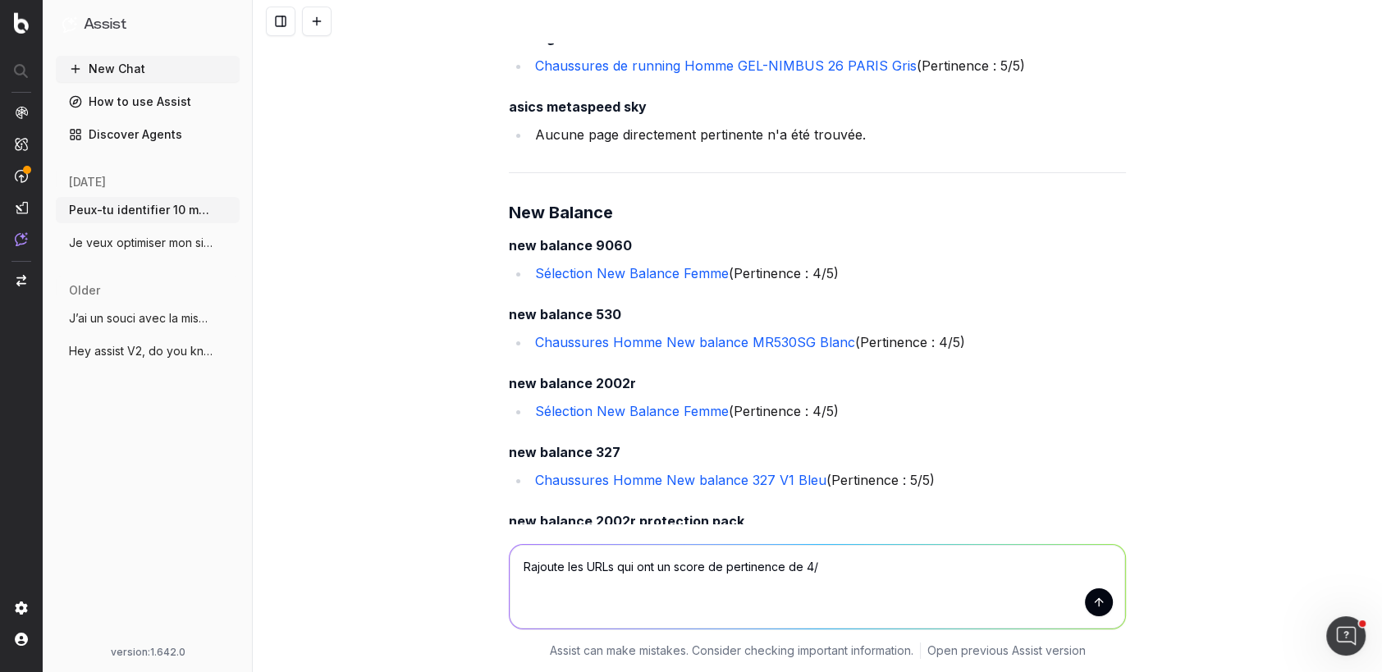
type textarea "Rajoute les URLs qui ont un score de pertinence de 4/5"
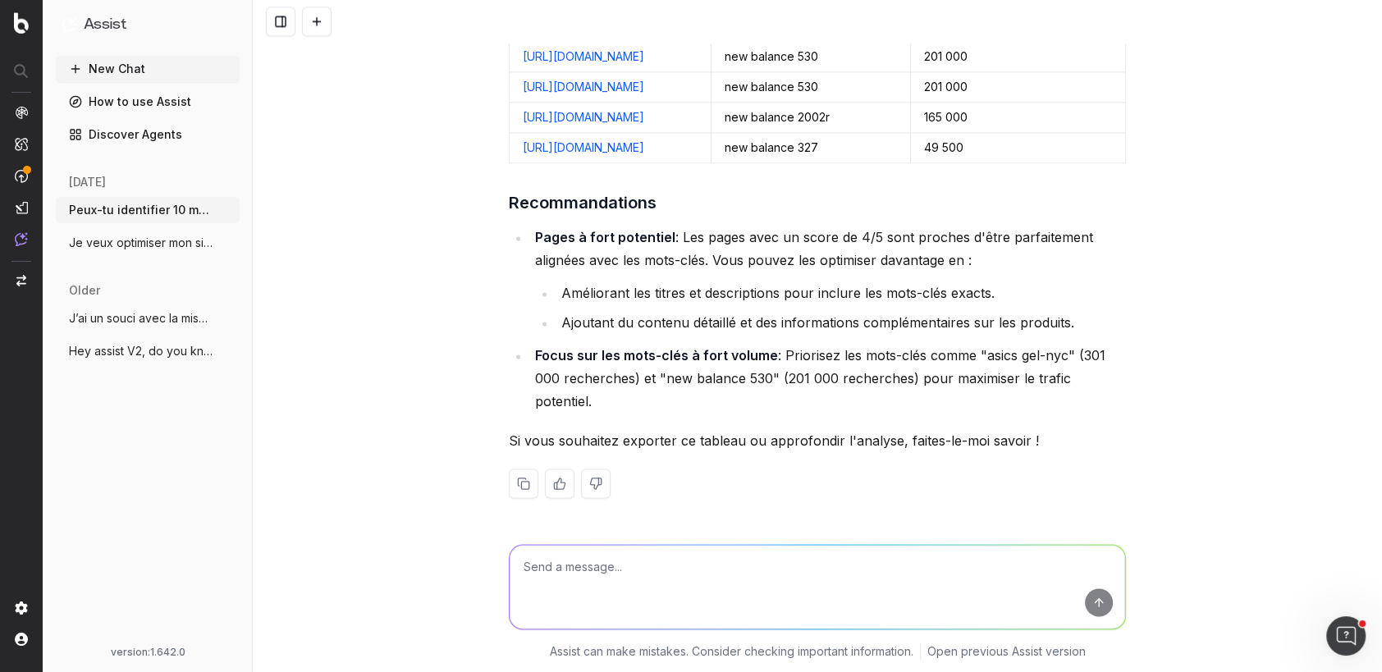
scroll to position [7695, 0]
click at [519, 564] on textarea "Peux-tu optimiser" at bounding box center [818, 587] width 616 height 84
click at [854, 568] on textarea "Pour chaque URLs dans le tableau, peux-tu optimiser" at bounding box center [818, 587] width 616 height 84
type textarea "Pour chaque URLs dans le tableau, peux-tu optimiser le title et le h1 sur le mo…"
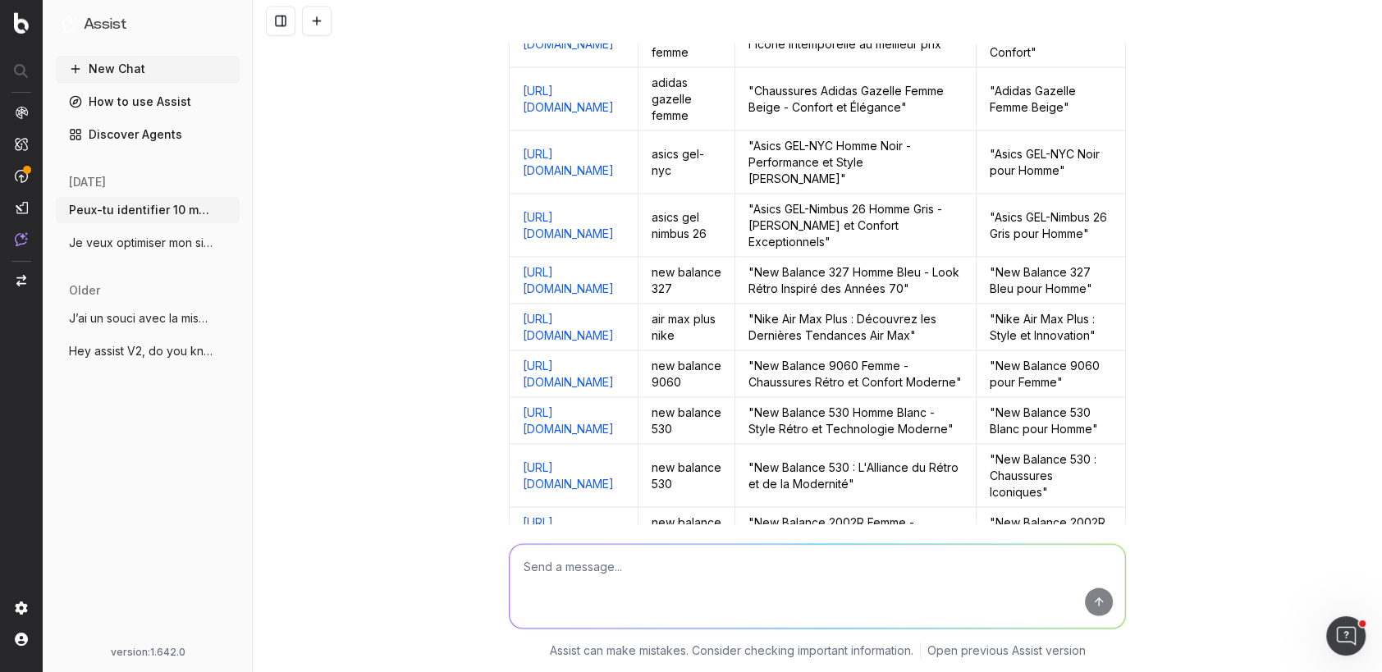
scroll to position [8282, 0]
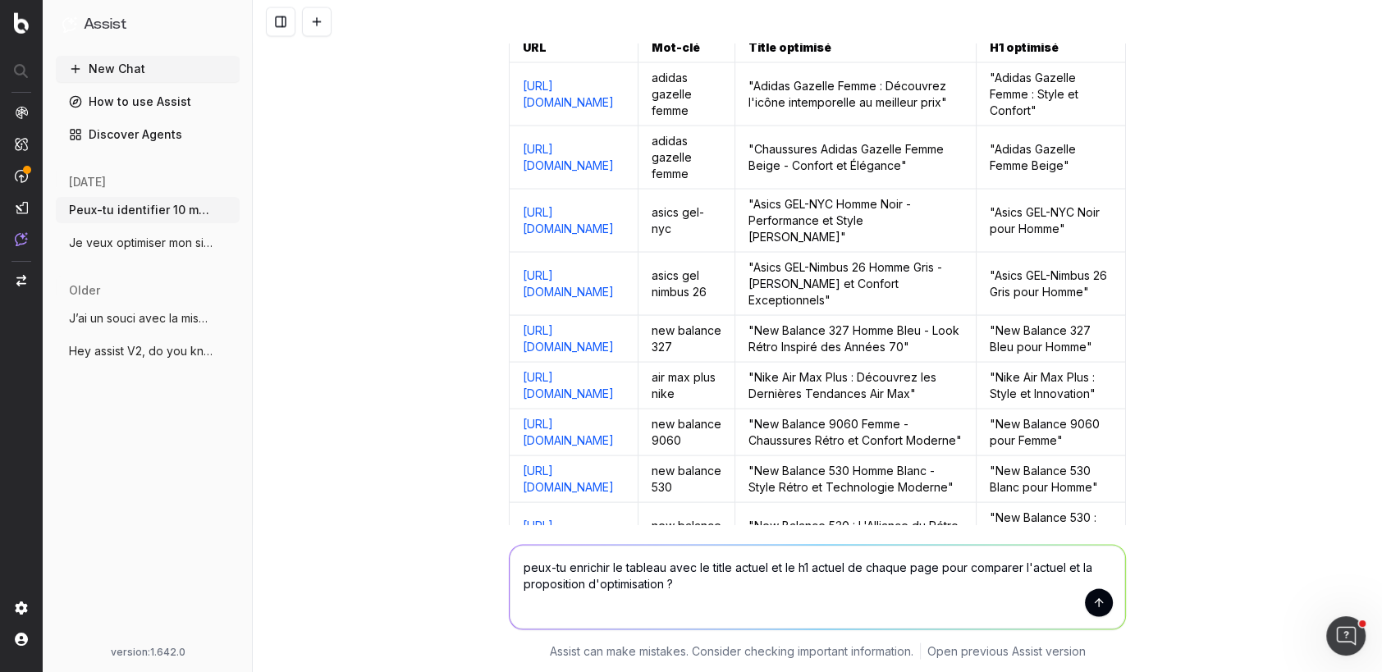
type textarea "peux-tu enrichir le tableau avec le title actuel et le h1 actuel de chaque page…"
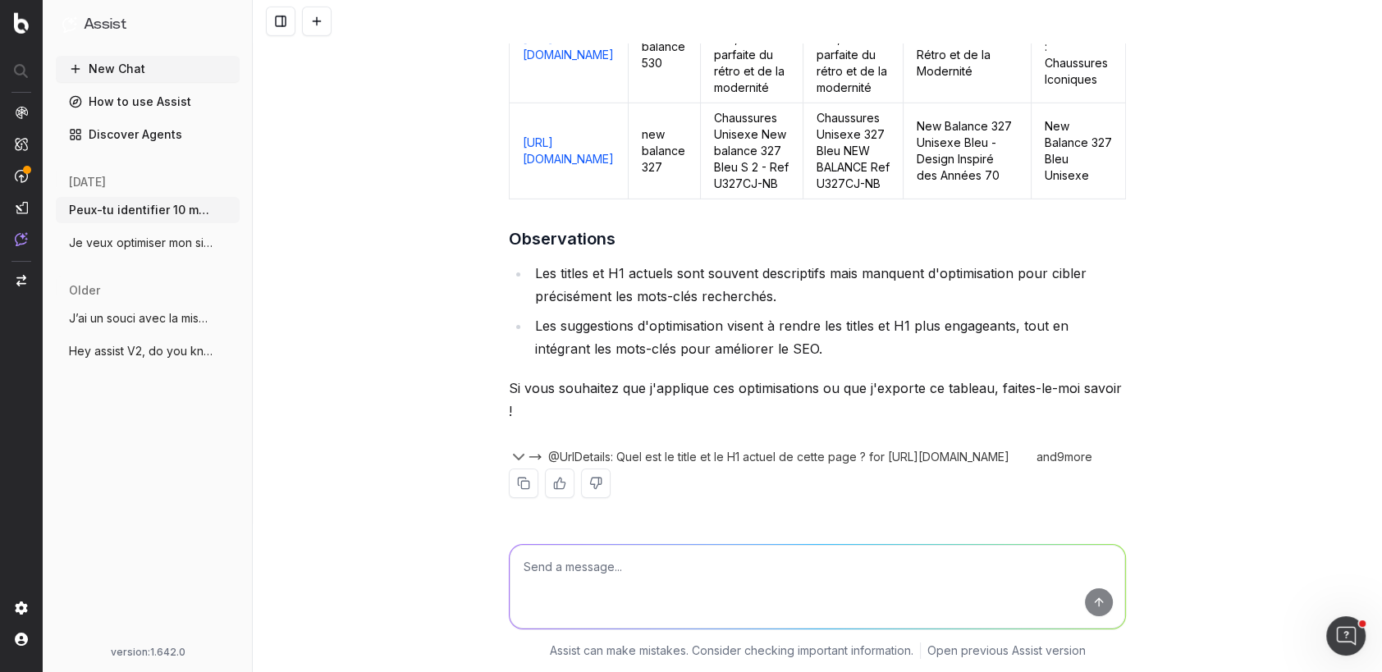
scroll to position [10825, 0]
click at [1101, 456] on div "and 9 more" at bounding box center [1068, 457] width 79 height 16
click at [1079, 460] on div "and 9 more" at bounding box center [1068, 457] width 79 height 16
click at [550, 575] on textarea at bounding box center [818, 587] width 616 height 84
click at [978, 565] on textarea "Peux-tu identifier des idées de contenu à rédiger sur mon blog qui peuvent m'ai…" at bounding box center [818, 587] width 616 height 84
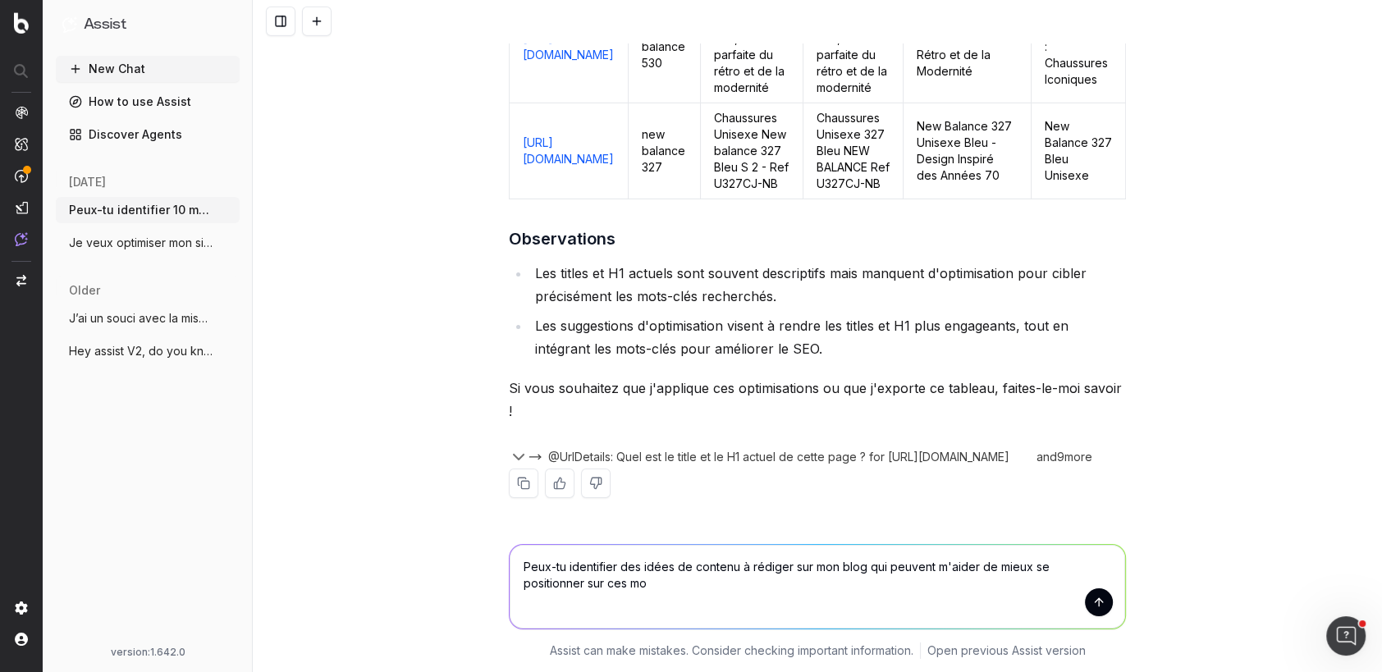
click at [611, 588] on textarea "Peux-tu identifier des idées de contenu à rédiger sur mon blog qui peuvent m'ai…" at bounding box center [818, 587] width 616 height 84
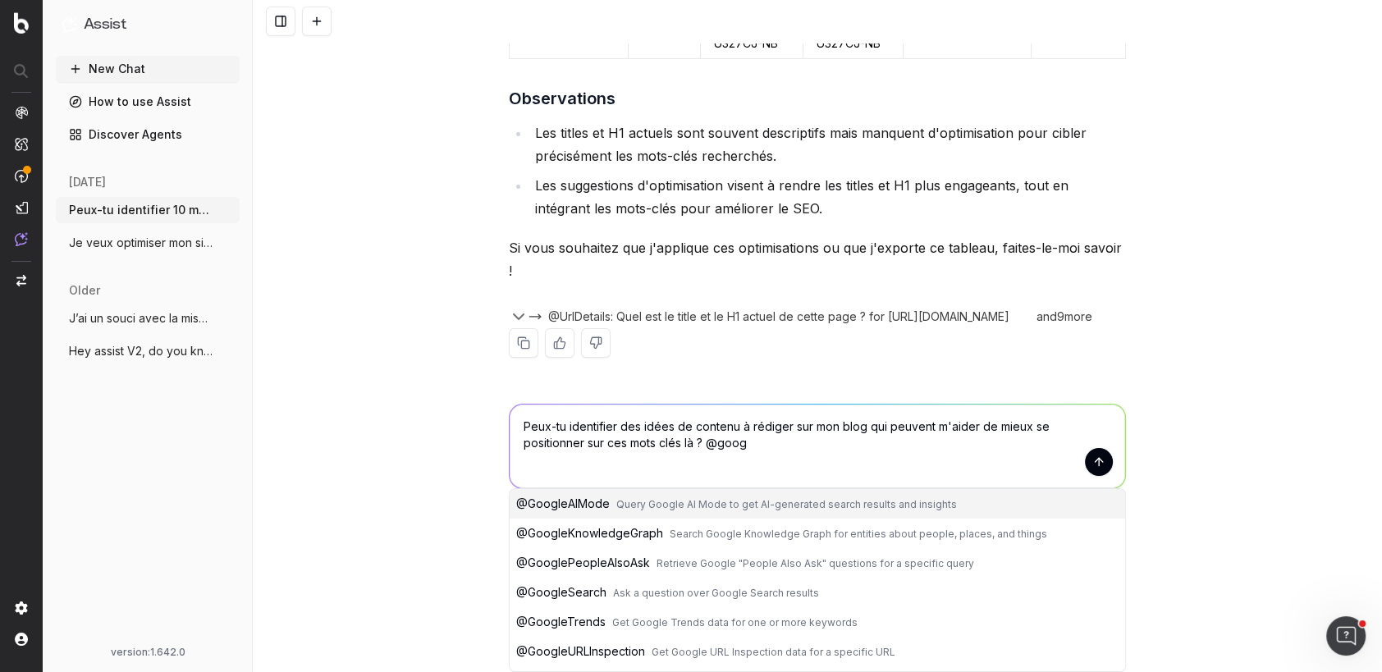
scroll to position [34, 0]
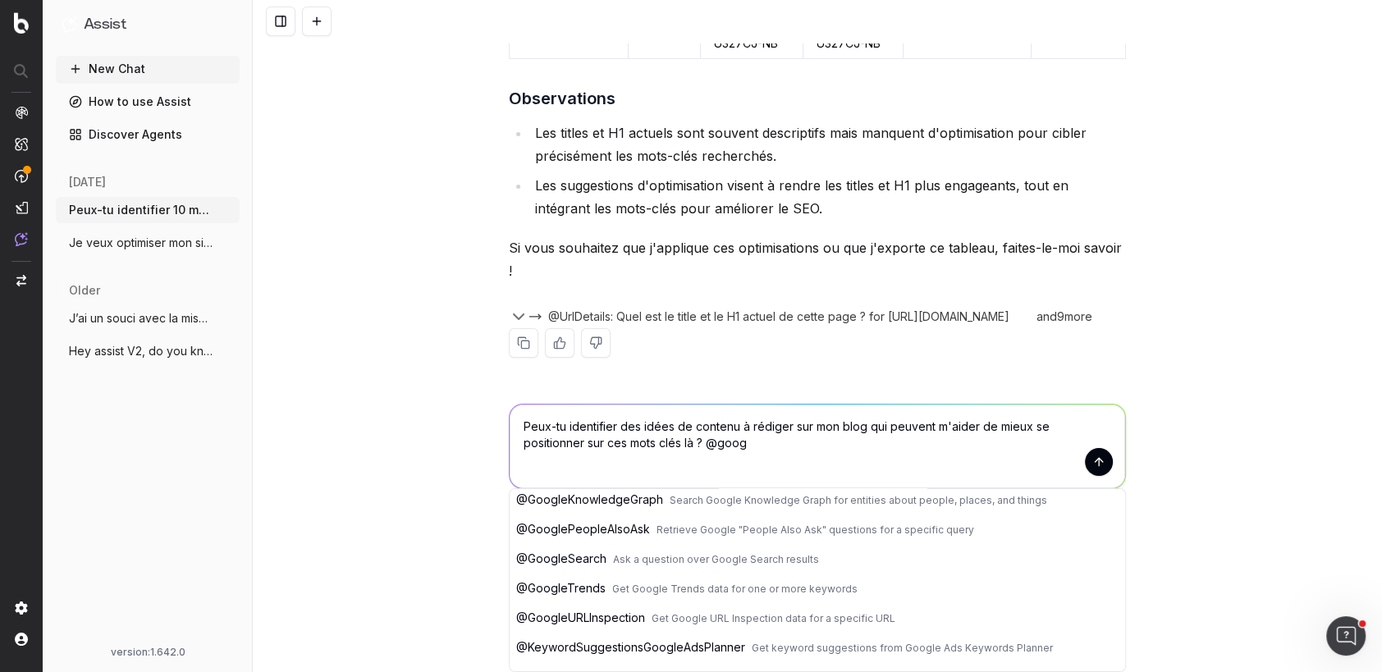
click at [588, 593] on span "@ GoogleTrends" at bounding box center [560, 588] width 89 height 14
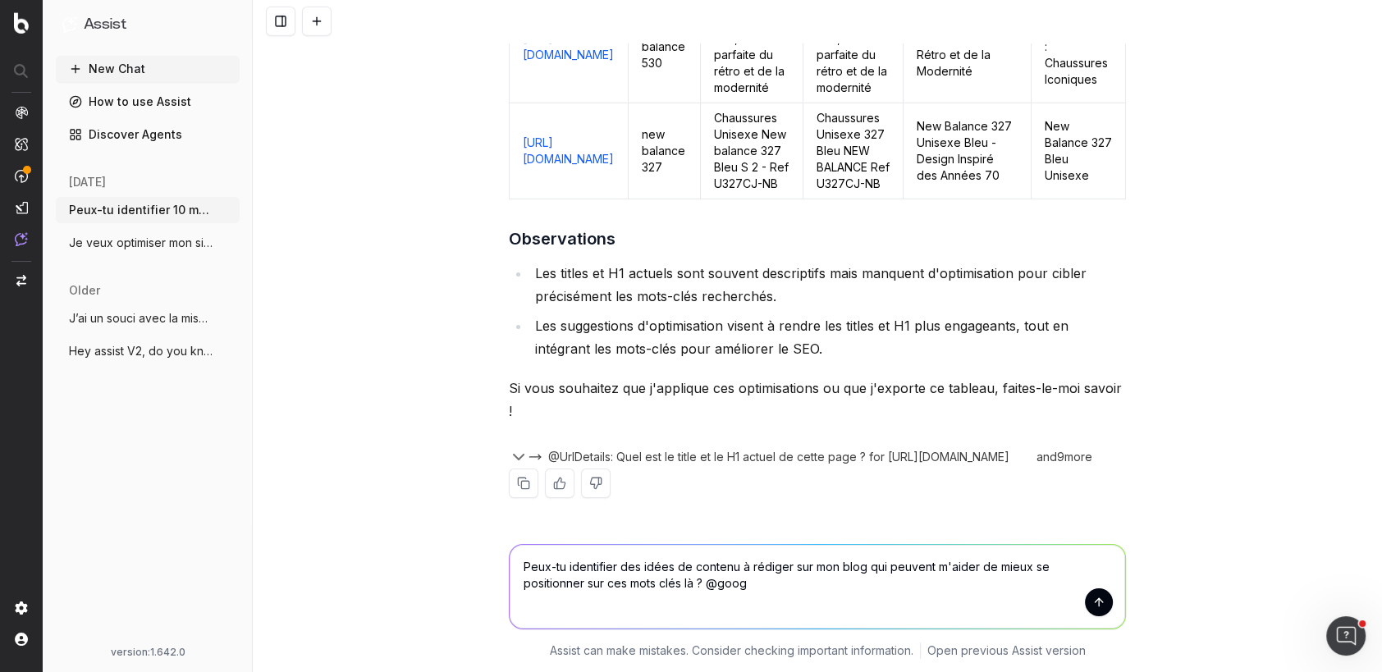
click at [793, 581] on textarea "Peux-tu identifier des idées de contenu à rédiger sur mon blog qui peuvent m'ai…" at bounding box center [818, 587] width 616 height 84
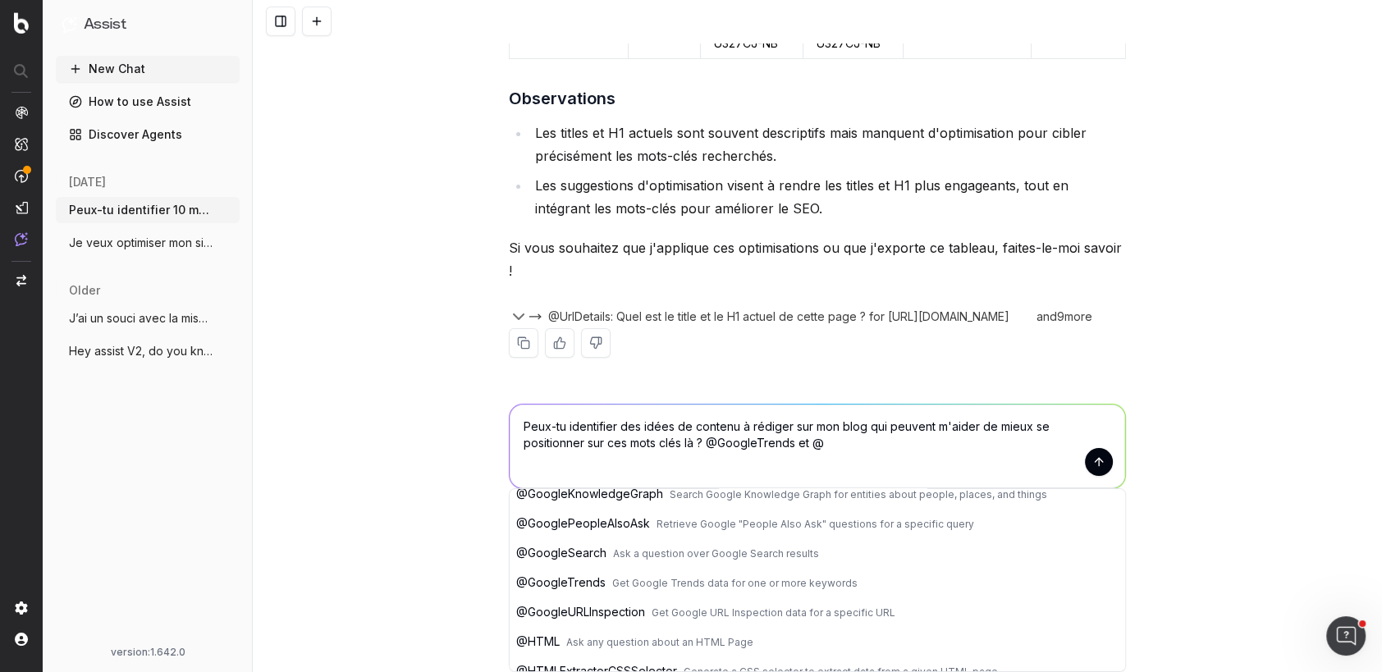
scroll to position [190, 0]
type textarea "Peux-tu identifier des idées de contenu à rédiger sur mon blog qui peuvent m'ai…"
click at [674, 515] on span "Retrieve Google "People Also Ask" questions for a specific query" at bounding box center [816, 521] width 318 height 12
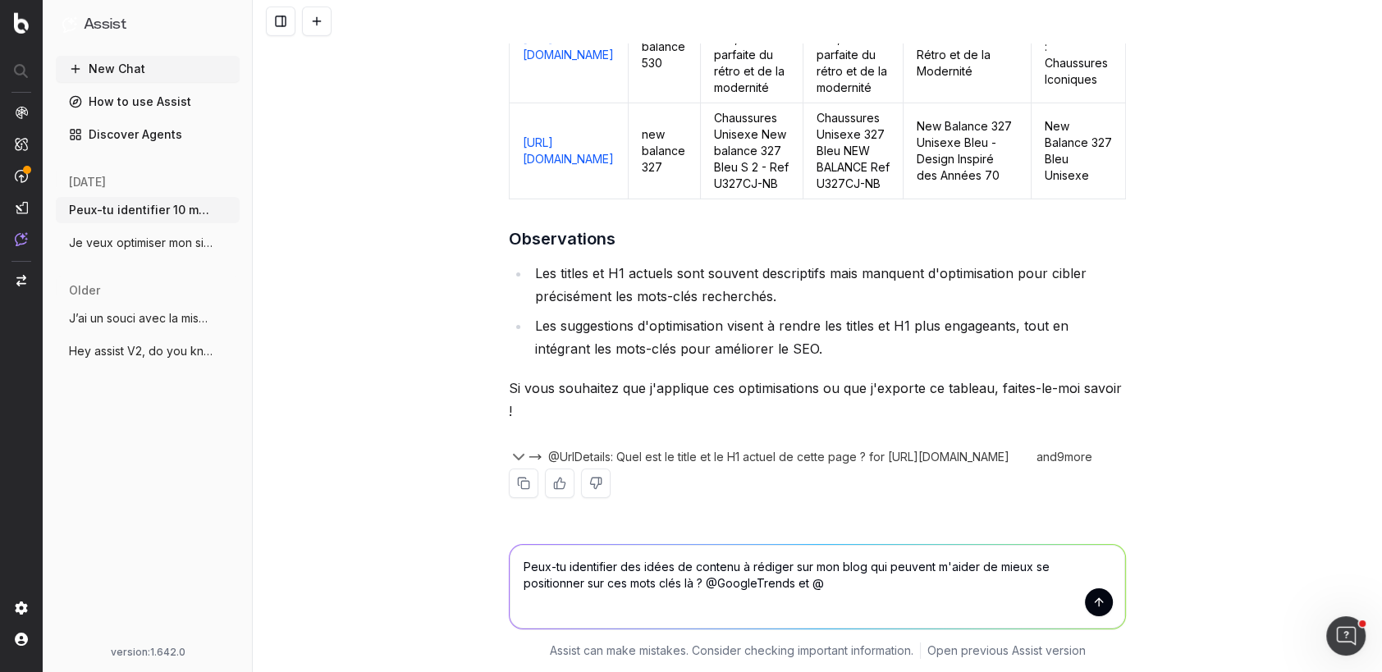
click at [1091, 602] on button "submit" at bounding box center [1099, 603] width 28 height 28
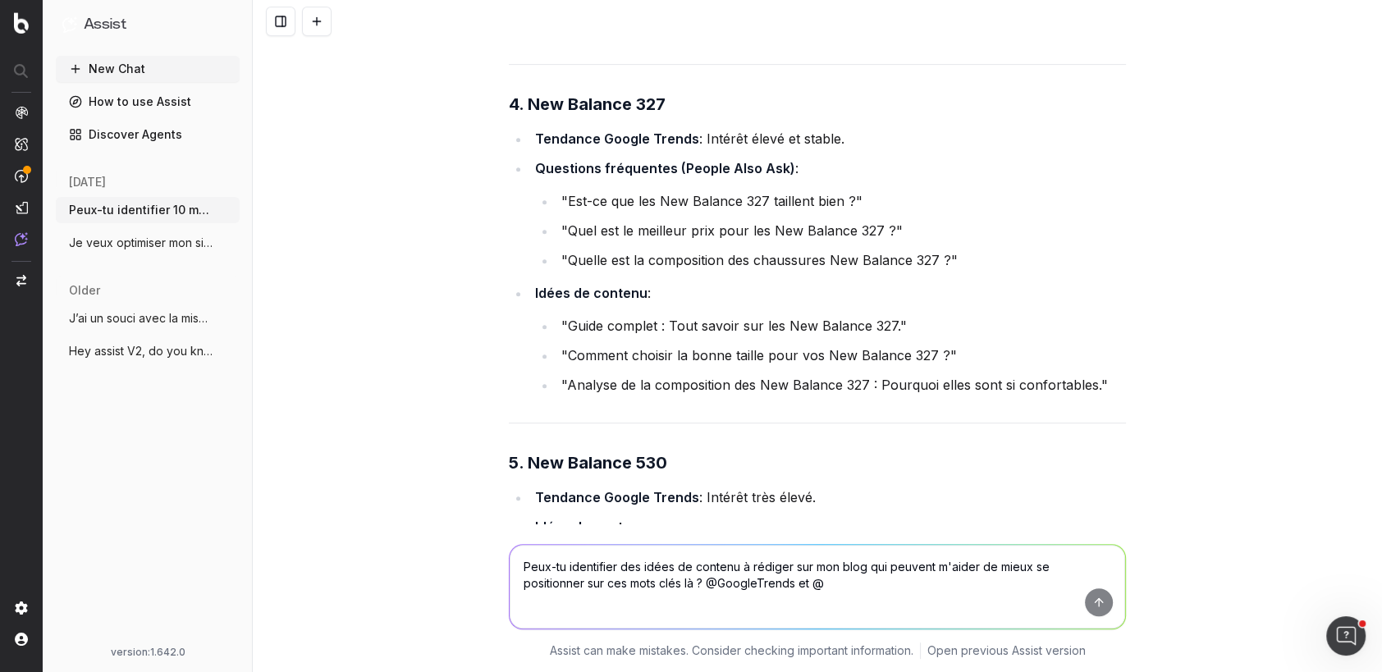
scroll to position [11731, 0]
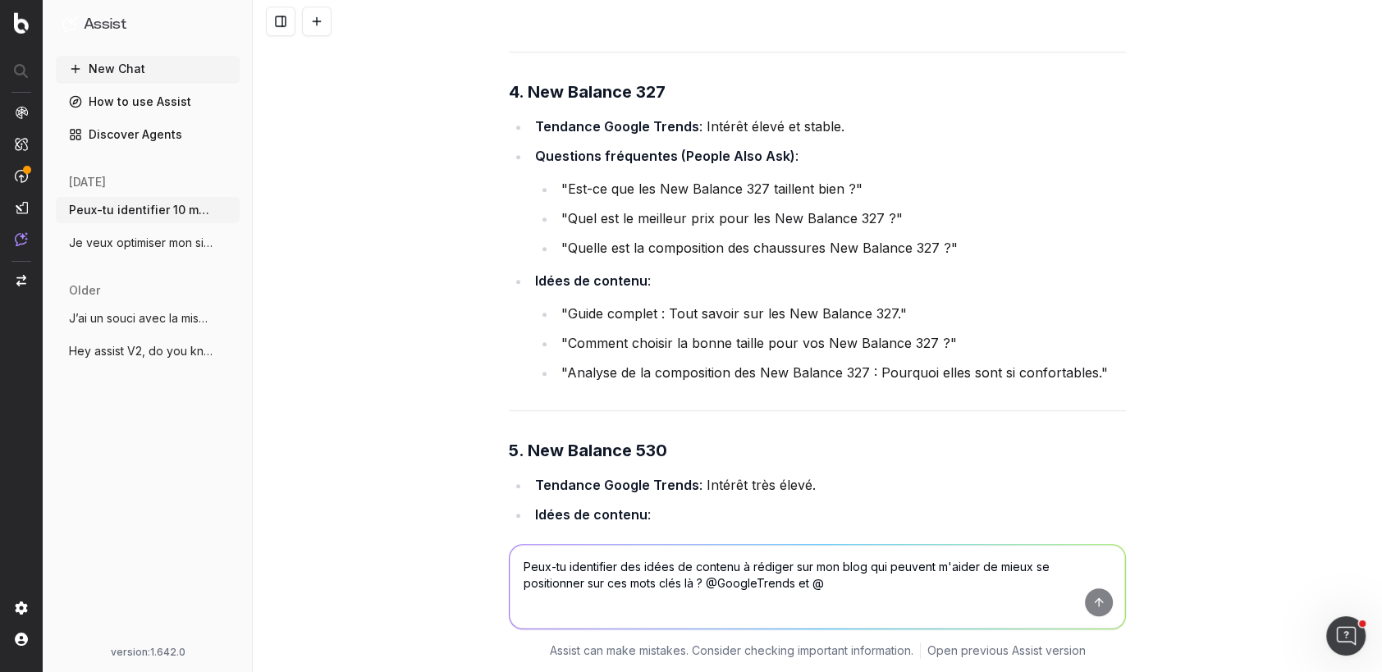
drag, startPoint x: 749, startPoint y: 205, endPoint x: 872, endPoint y: 200, distance: 122.4
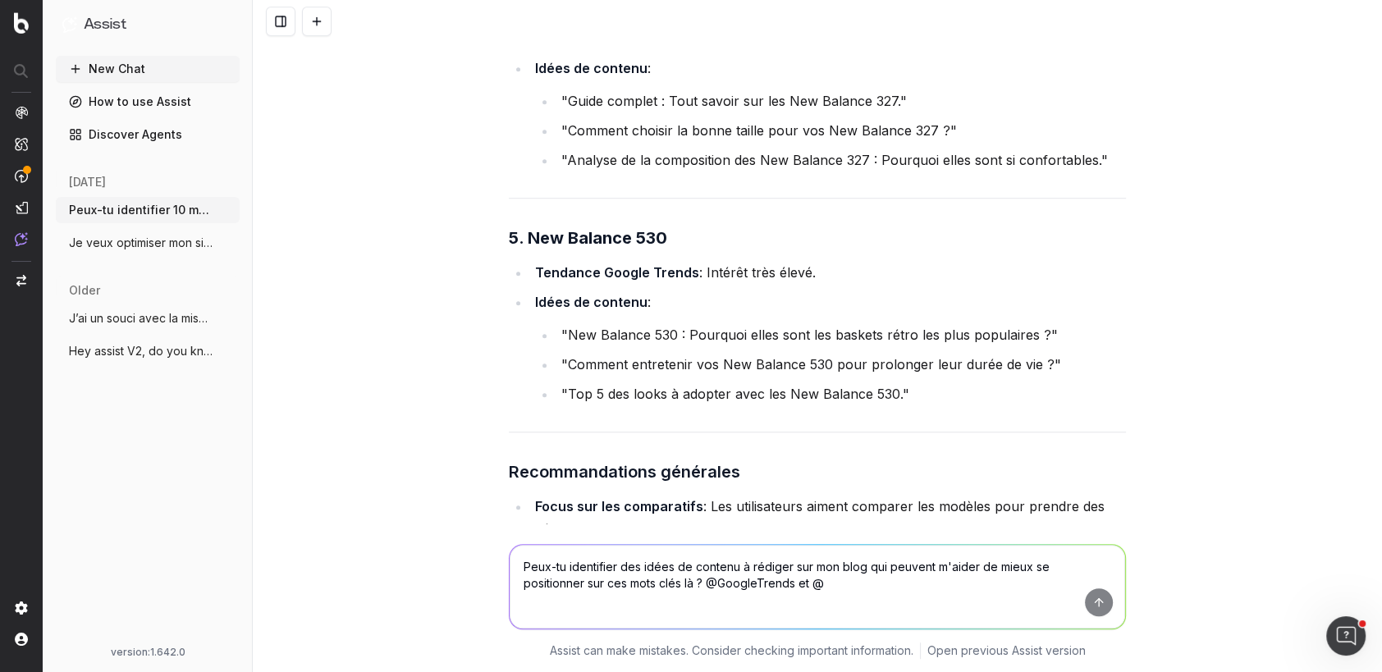
scroll to position [11942, 0]
drag, startPoint x: 941, startPoint y: 197, endPoint x: 567, endPoint y: 202, distance: 373.5
copy li "Quelle est la différence entre les ASICS Gel Nimbus 25 et 26"
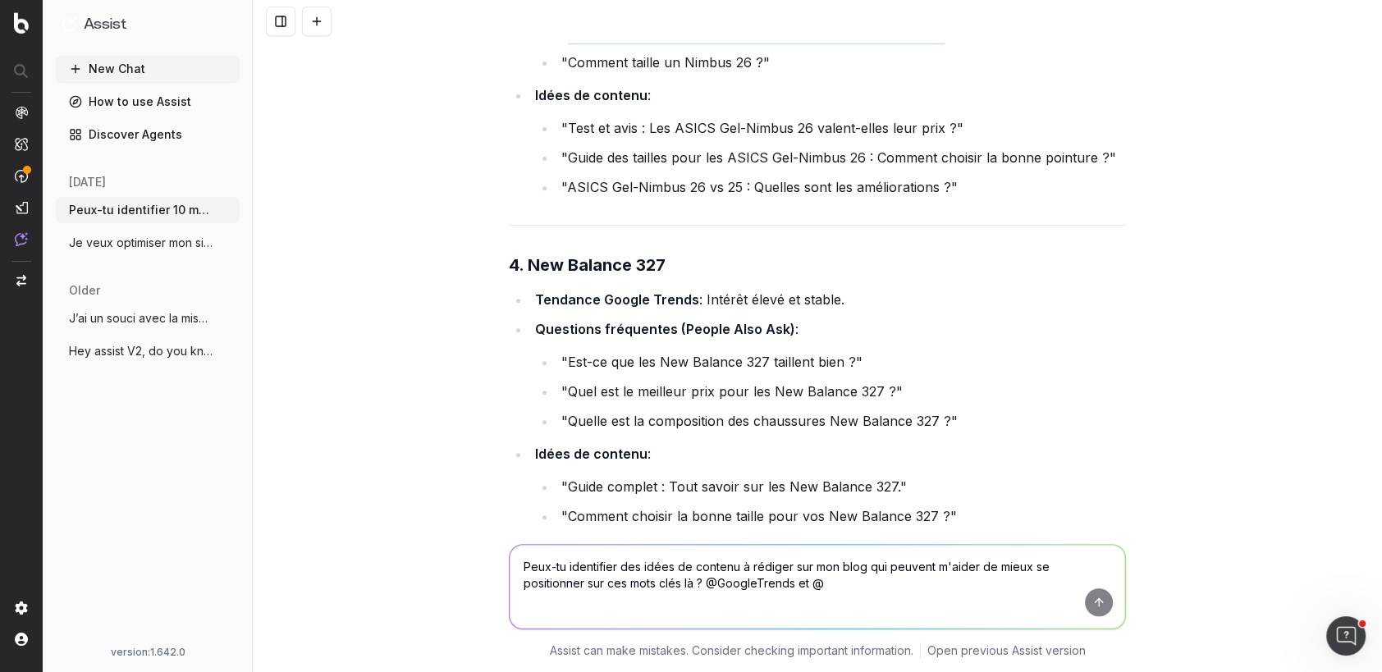
scroll to position [11539, 0]
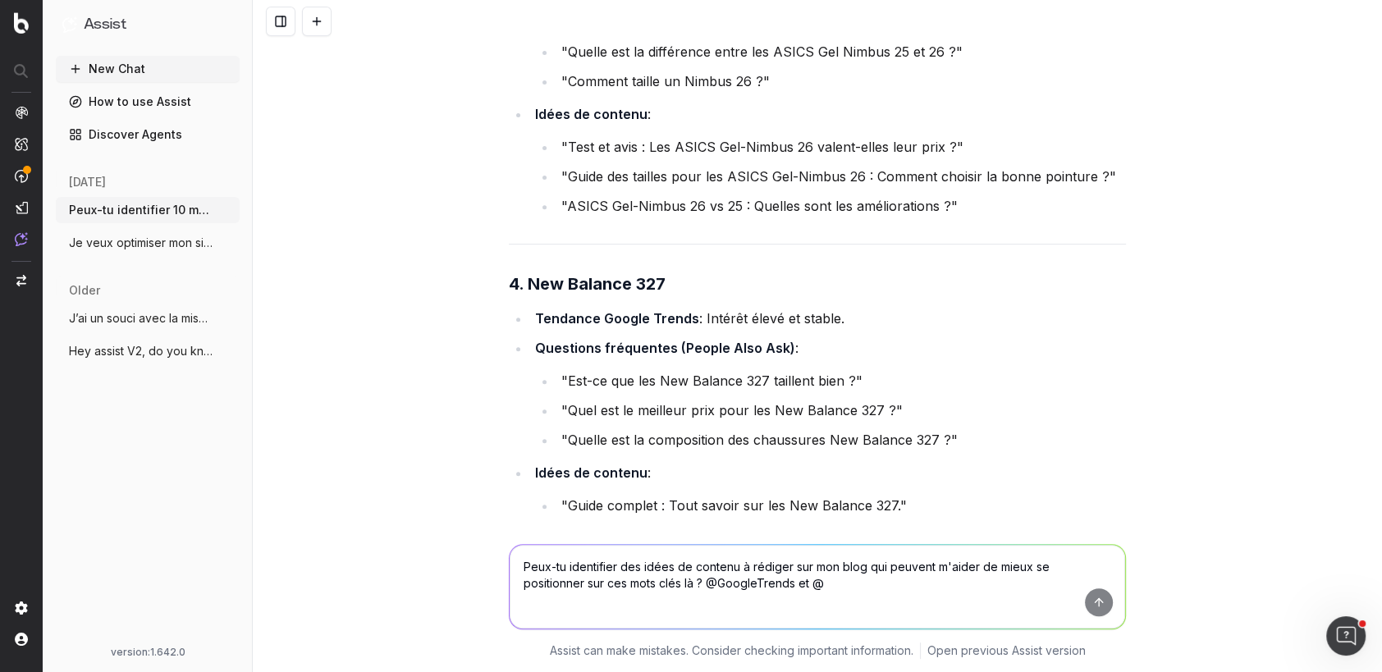
drag, startPoint x: 974, startPoint y: 368, endPoint x: 706, endPoint y: 383, distance: 268.9
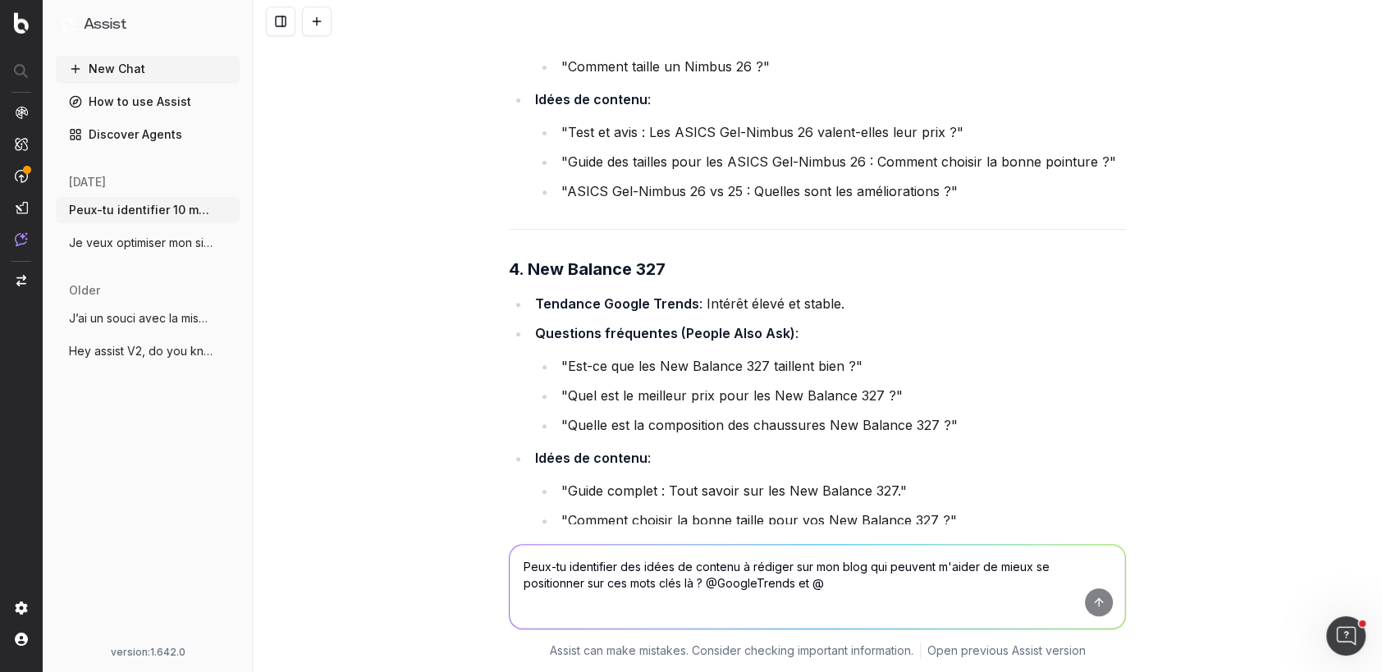
scroll to position [11550, 0]
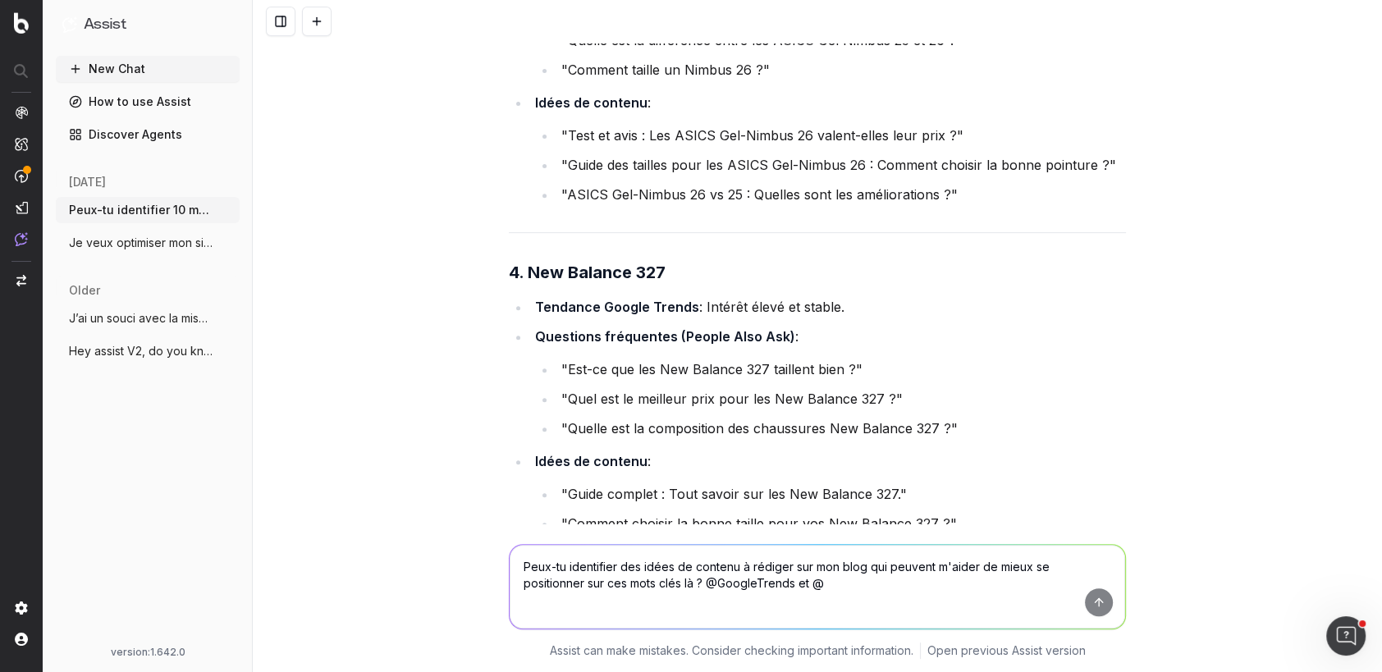
drag, startPoint x: 973, startPoint y: 355, endPoint x: 647, endPoint y: 364, distance: 326.0
copy li "Asics Gel-NYC vs autres modèles populaires d'Asics"
click at [553, 574] on textarea "Peux-tu identifier des idées de contenu à rédiger sur mon blog qui peuvent m'ai…" at bounding box center [818, 587] width 616 height 84
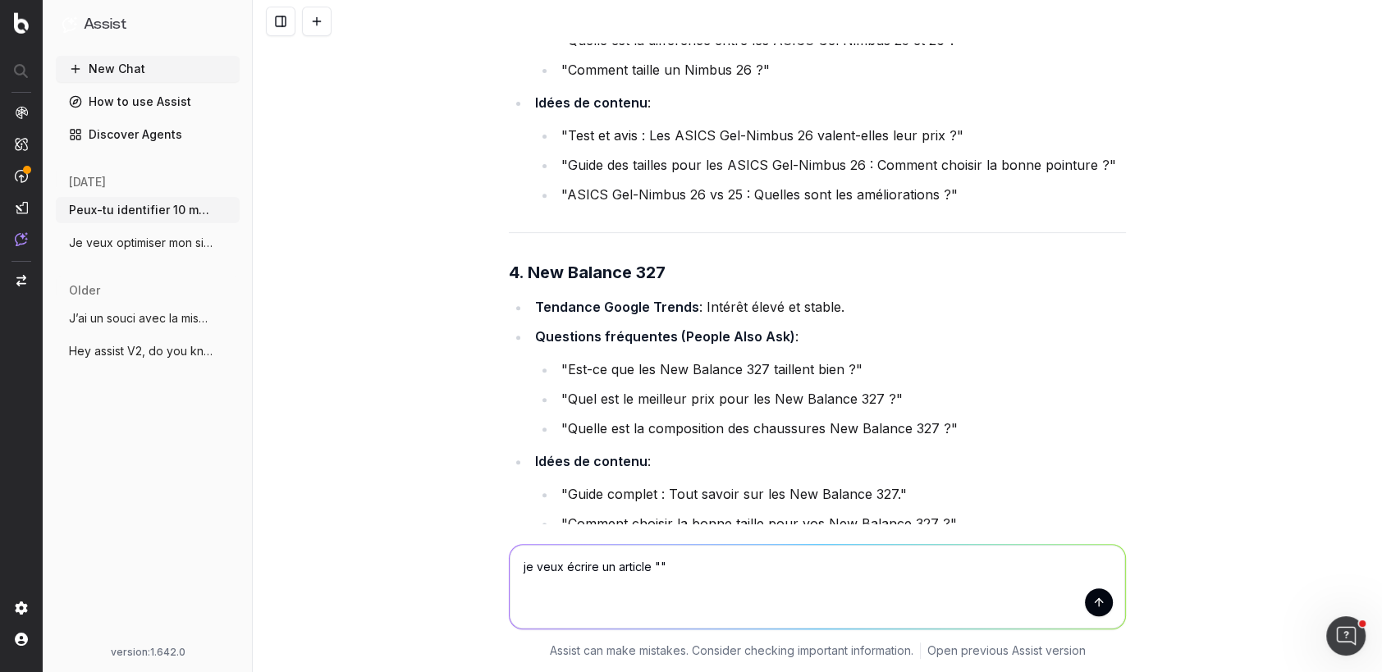
paste textarea "Asics Gel-NYC vs autres modèles populaires d'Asics"
click at [985, 570] on textarea "je veux écrire un article "Asics Gel-NYC vs autres modèles populaires d'Asics"" at bounding box center [818, 587] width 616 height 84
type textarea "je veux écrire un article "Asics Gel-NYC vs autres modèles populaires d'Asics".…"
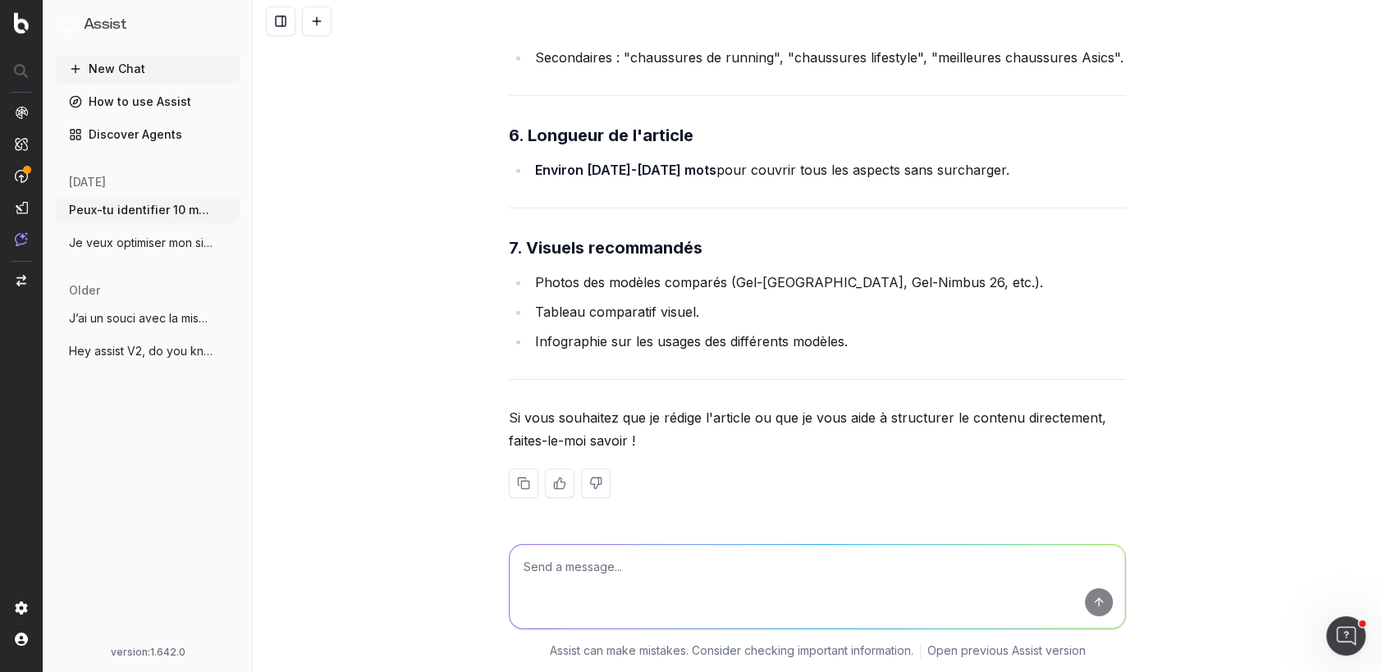
scroll to position [15946, 0]
click at [630, 568] on textarea "quels liens internes dois-je mettre vers mes pages sélection, pages produits" at bounding box center [818, 587] width 616 height 84
click at [712, 567] on textarea "quels liens internes pertinents dois-je mettre vers mes pages sélection, pages …" at bounding box center [818, 587] width 616 height 84
click at [914, 571] on textarea "quels liens internes pertinents puis-je mettre vers mes pages sélection, pages …" at bounding box center [818, 587] width 616 height 84
click at [1058, 568] on textarea "quels liens internes pertinents puis-je mettre vers mes pages sélection et page…" at bounding box center [818, 587] width 616 height 84
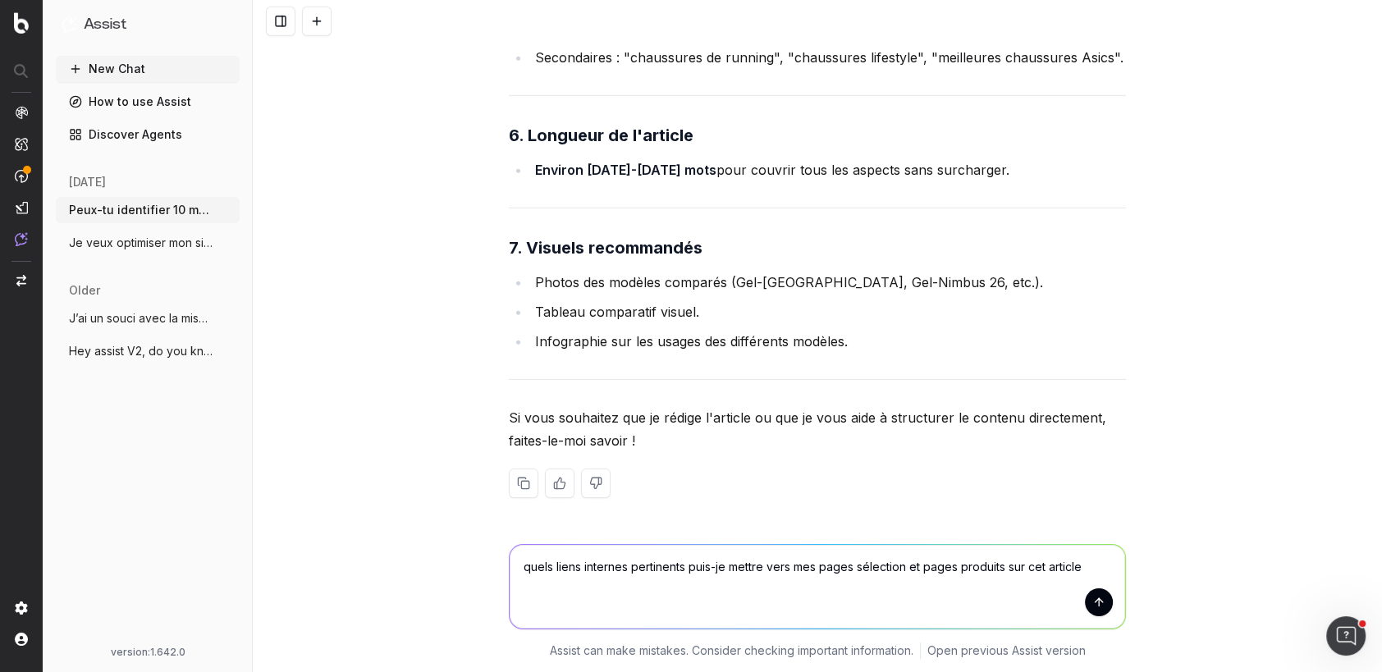
type textarea "quels liens internes pertinents puis-je mettre vers mes pages sélection et page…"
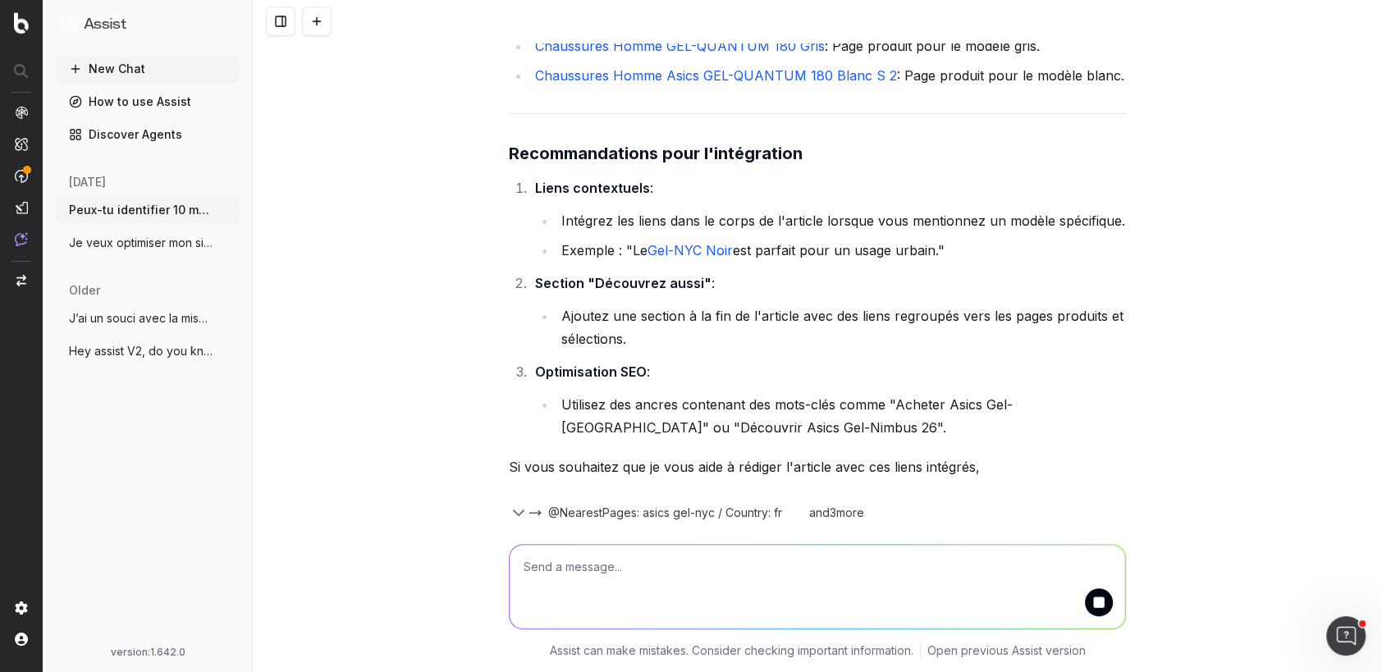
scroll to position [17248, 0]
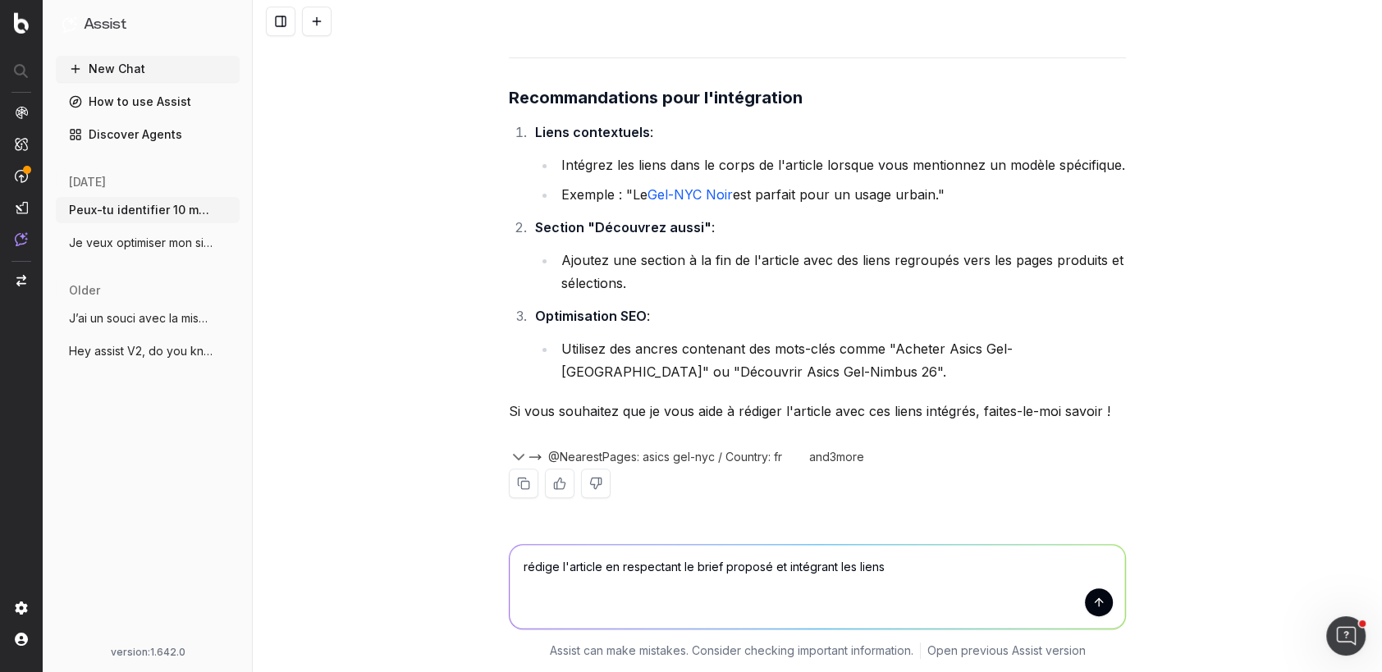
type textarea "rédige l'article en respectant le brief proposé et intégrant les liens"
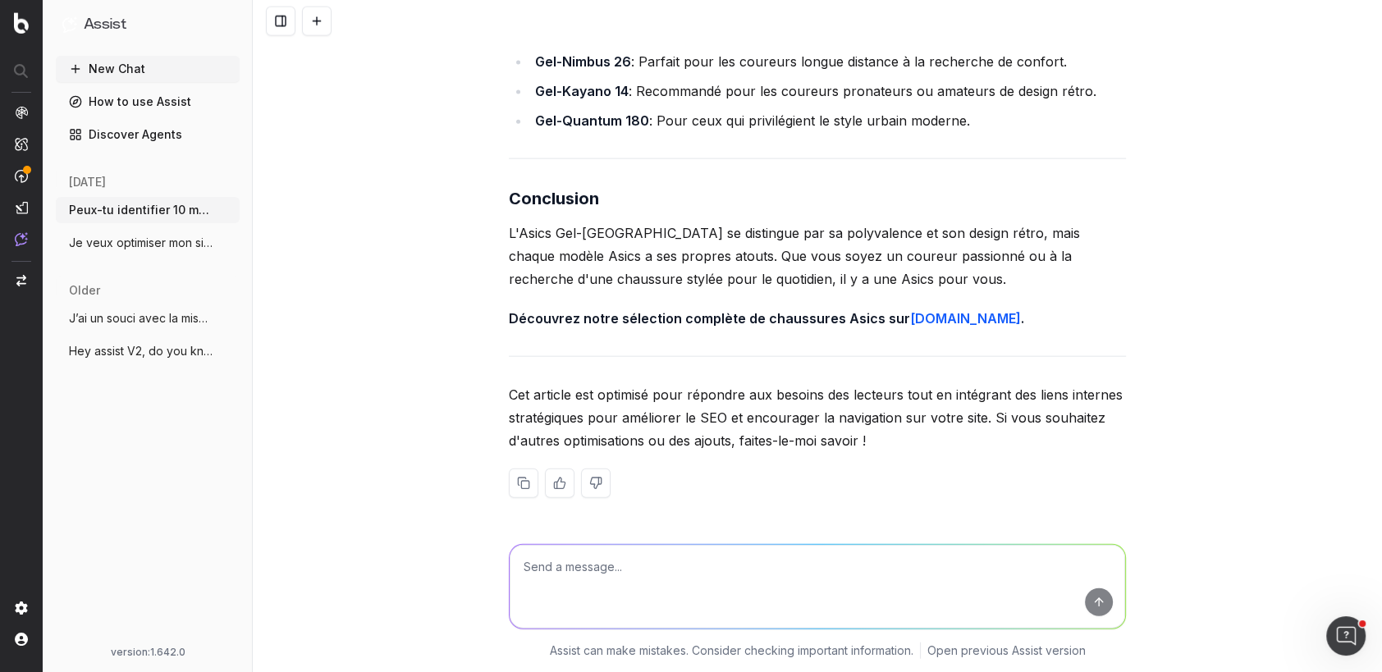
scroll to position [20147, 0]
type textarea "quelles données structurés pui-je ajouter à mon article ?"
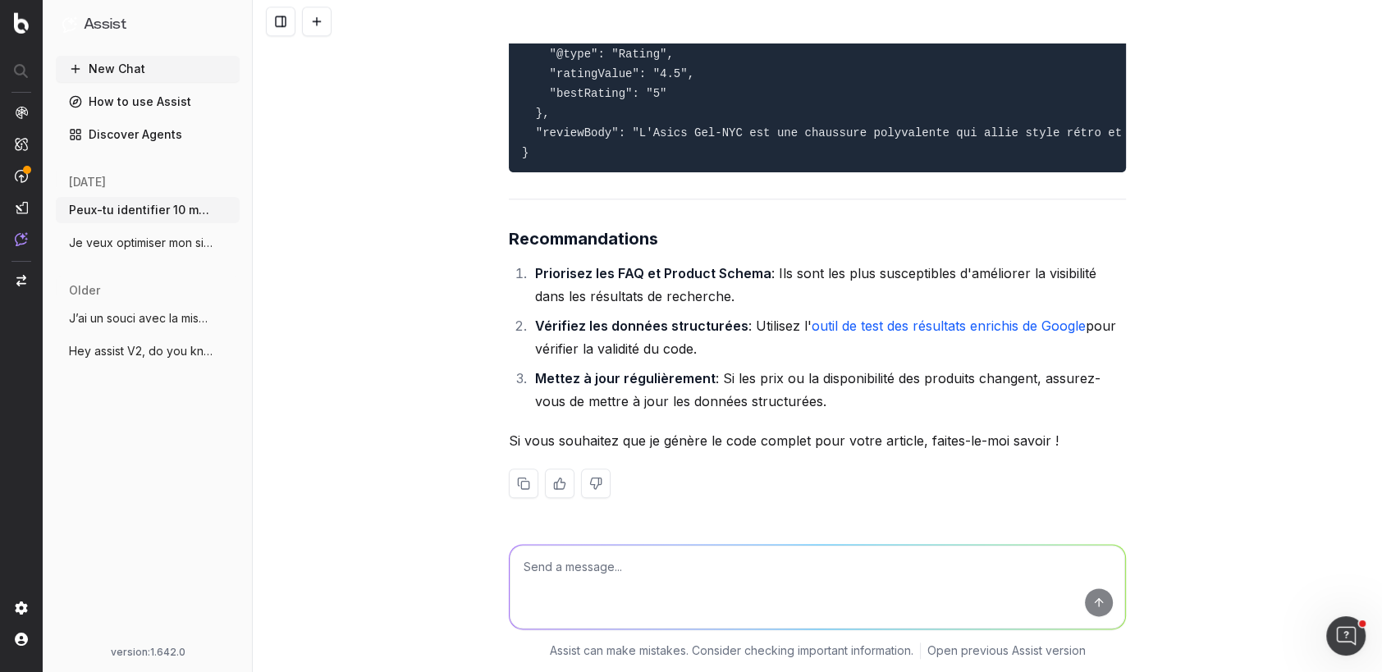
scroll to position [23879, 0]
click at [1172, 259] on div "Peux-tu identifier 10 mots clés hors marque qui sont stratégiques pour mon site…" at bounding box center [817, 336] width 1129 height 672
click at [153, 318] on span "J’ai un souci avec la mise à jour des pa" at bounding box center [141, 318] width 144 height 16
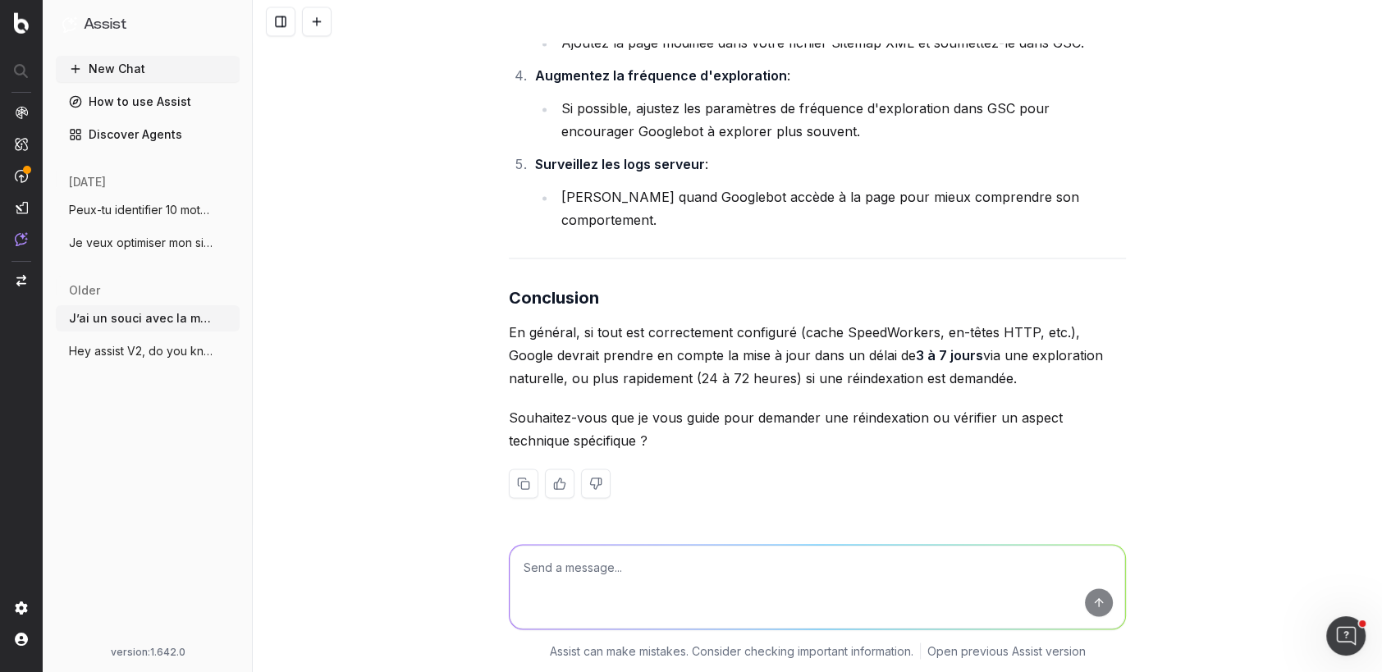
scroll to position [7782, 0]
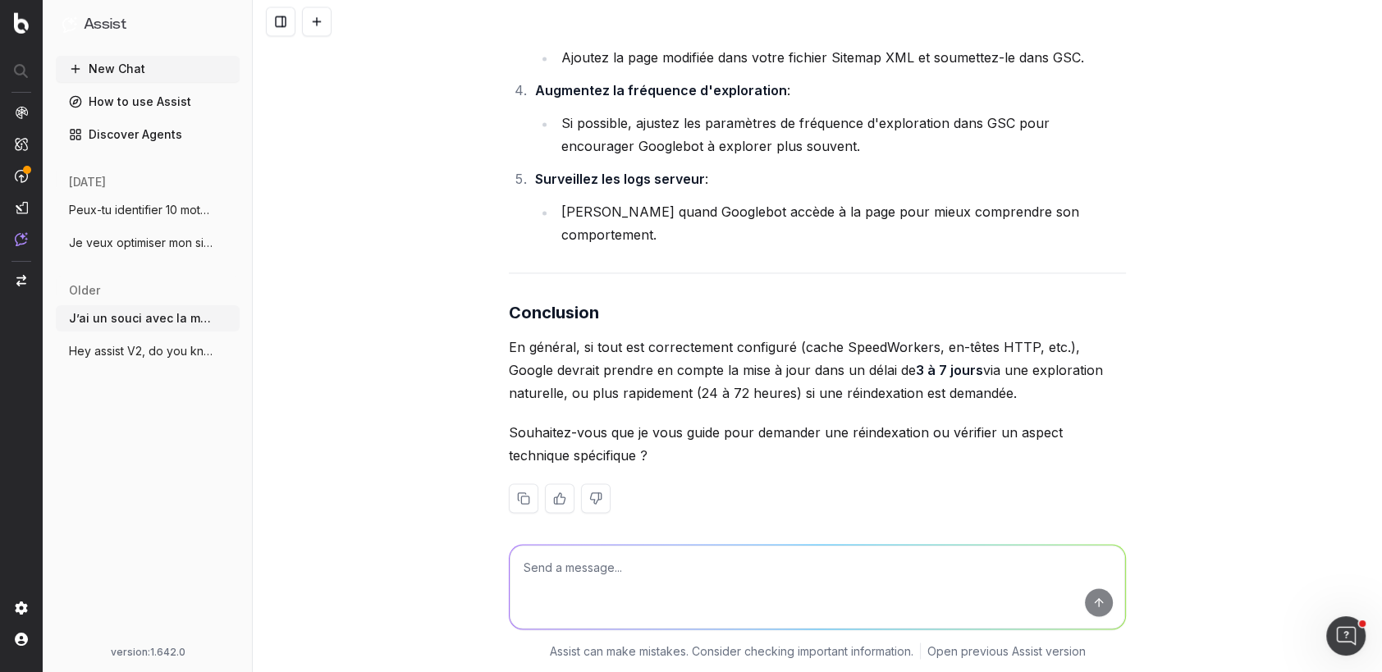
click at [179, 318] on span "J’ai un souci avec la mise à jour des pa" at bounding box center [141, 318] width 144 height 16
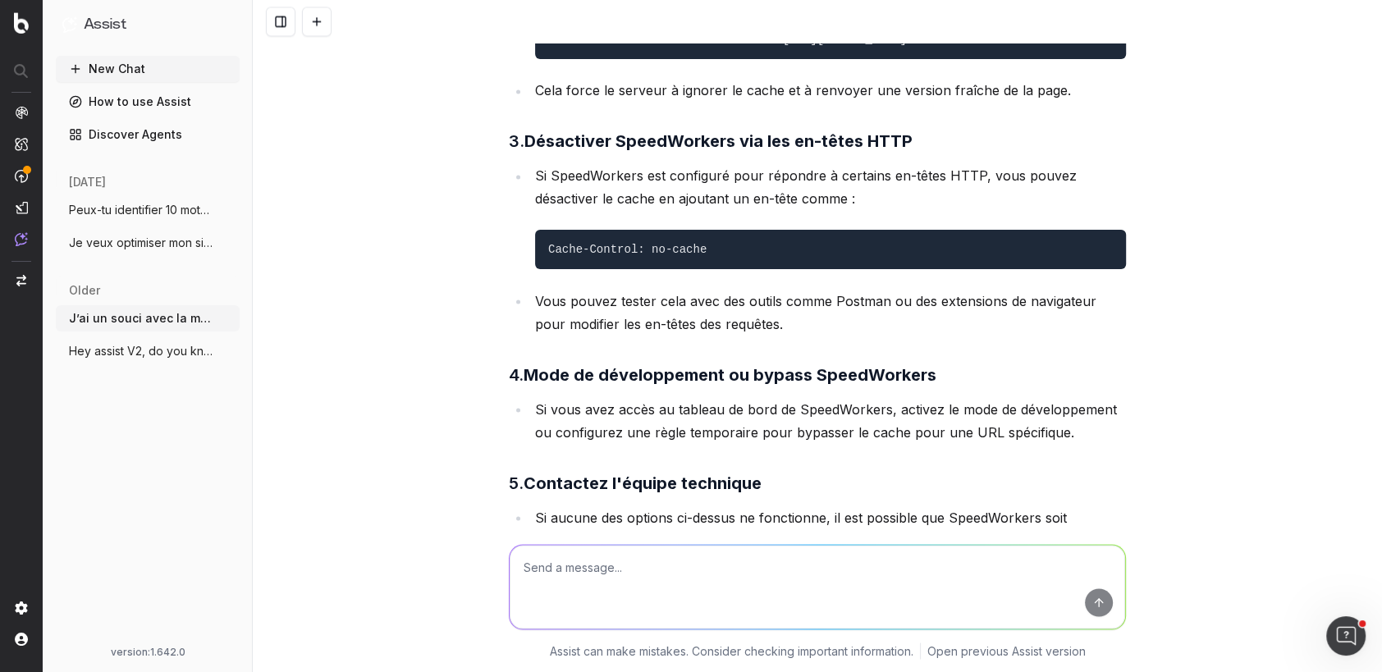
scroll to position [2188, 0]
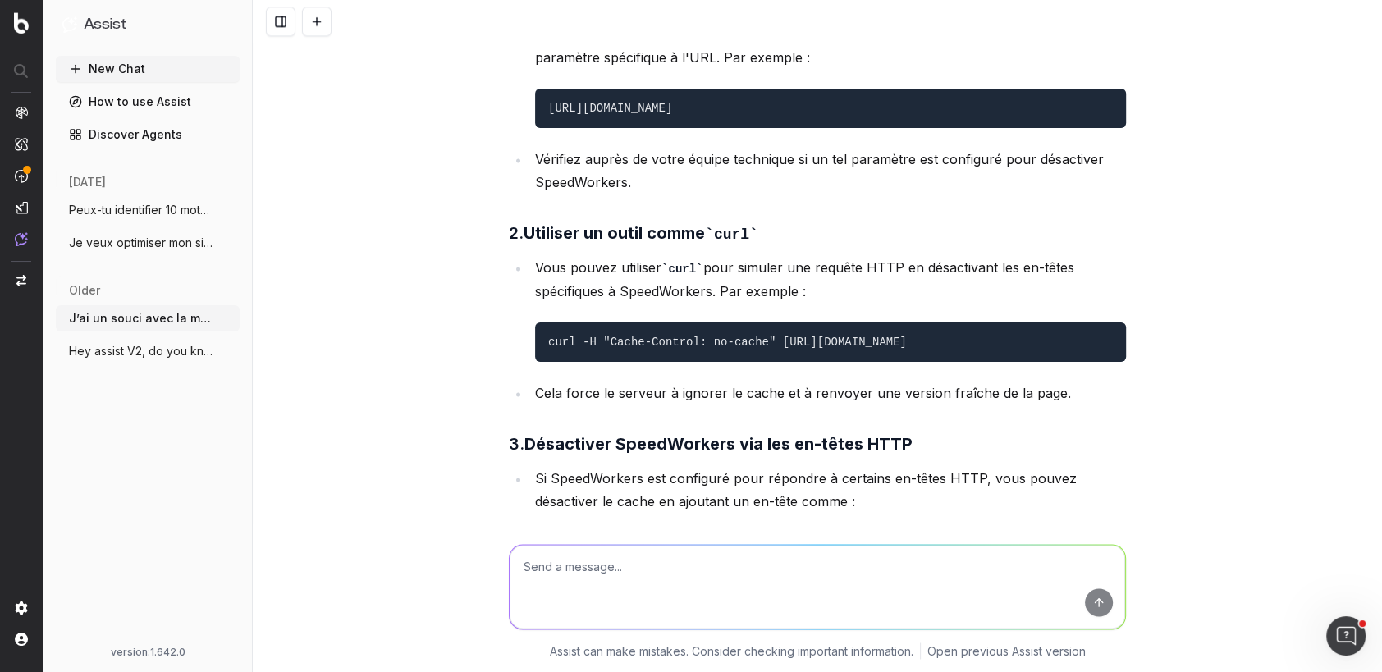
click at [231, 320] on icon "button" at bounding box center [228, 318] width 13 height 13
click at [287, 318] on div "Delete" at bounding box center [292, 318] width 103 height 26
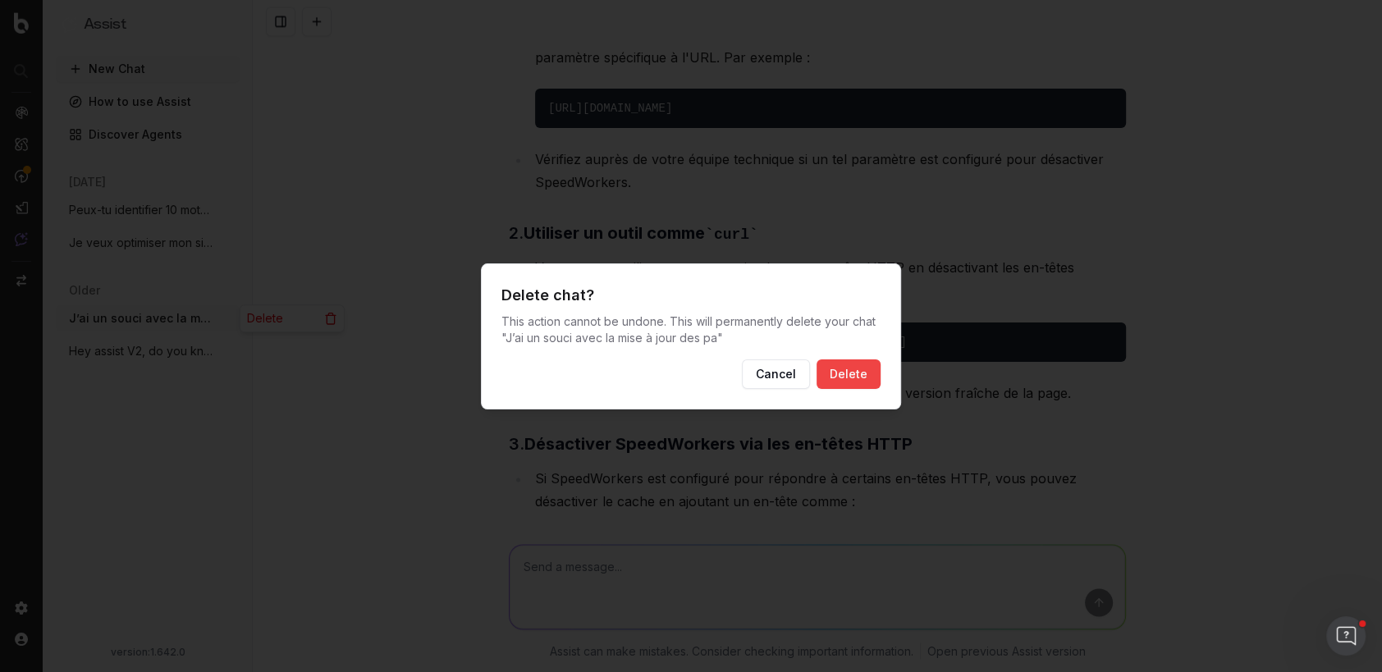
click at [861, 373] on button "Delete" at bounding box center [849, 375] width 64 height 30
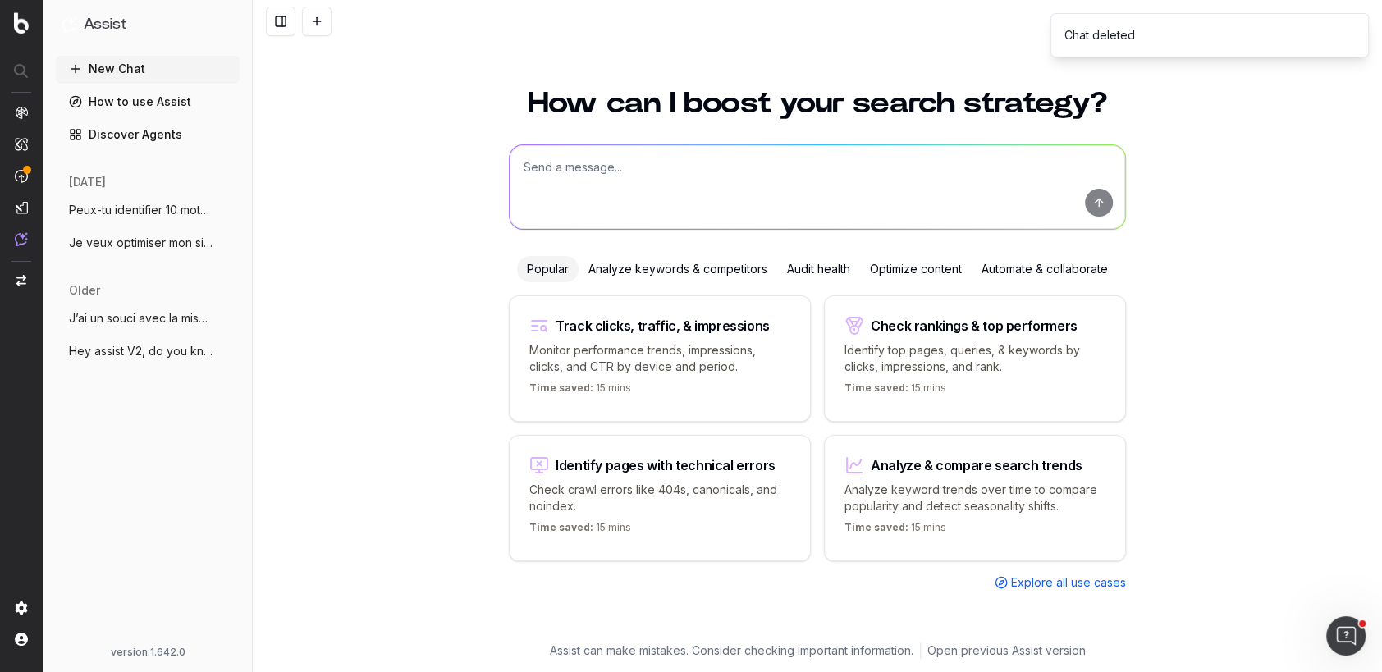
click at [167, 355] on div "New Chat How to use Assist Discover Agents today Peux-tu identifier 10 mots clé…" at bounding box center [148, 348] width 184 height 584
click at [165, 325] on span "Hey assist V2, do you know how much time" at bounding box center [141, 318] width 144 height 16
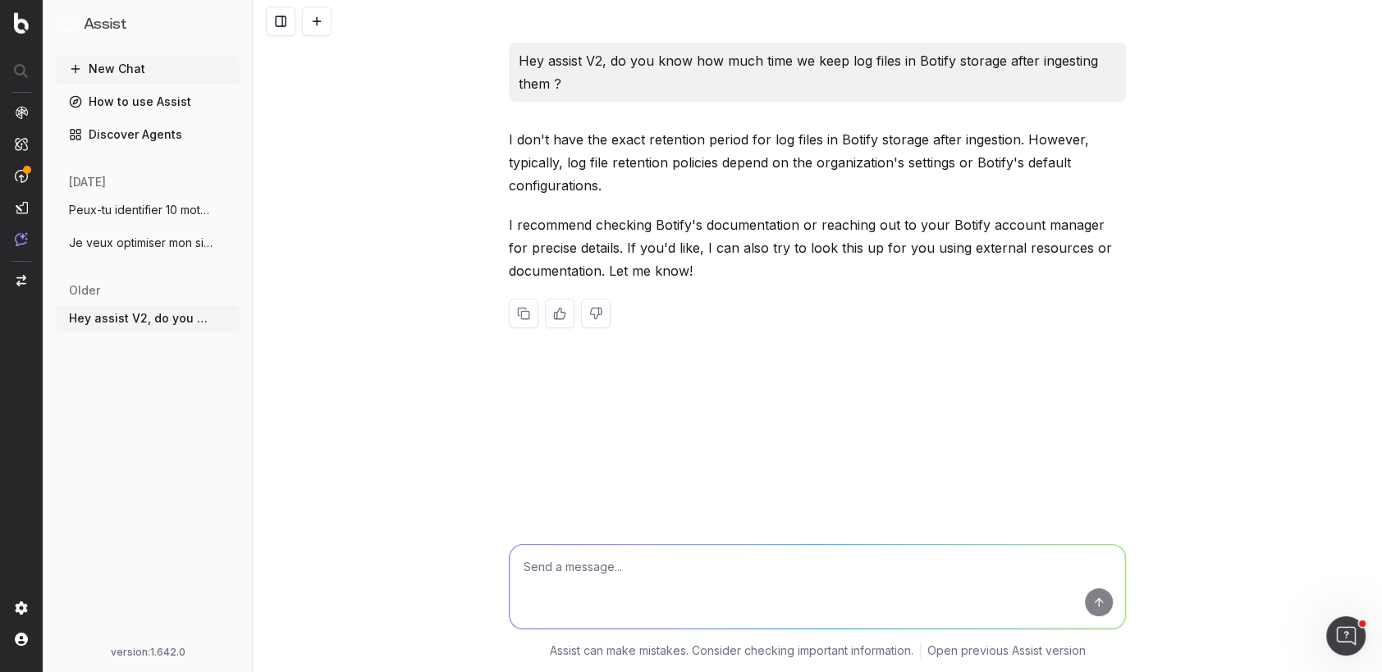
click at [121, 77] on button "New Chat" at bounding box center [148, 69] width 184 height 26
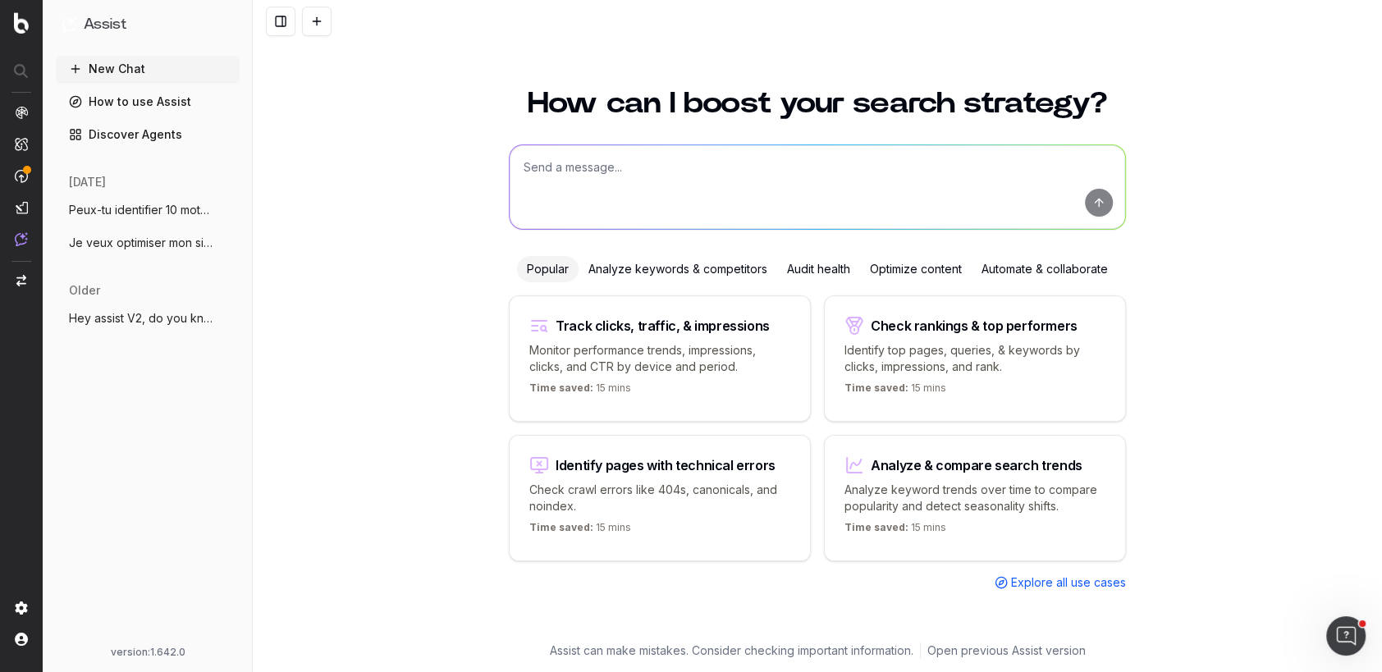
click at [589, 176] on textarea at bounding box center [818, 187] width 616 height 84
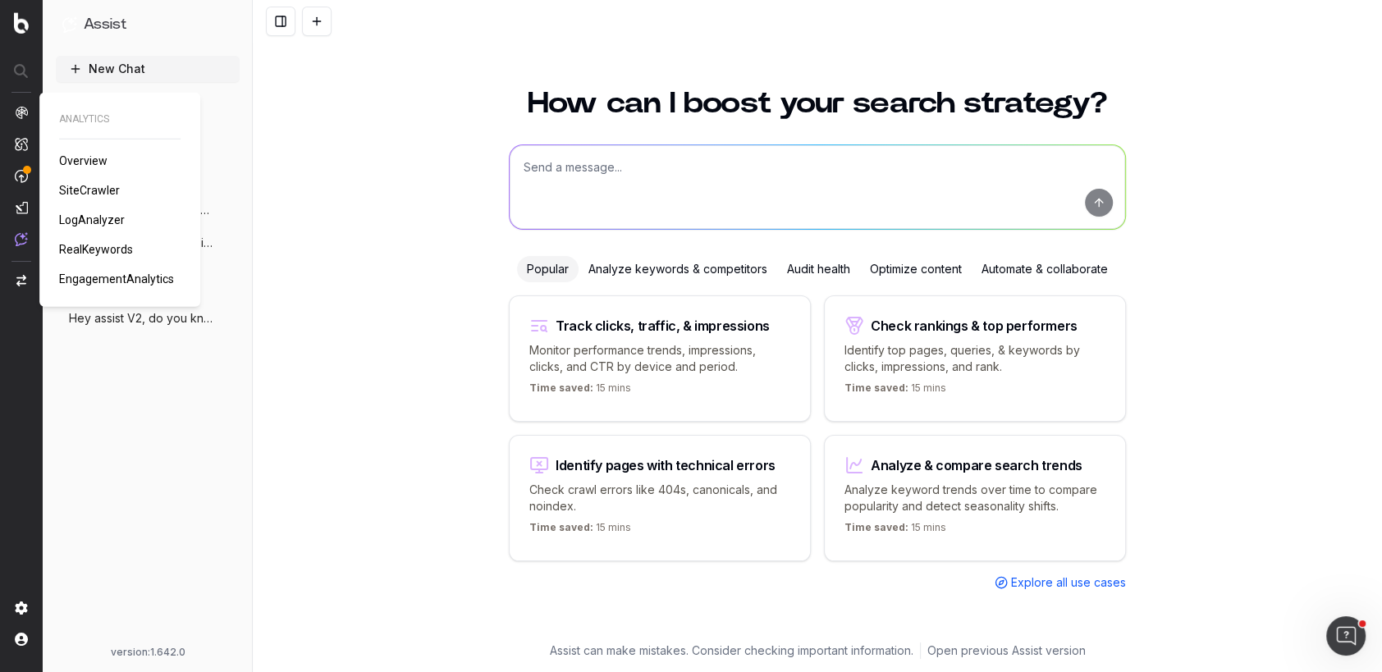
click at [85, 187] on span "SiteCrawler" at bounding box center [89, 190] width 61 height 13
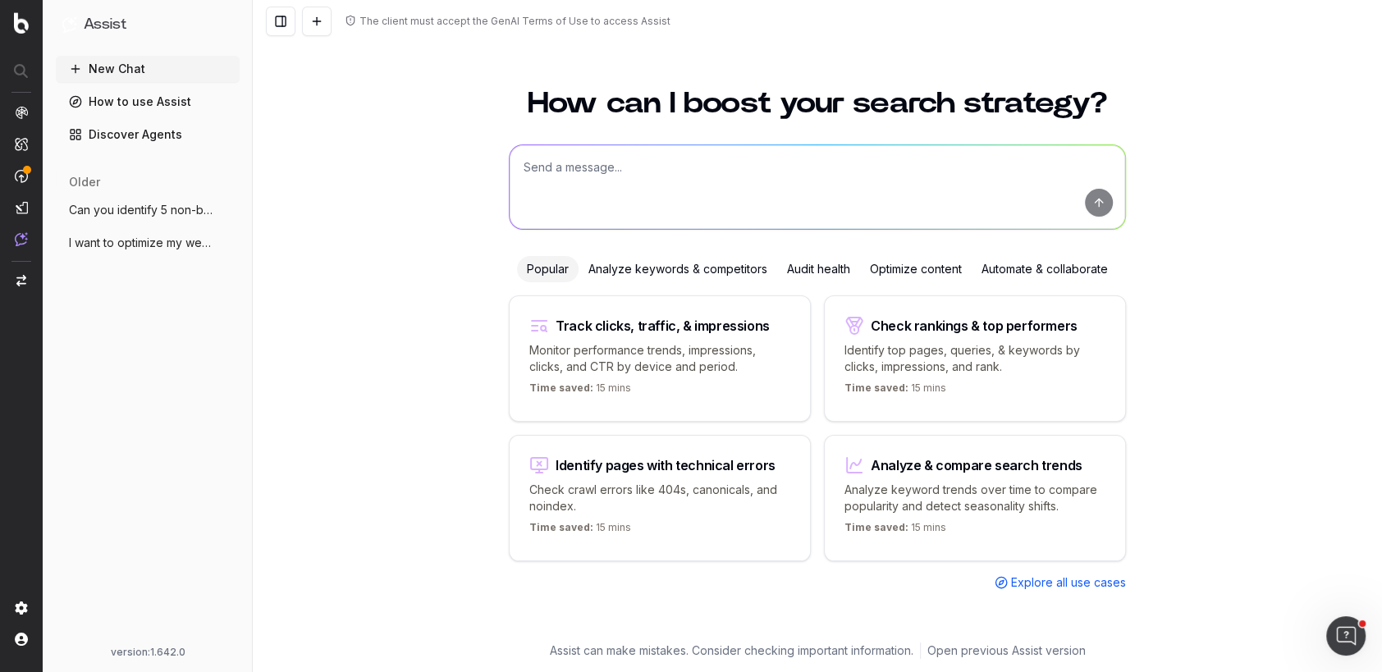
click at [149, 205] on span "Can you identify 5 non-branded keywords" at bounding box center [141, 210] width 144 height 16
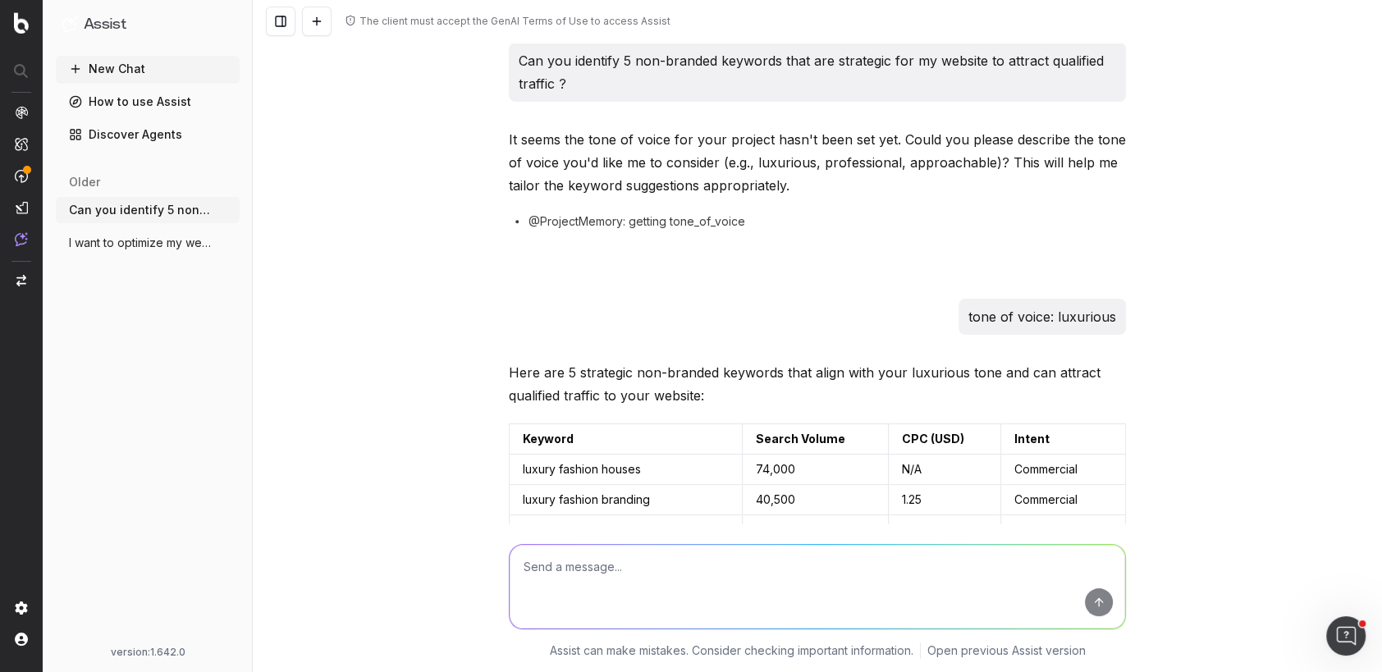
scroll to position [823, 0]
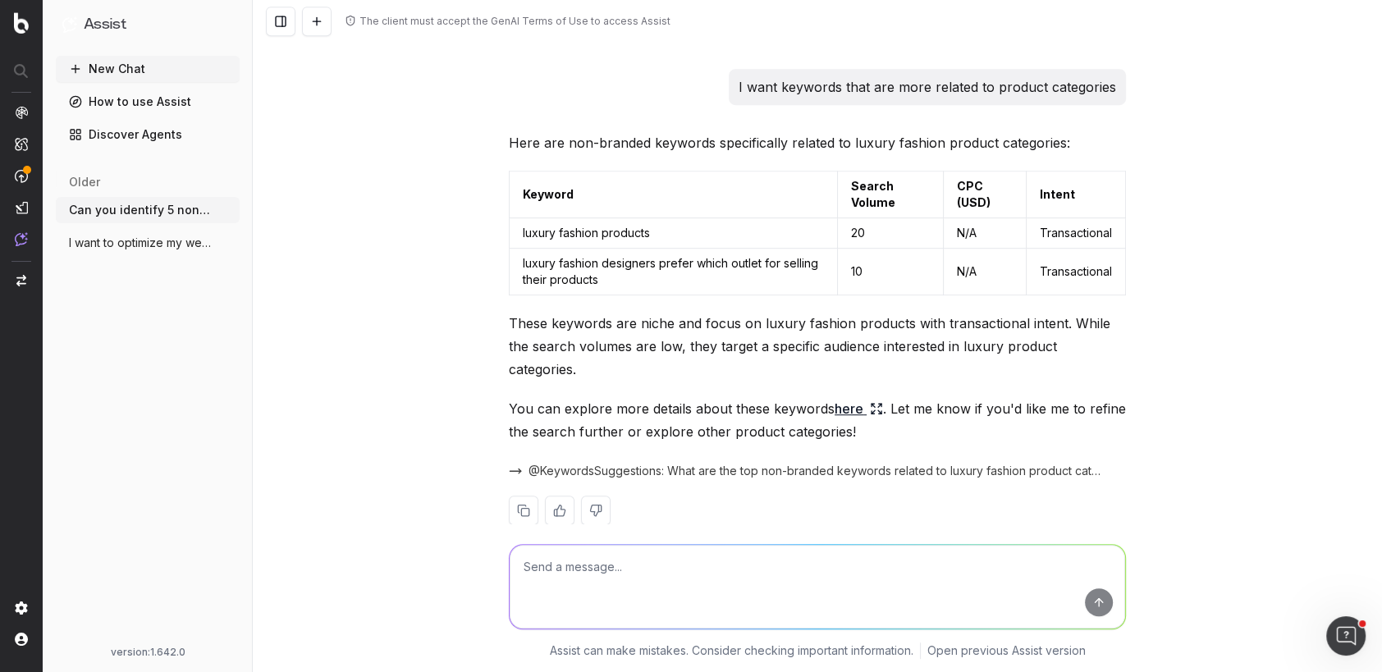
click at [149, 239] on span "I want to optimize my website to rank hi" at bounding box center [141, 243] width 144 height 16
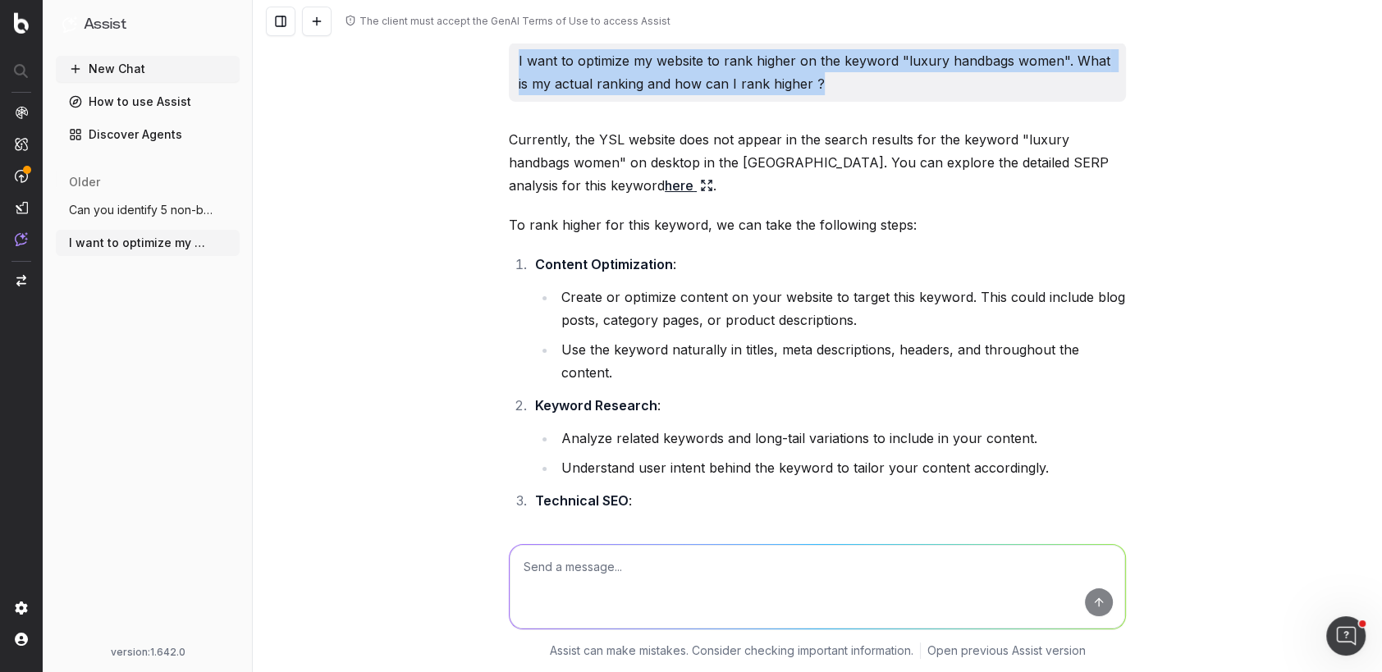
drag, startPoint x: 803, startPoint y: 86, endPoint x: 491, endPoint y: 59, distance: 313.1
click at [491, 59] on div "The client must accept the GenAI Terms of Use to access Assist I want to optimi…" at bounding box center [817, 336] width 1129 height 672
copy p "I want to optimize my website to rank higher on the keyword "luxury handbags wo…"
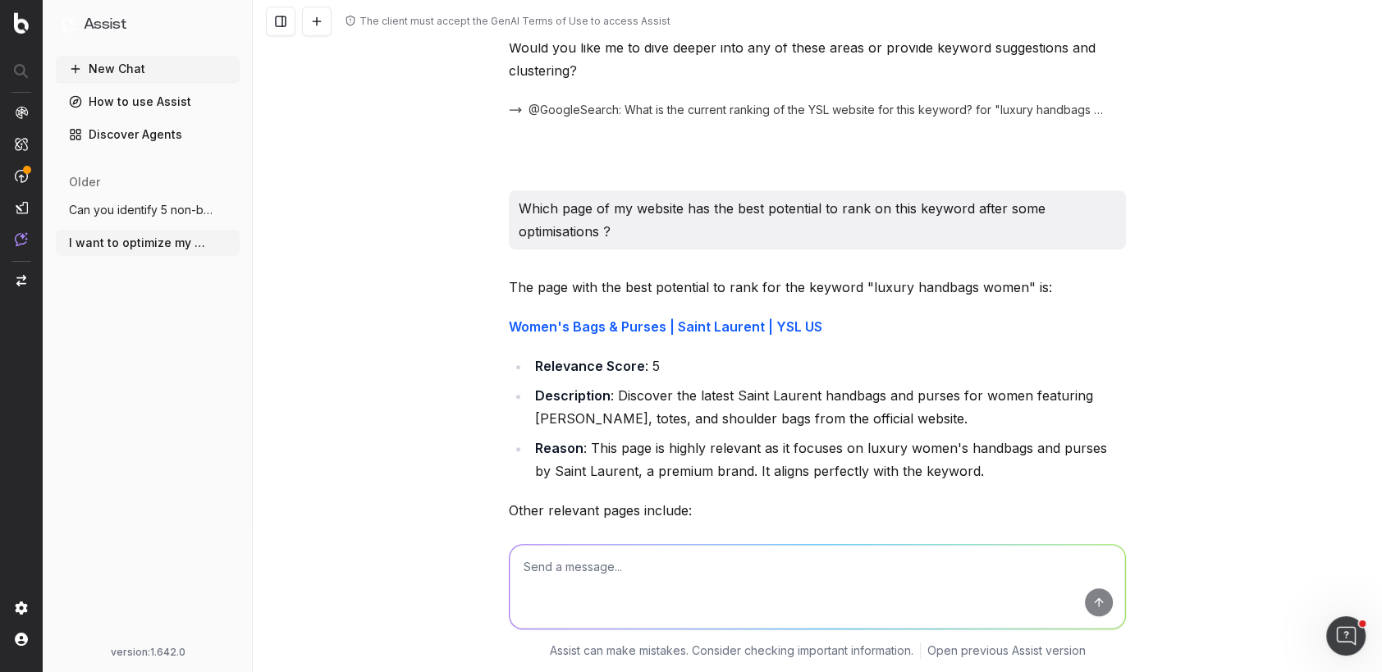
scroll to position [708, 0]
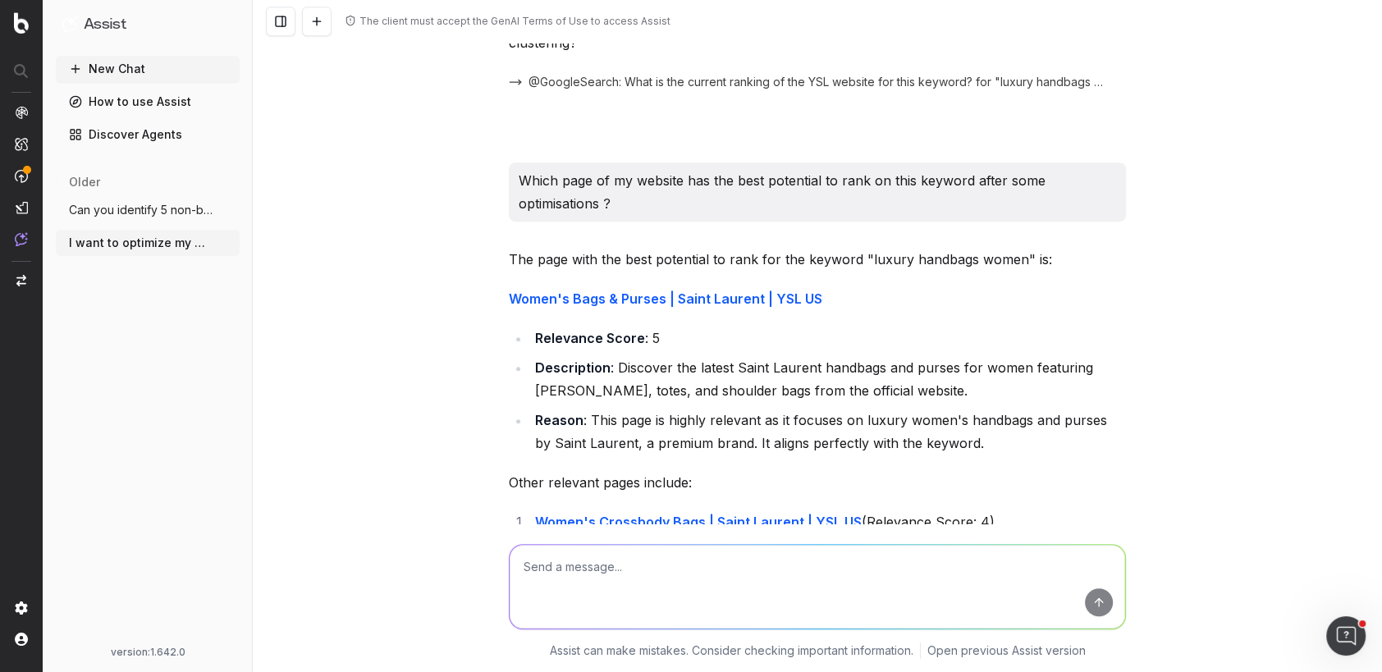
drag, startPoint x: 614, startPoint y: 200, endPoint x: 520, endPoint y: 180, distance: 95.8
click at [520, 180] on p "Which page of my website has the best potential to rank on this keyword after s…" at bounding box center [818, 192] width 598 height 46
copy p "Which page of my website has the best potential to rank on this keyword after s…"
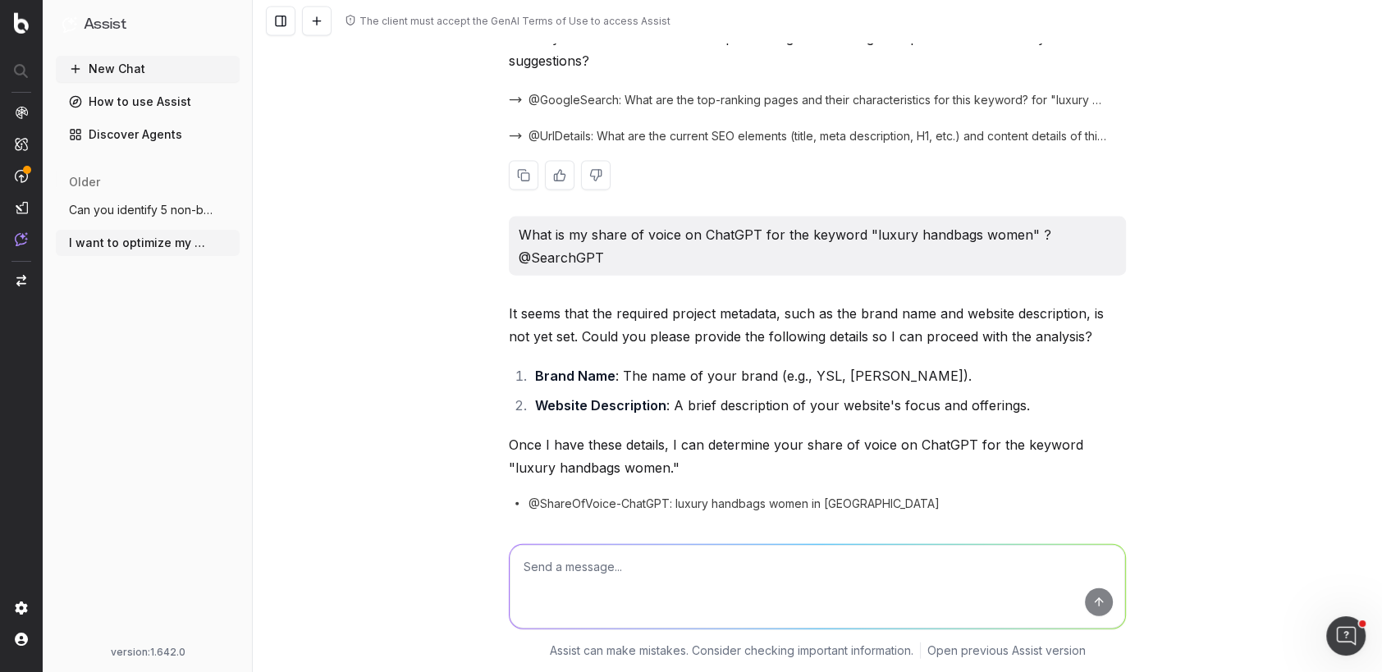
scroll to position [3232, 0]
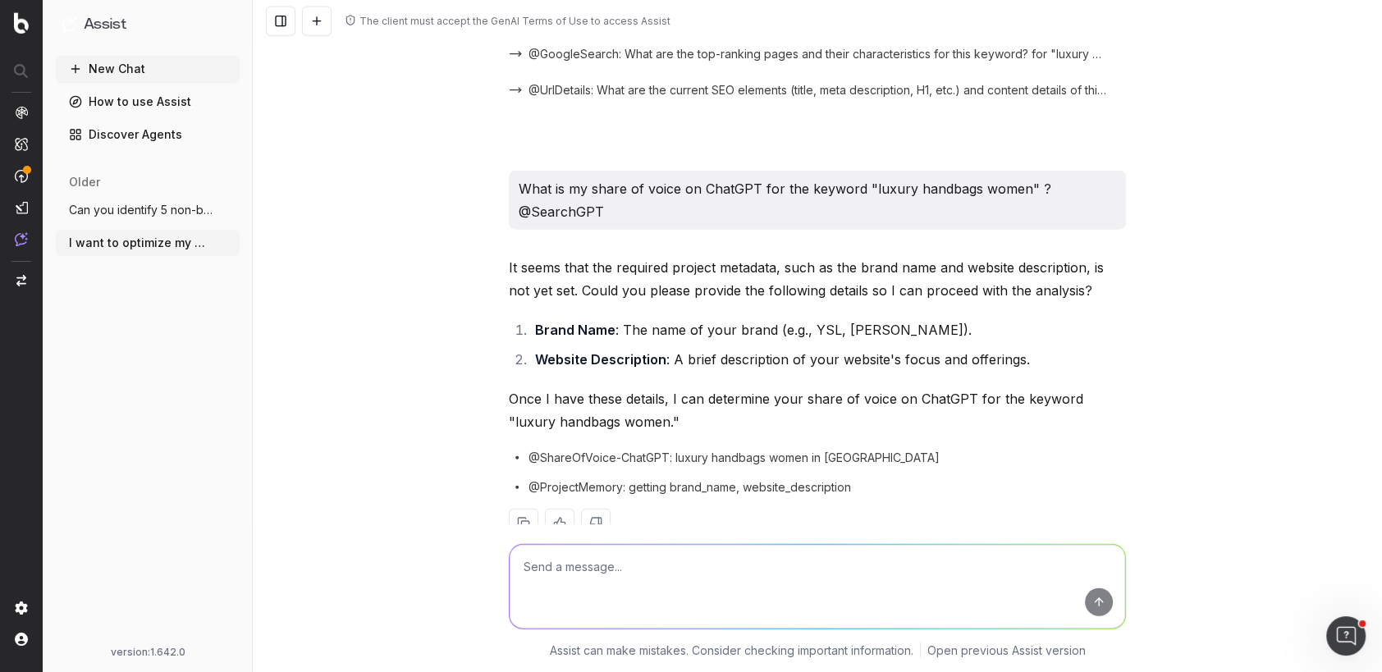
click at [127, 218] on button "Can you identify 5 non-branded keywords" at bounding box center [148, 210] width 184 height 26
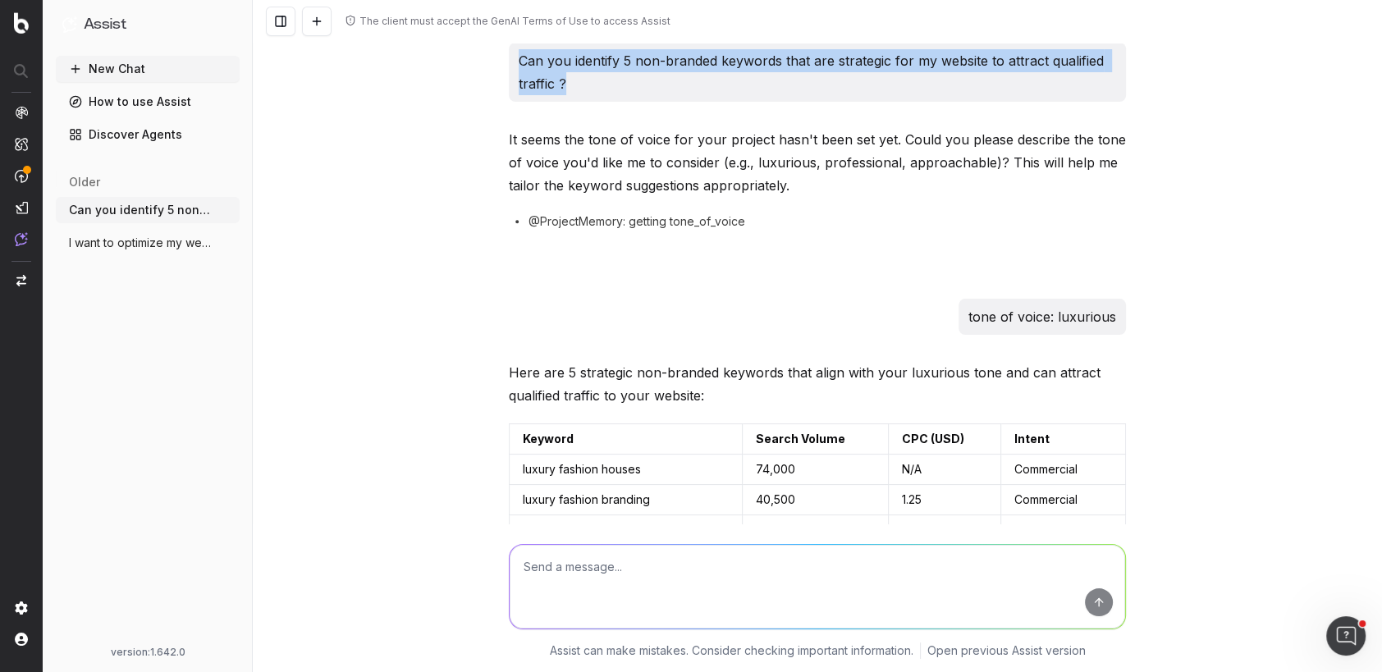
drag, startPoint x: 575, startPoint y: 84, endPoint x: 519, endPoint y: 57, distance: 62.4
click at [519, 57] on p "Can you identify 5 non-branded keywords that are strategic for my website to at…" at bounding box center [818, 72] width 598 height 46
copy p "Can you identify 5 non-branded keywords that are strategic for my website to at…"
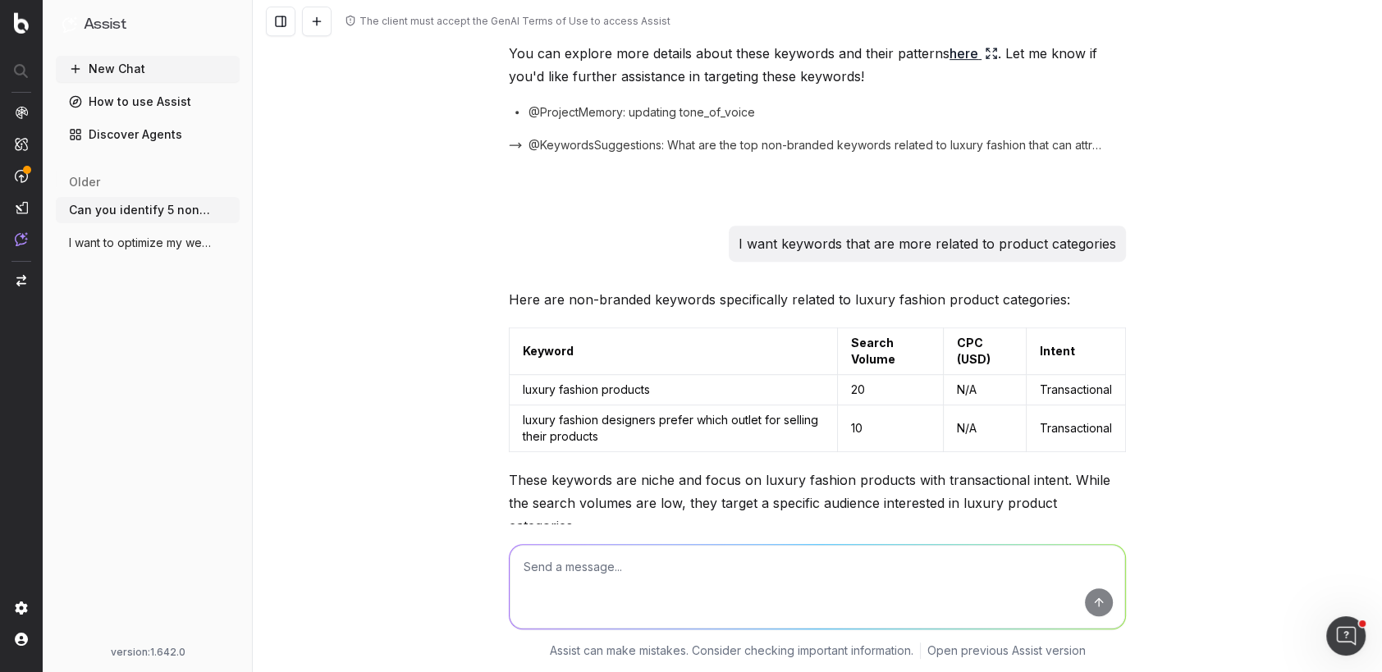
scroll to position [614, 0]
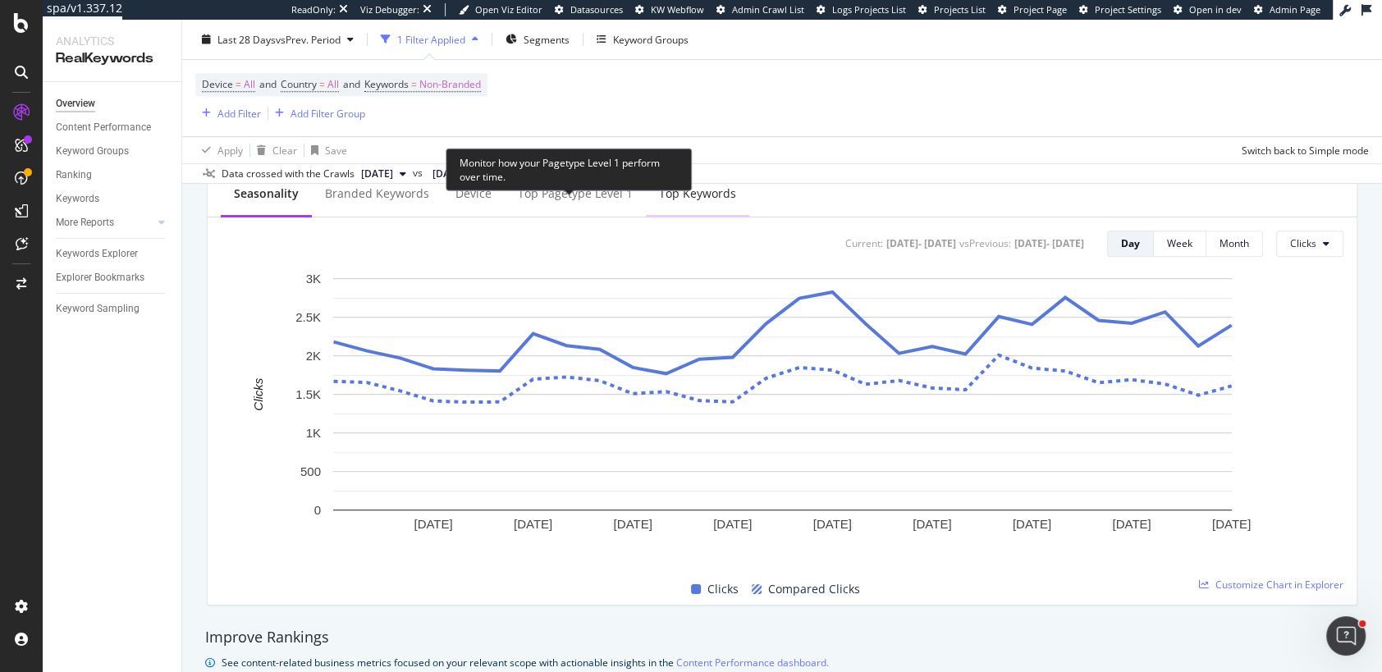
scroll to position [651, 0]
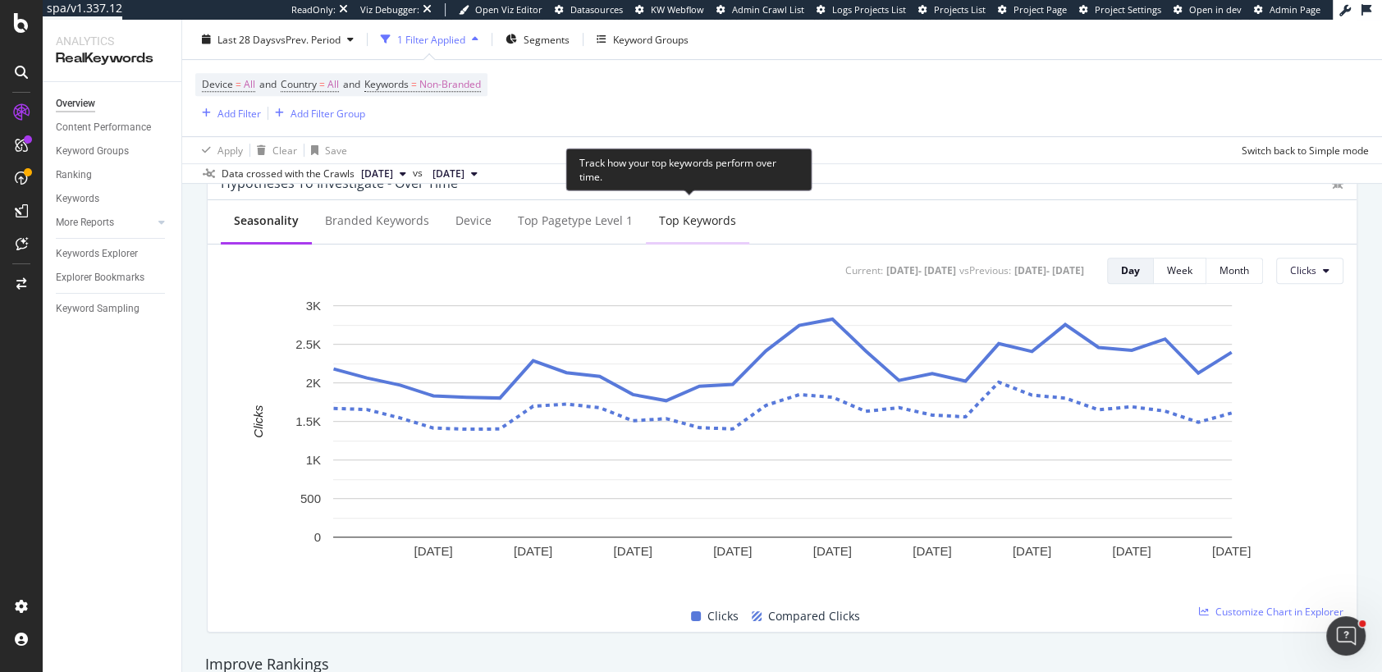
click at [659, 222] on div "Top Keywords" at bounding box center [697, 221] width 77 height 16
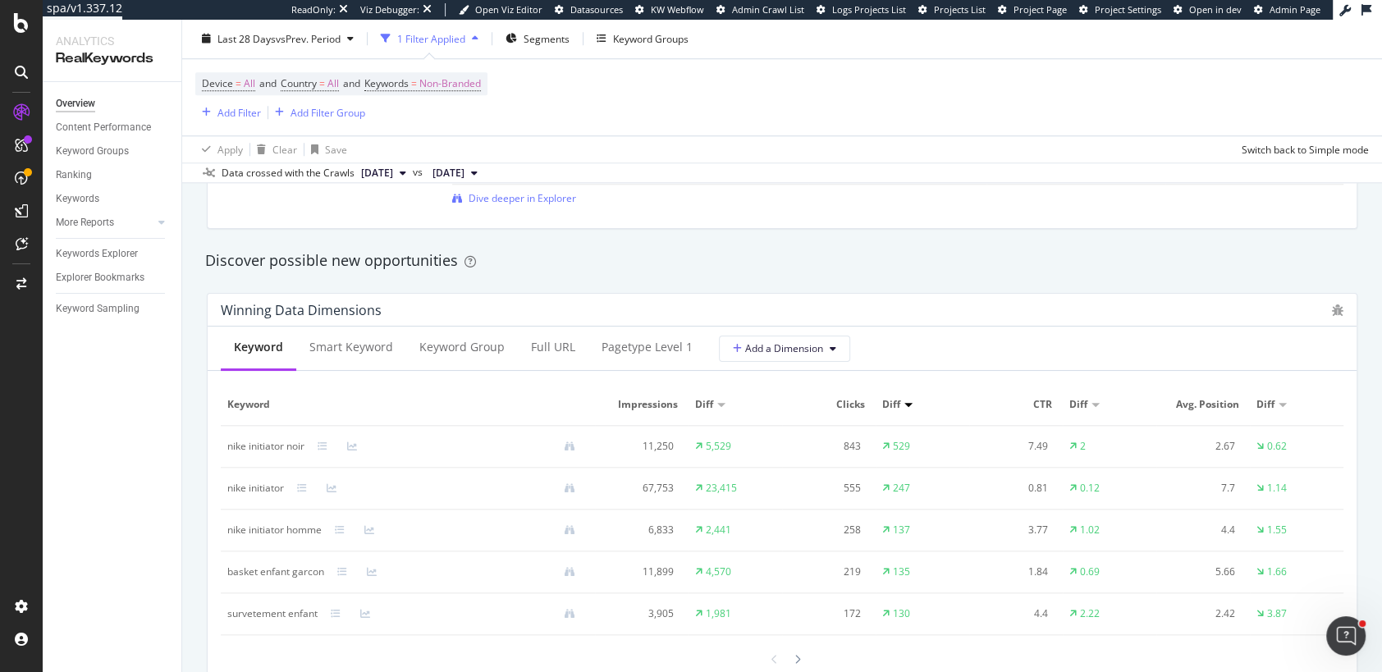
scroll to position [1375, 0]
click at [320, 449] on icon at bounding box center [323, 447] width 10 height 10
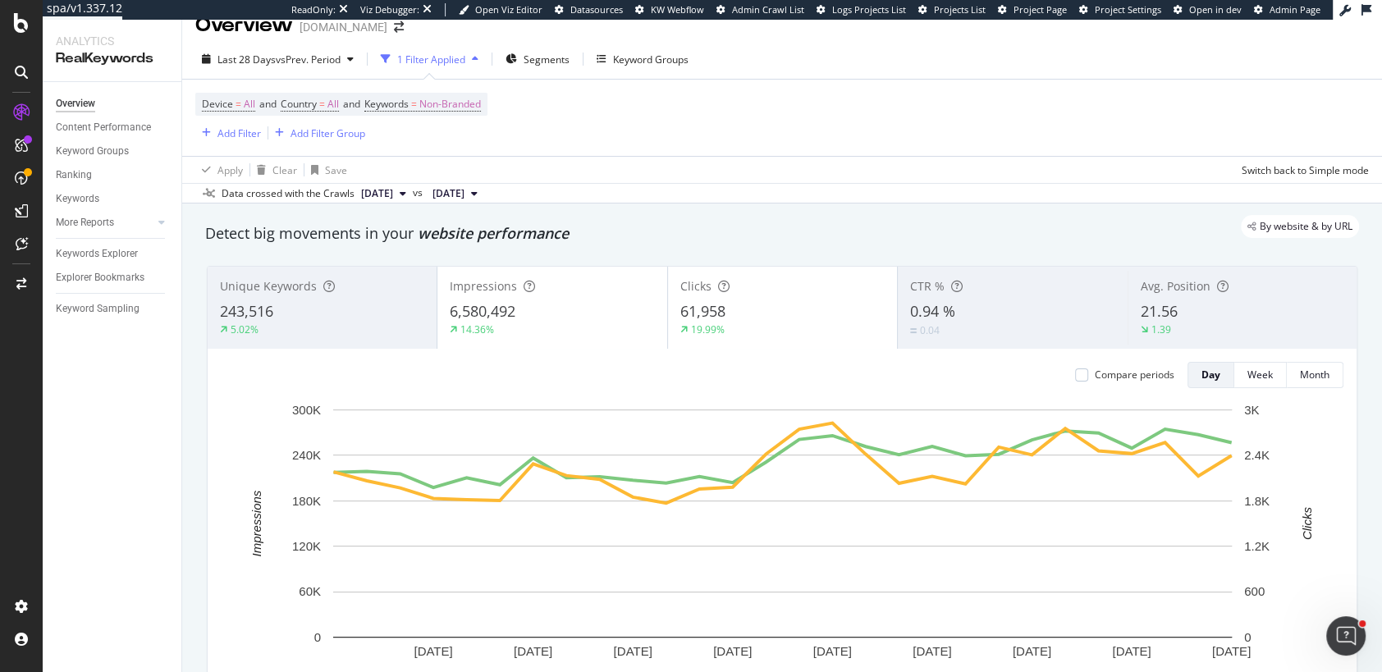
scroll to position [0, 0]
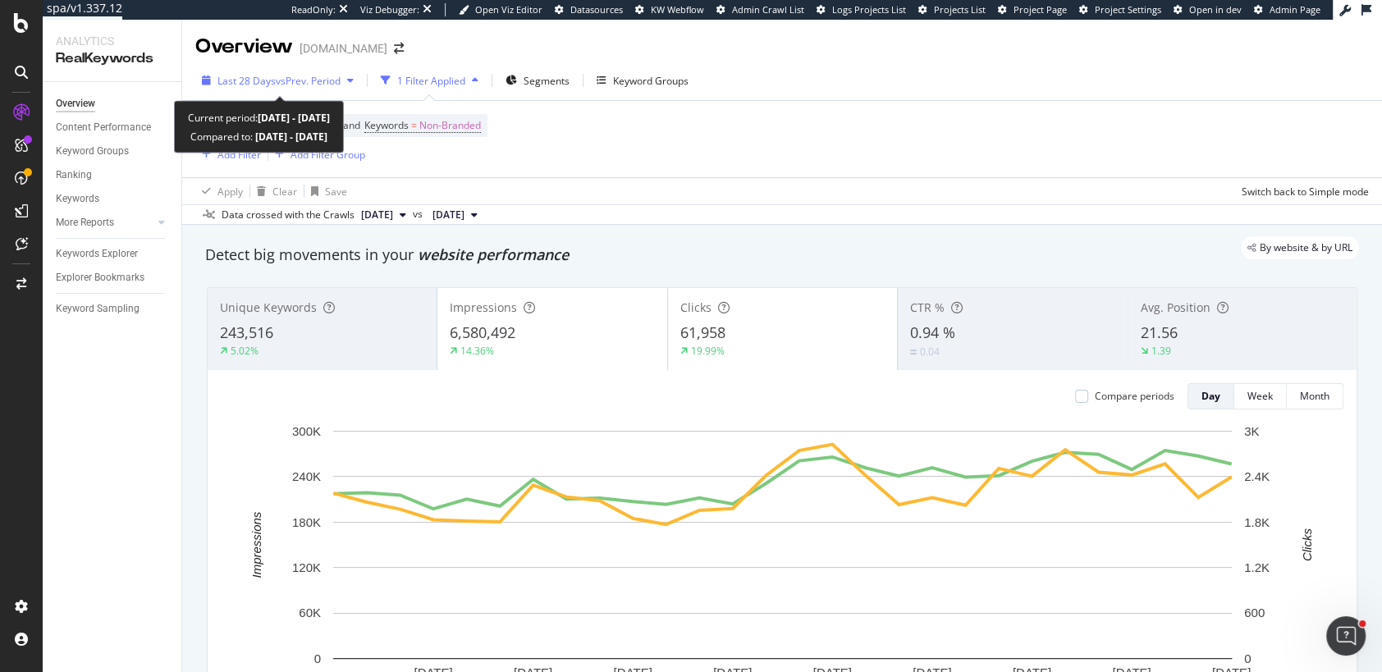
click at [323, 81] on span "vs Prev. Period" at bounding box center [308, 81] width 65 height 14
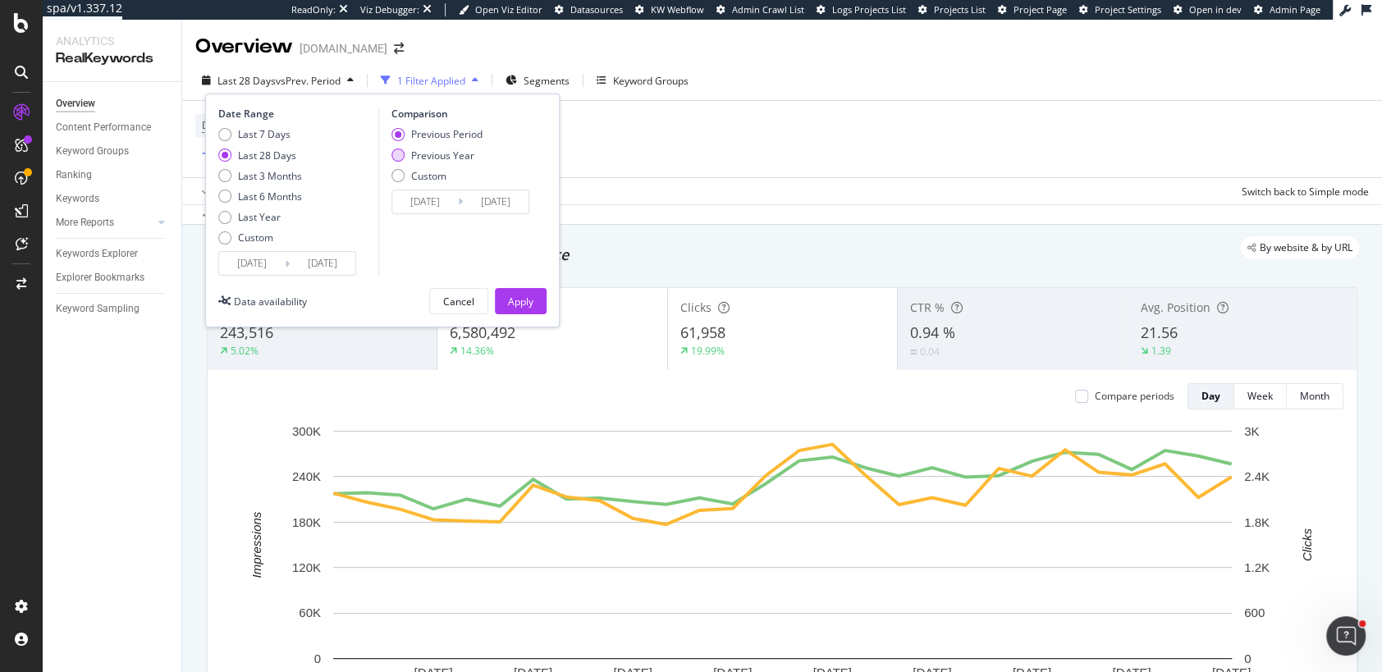
click at [399, 157] on div "Previous Year" at bounding box center [398, 155] width 13 height 13
type input "2024/08/06"
type input "2024/09/02"
click at [521, 298] on div "Apply" at bounding box center [520, 302] width 25 height 14
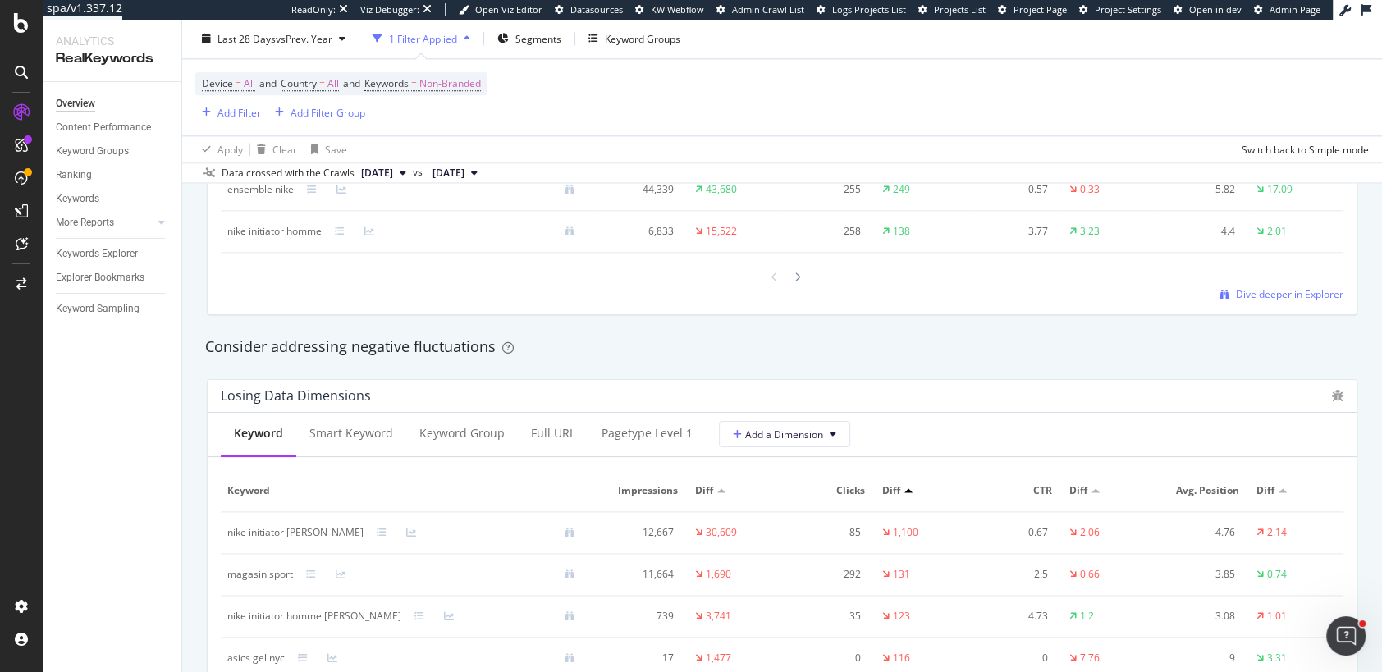
scroll to position [1844, 0]
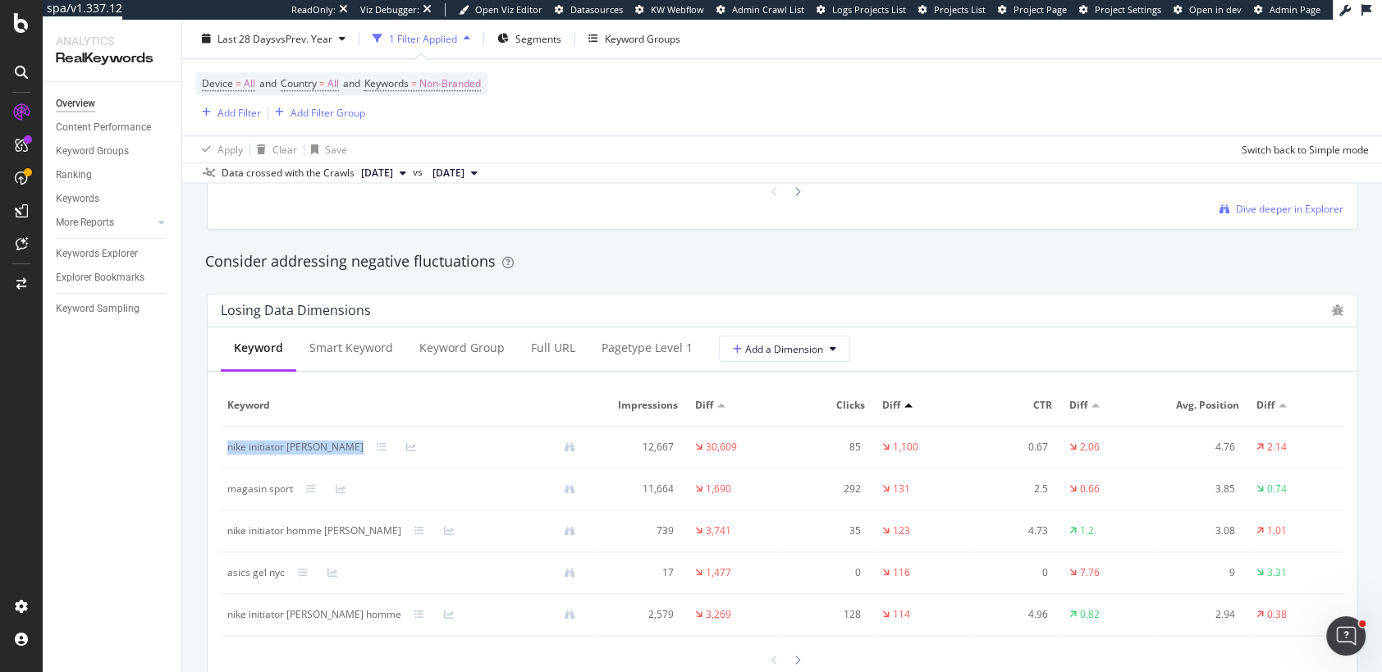
drag, startPoint x: 226, startPoint y: 443, endPoint x: 325, endPoint y: 447, distance: 99.4
click at [326, 448] on td "nike initiator blanche" at bounding box center [408, 448] width 374 height 42
copy div "nike initiator blanche"
click at [242, 117] on div "Add Filter" at bounding box center [240, 113] width 44 height 14
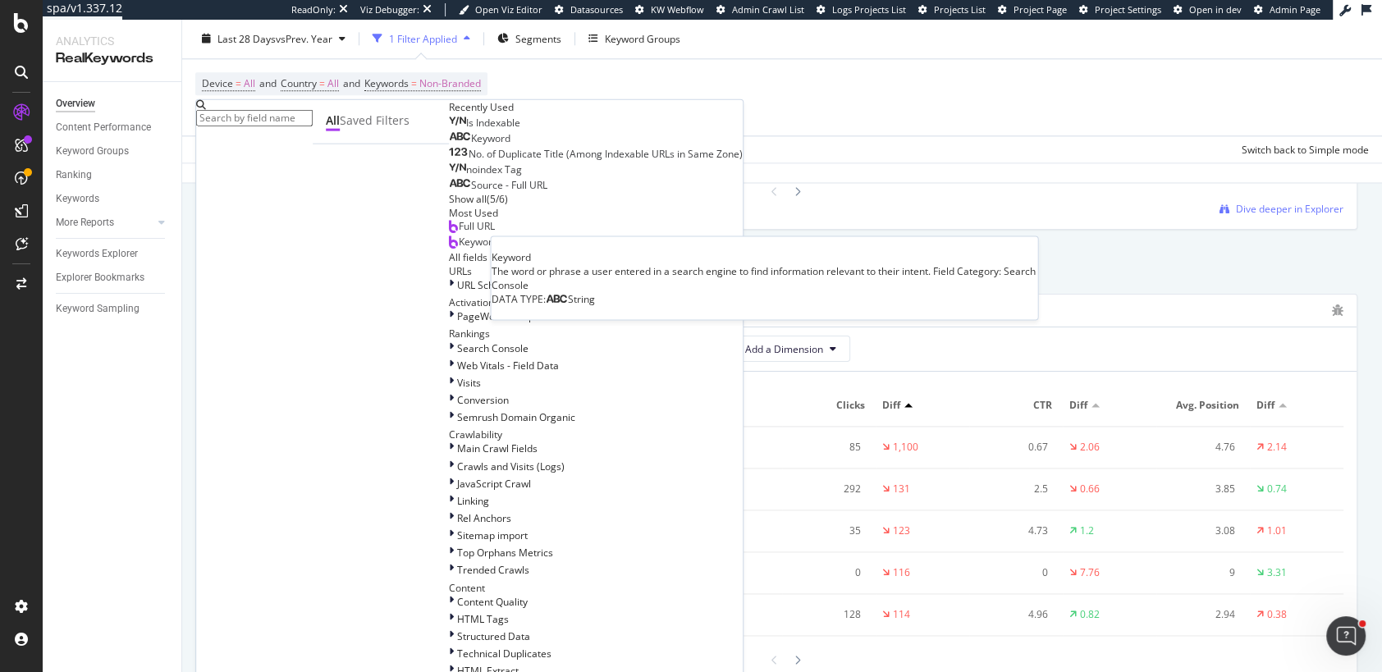
click at [471, 145] on span "Keyword" at bounding box center [490, 138] width 39 height 14
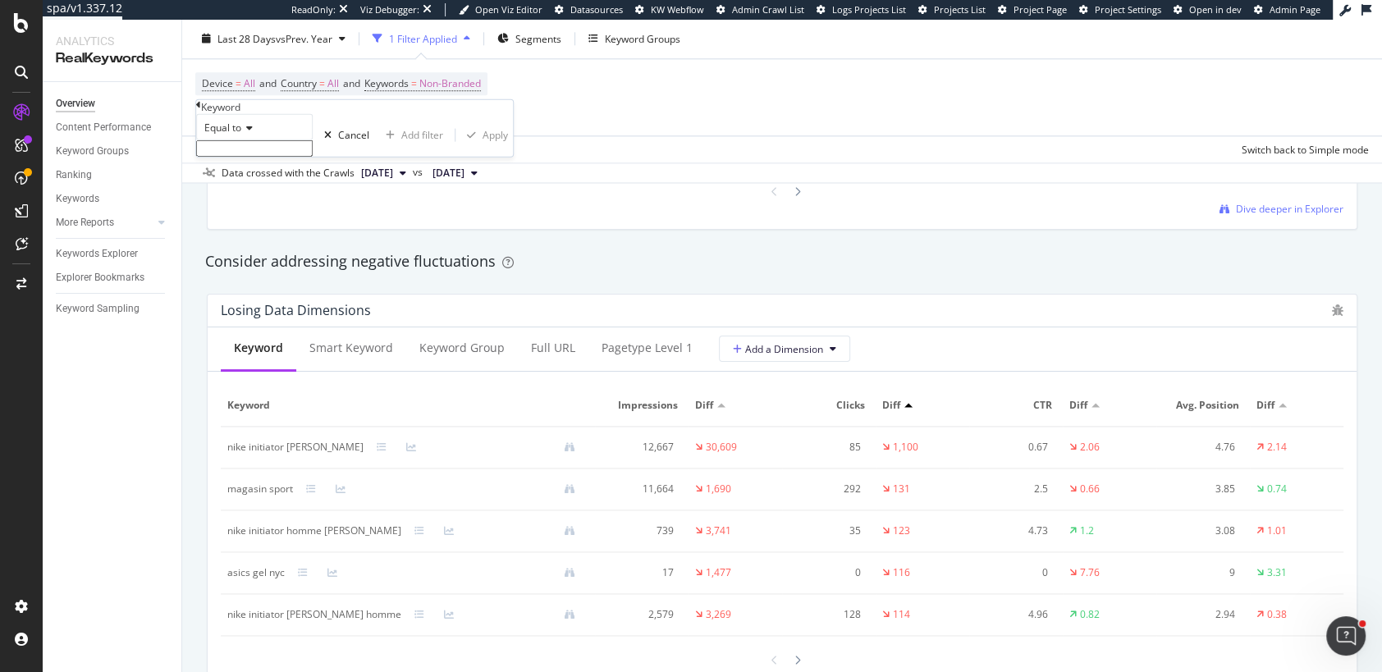
click at [260, 140] on div "Equal to" at bounding box center [254, 127] width 117 height 26
click at [241, 260] on span "Contains" at bounding box center [221, 253] width 40 height 14
click at [257, 157] on input "text" at bounding box center [254, 148] width 117 height 16
paste input "Nike Air Force 1"
type input "Nike Air Force 1"
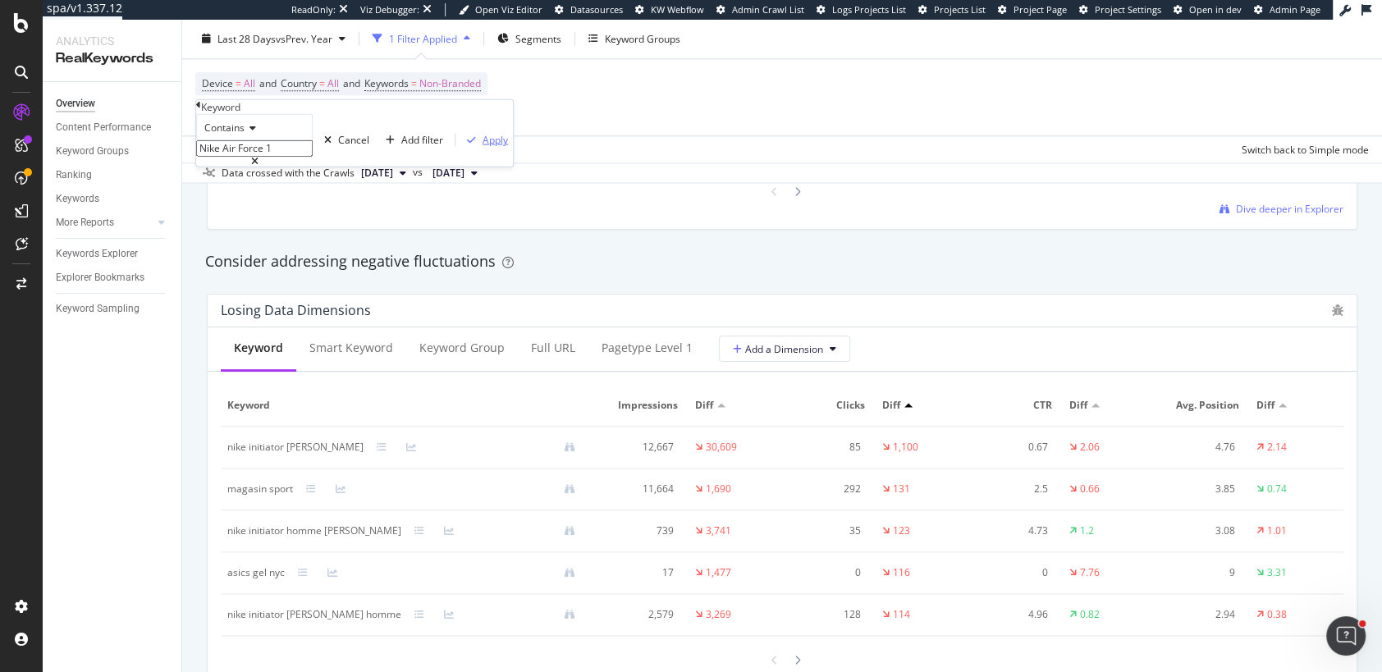
click at [483, 147] on div "Apply" at bounding box center [495, 140] width 25 height 14
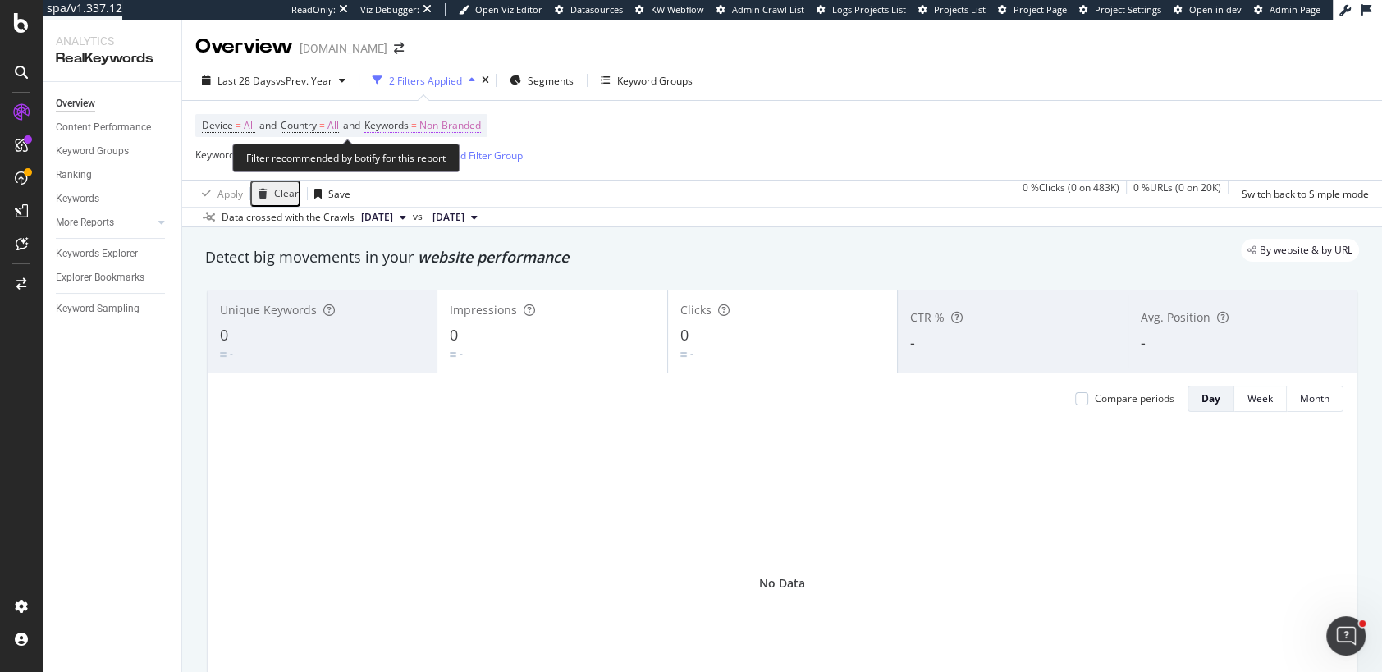
click at [428, 130] on span "Keywords = Non-Branded" at bounding box center [422, 125] width 117 height 15
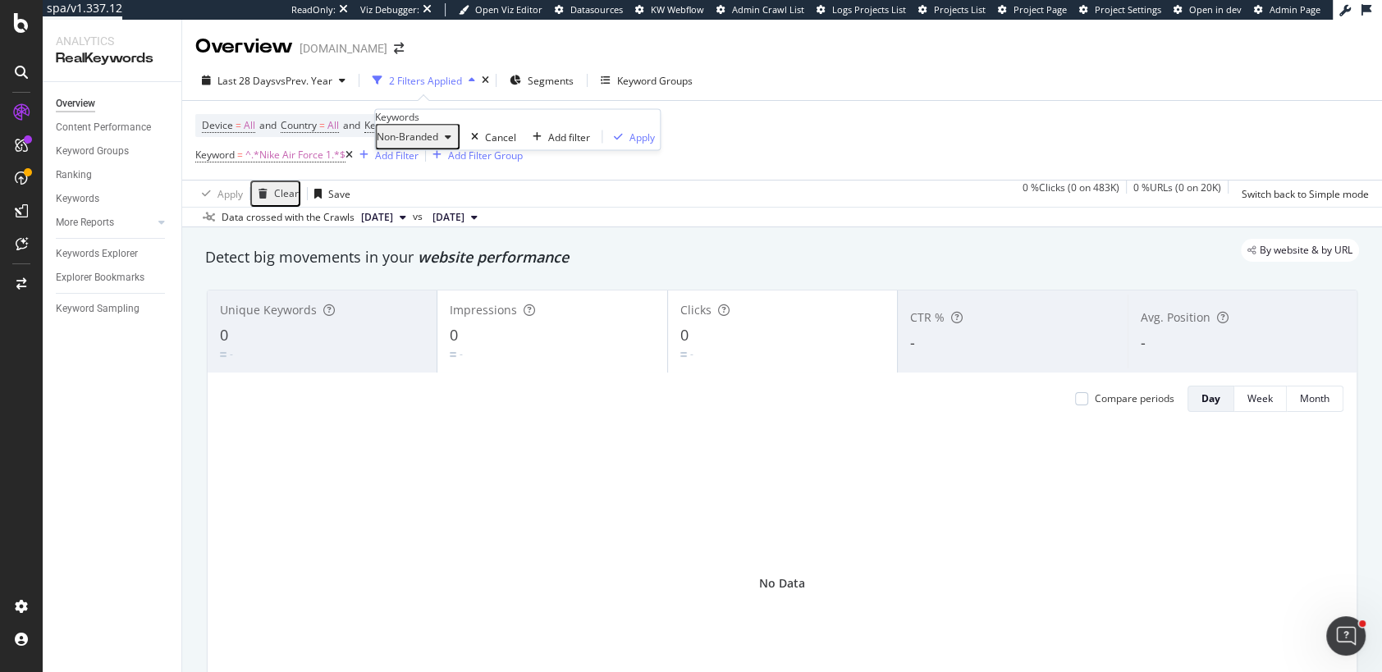
click at [438, 144] on span "Non-Branded" at bounding box center [408, 137] width 62 height 14
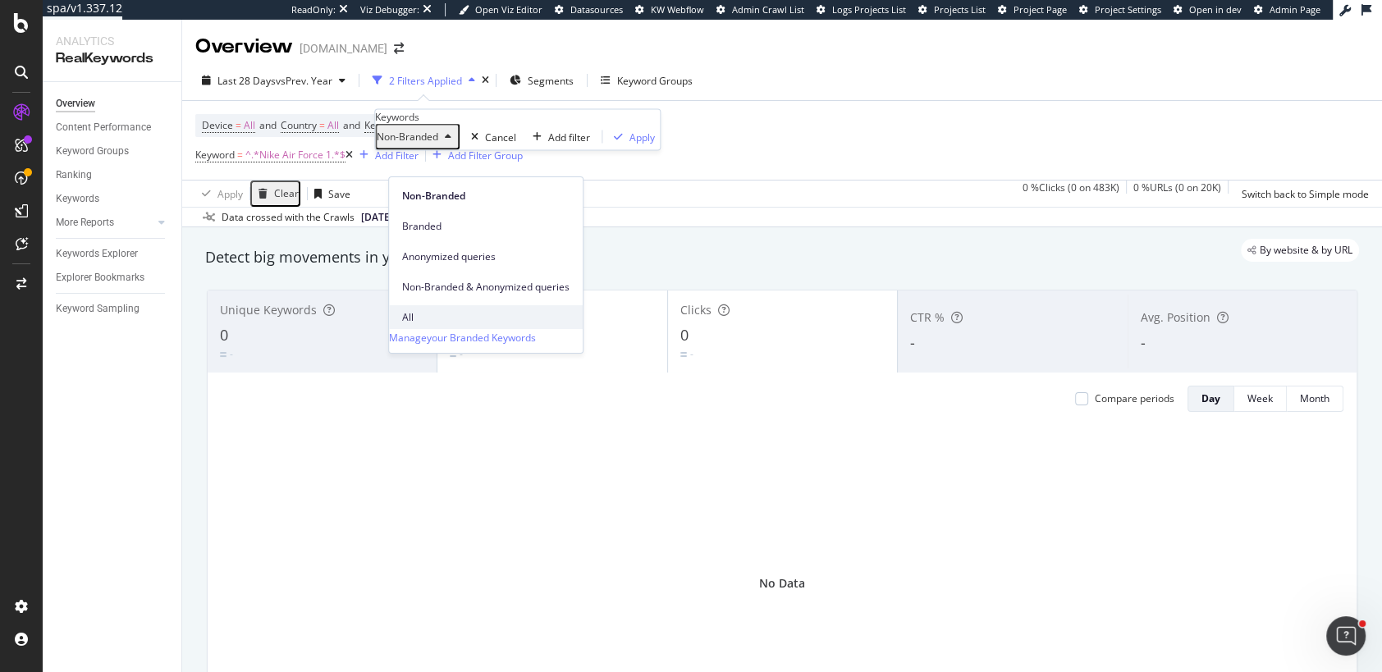
click at [411, 310] on span "All" at bounding box center [485, 317] width 167 height 15
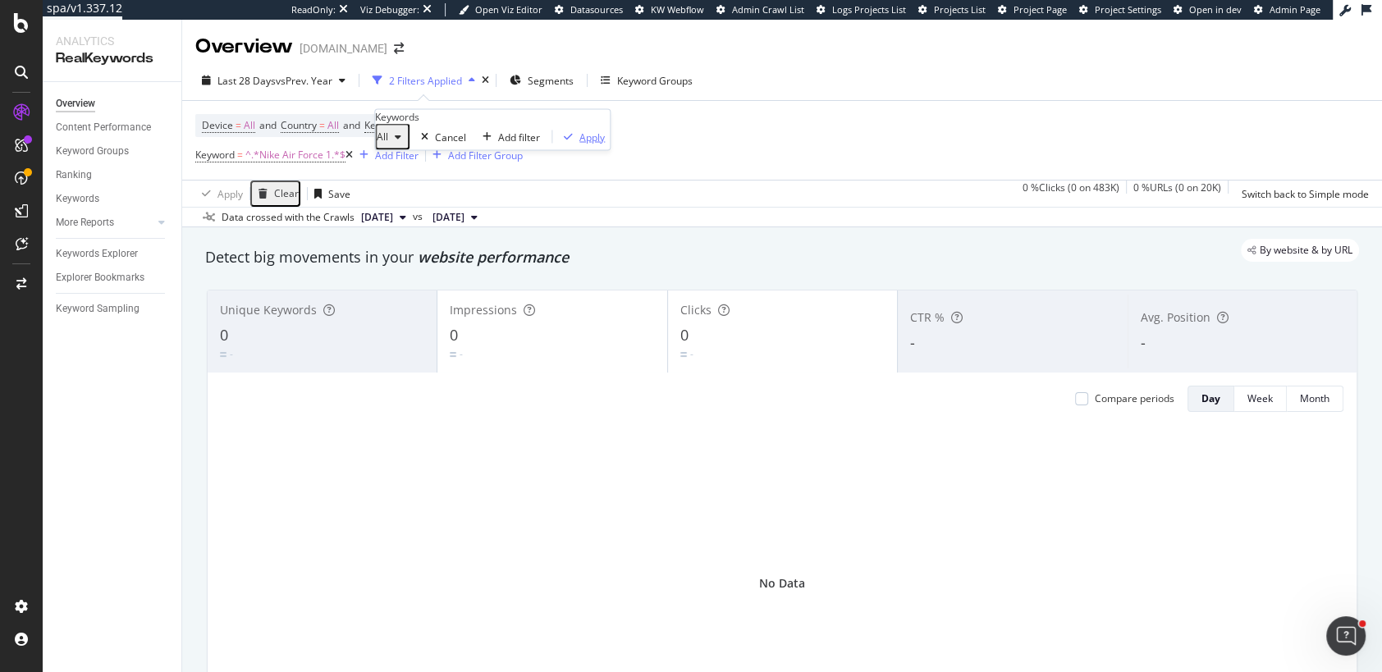
click at [580, 144] on div "Apply" at bounding box center [592, 137] width 25 height 14
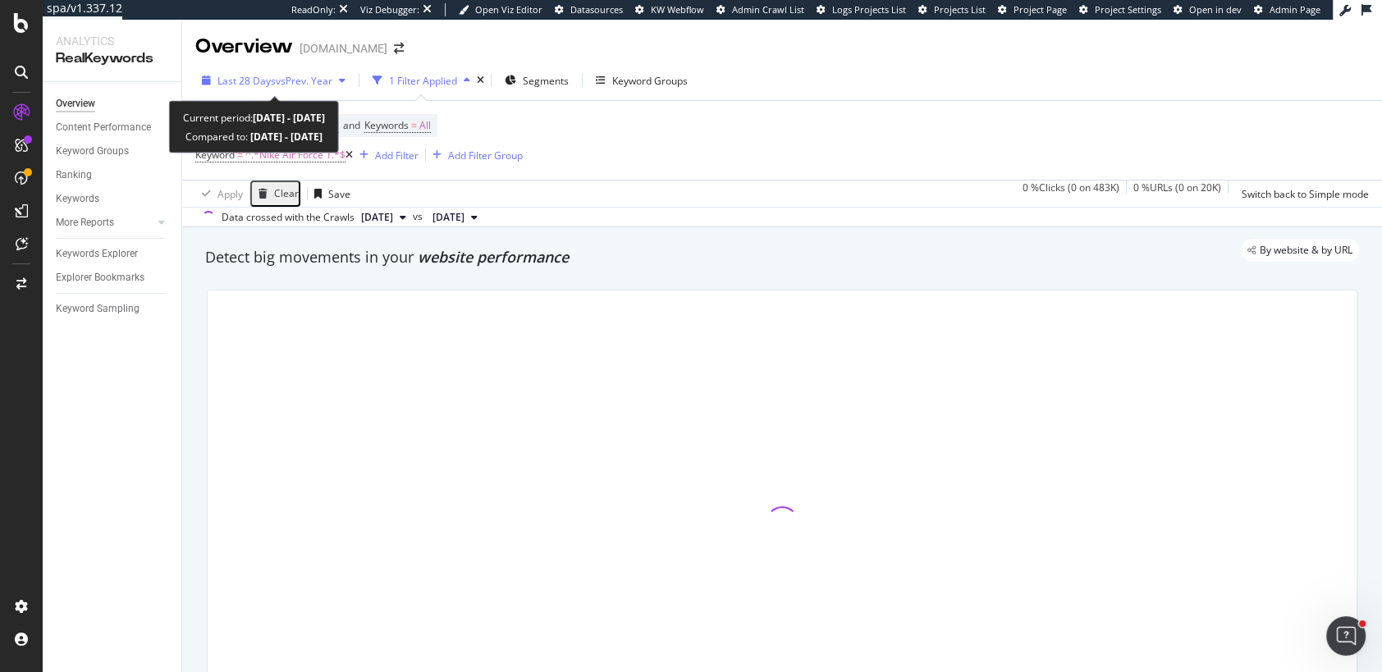
click at [277, 85] on span "vs Prev. Year" at bounding box center [304, 81] width 57 height 14
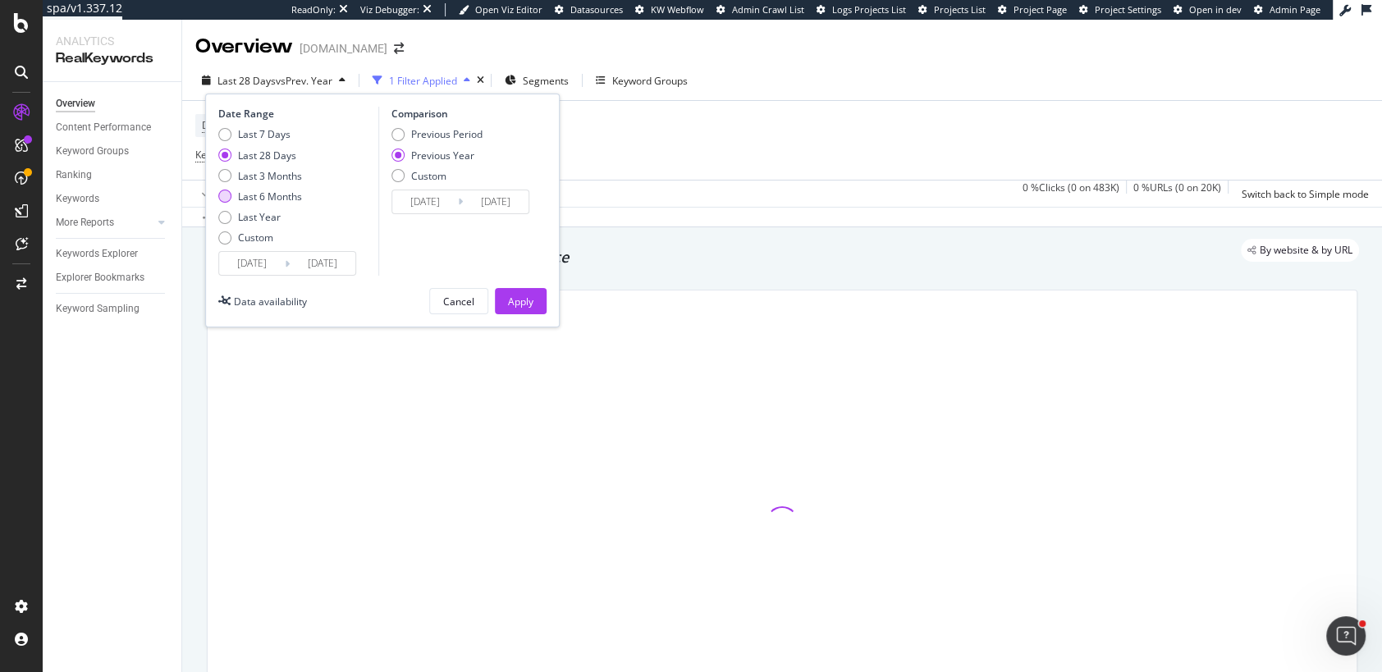
click at [227, 199] on div "Last 6 Months" at bounding box center [224, 196] width 13 height 13
type input "2025/03/02"
type input "2024/03/03"
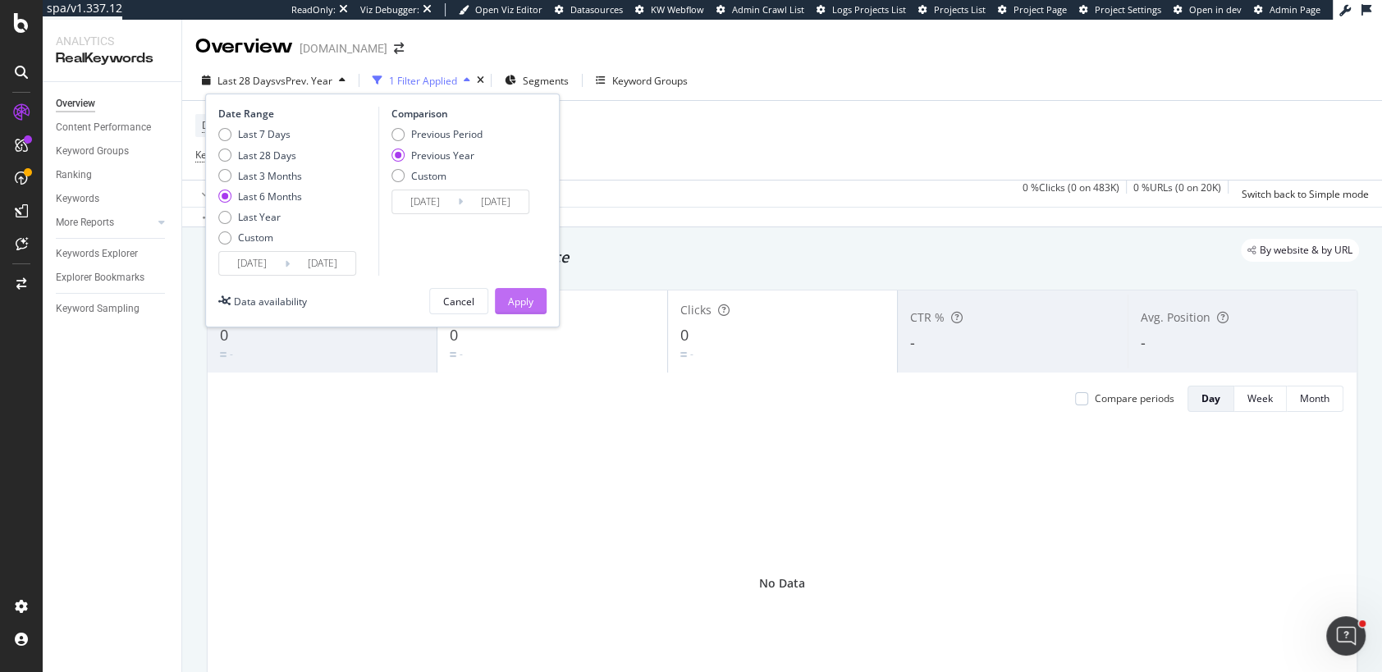
click at [522, 300] on div "Apply" at bounding box center [520, 302] width 25 height 14
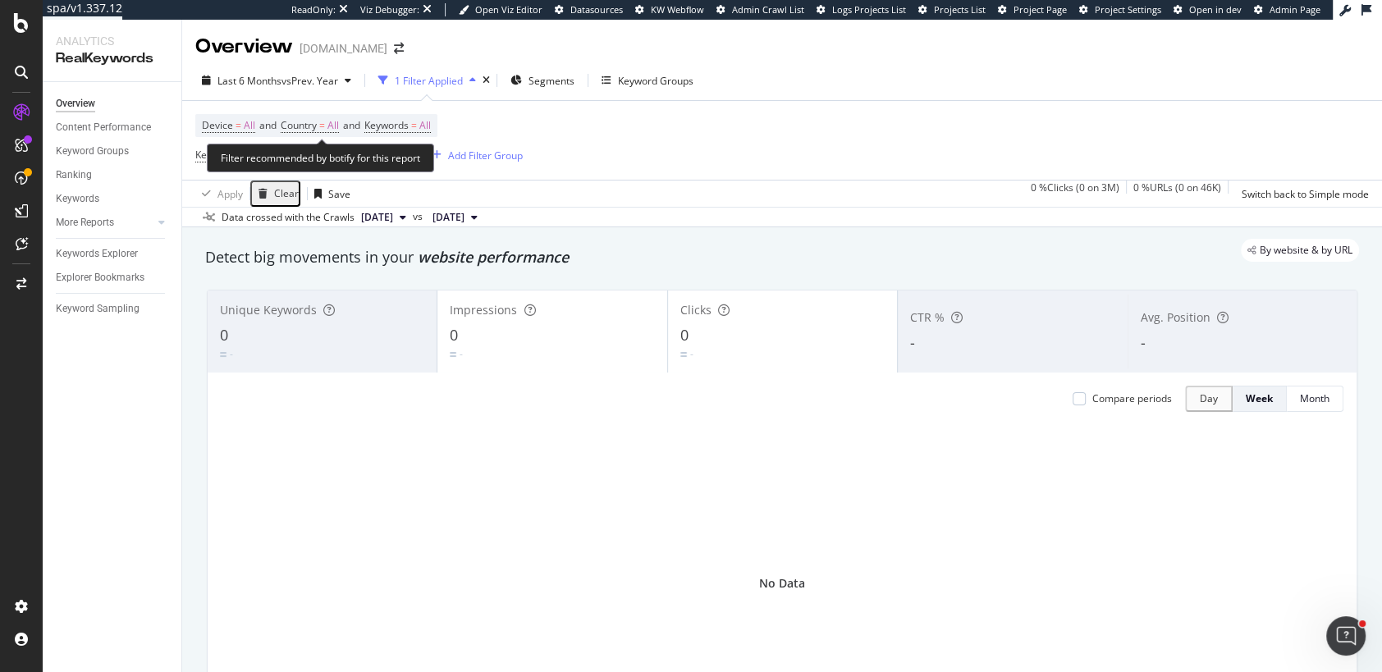
click at [297, 153] on div "Filter recommended by botify for this report" at bounding box center [320, 158] width 227 height 29
click at [302, 148] on span "^.*Nike Air Force 1.*$" at bounding box center [295, 155] width 100 height 23
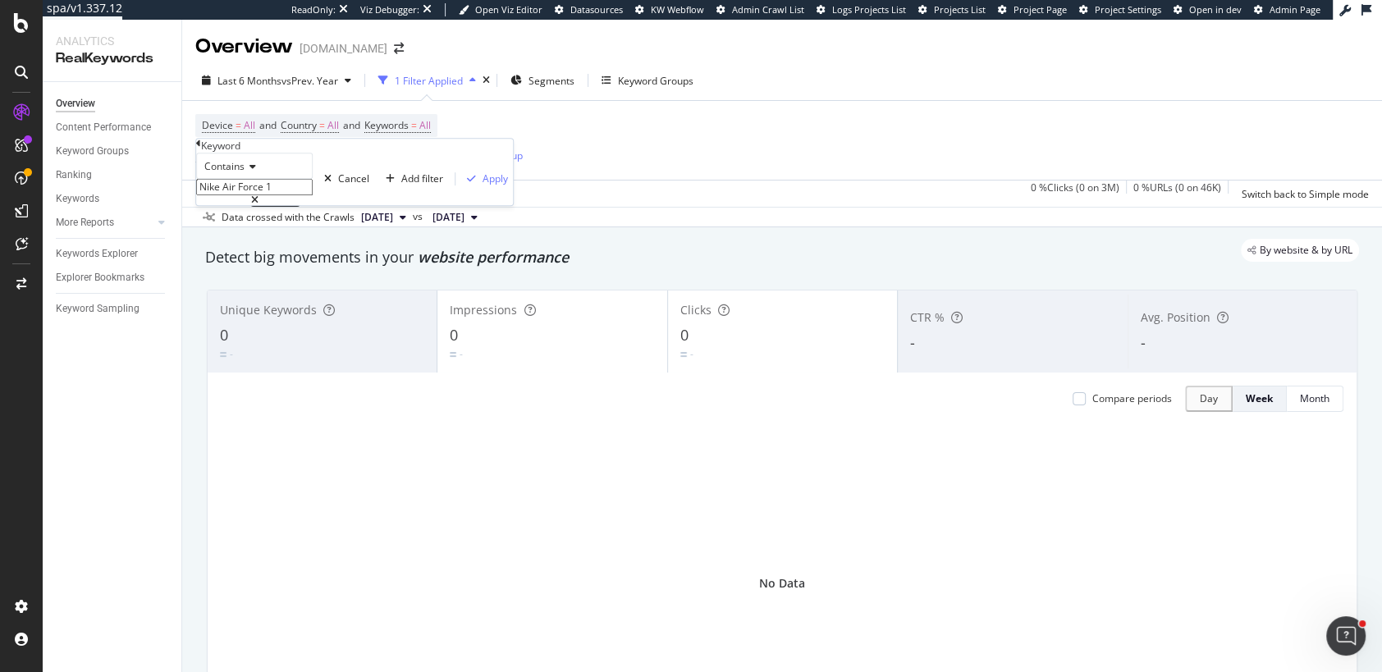
click at [305, 195] on input "Nike Air Force 1" at bounding box center [254, 187] width 117 height 16
paste input "ew balance 9060"
click at [218, 195] on input "ew balance 9060" at bounding box center [254, 187] width 117 height 16
drag, startPoint x: 273, startPoint y: 222, endPoint x: 338, endPoint y: 221, distance: 64.9
click at [313, 195] on input "new balance 9060" at bounding box center [254, 187] width 117 height 16
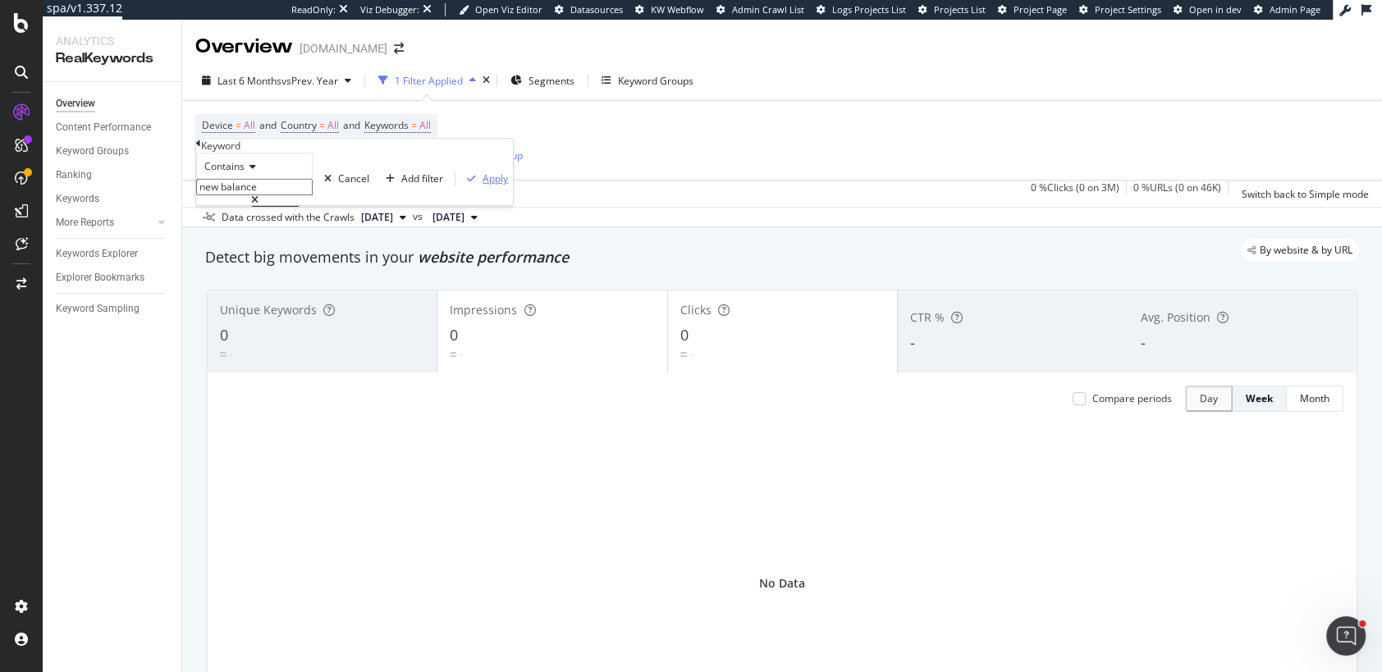
type input "new balance"
click at [483, 186] on div "Apply" at bounding box center [495, 179] width 25 height 14
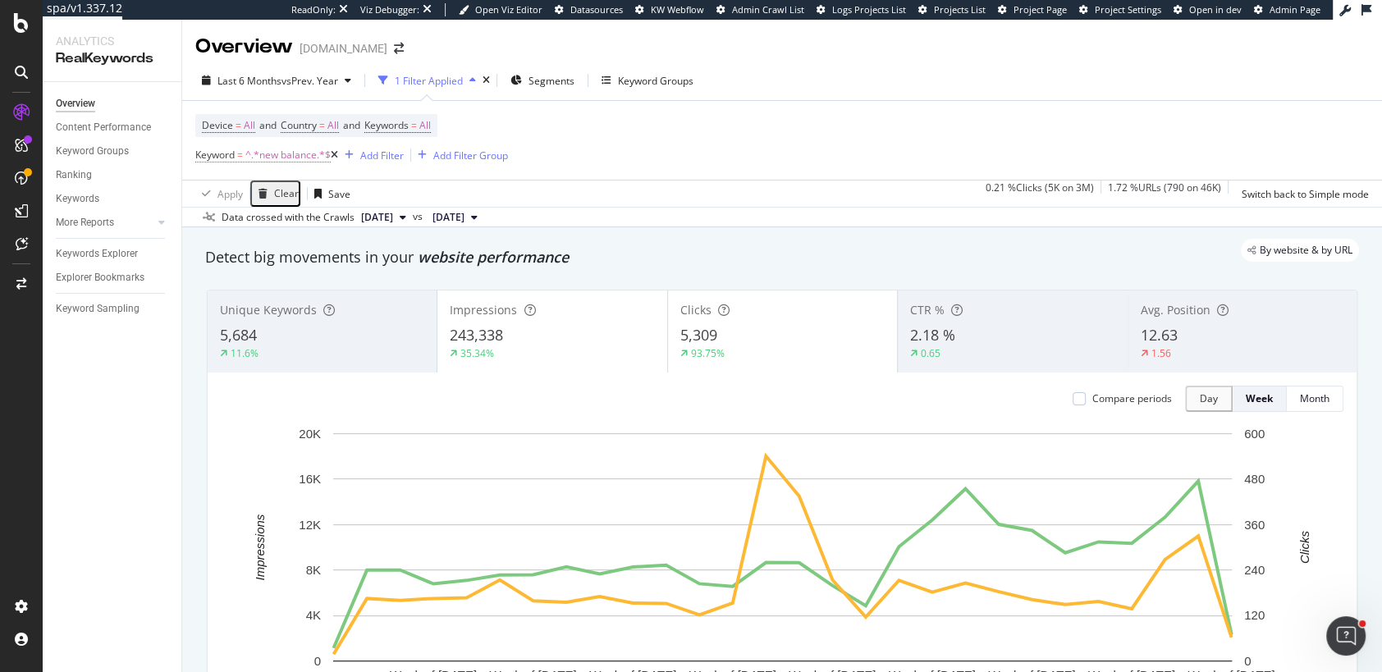
click at [297, 152] on span "^.*new balance.*$" at bounding box center [287, 155] width 85 height 23
click at [312, 195] on input "new balance" at bounding box center [254, 187] width 117 height 16
type input "new balance 9060"
click at [483, 186] on div "Apply" at bounding box center [495, 179] width 25 height 14
